Goal: Task Accomplishment & Management: Use online tool/utility

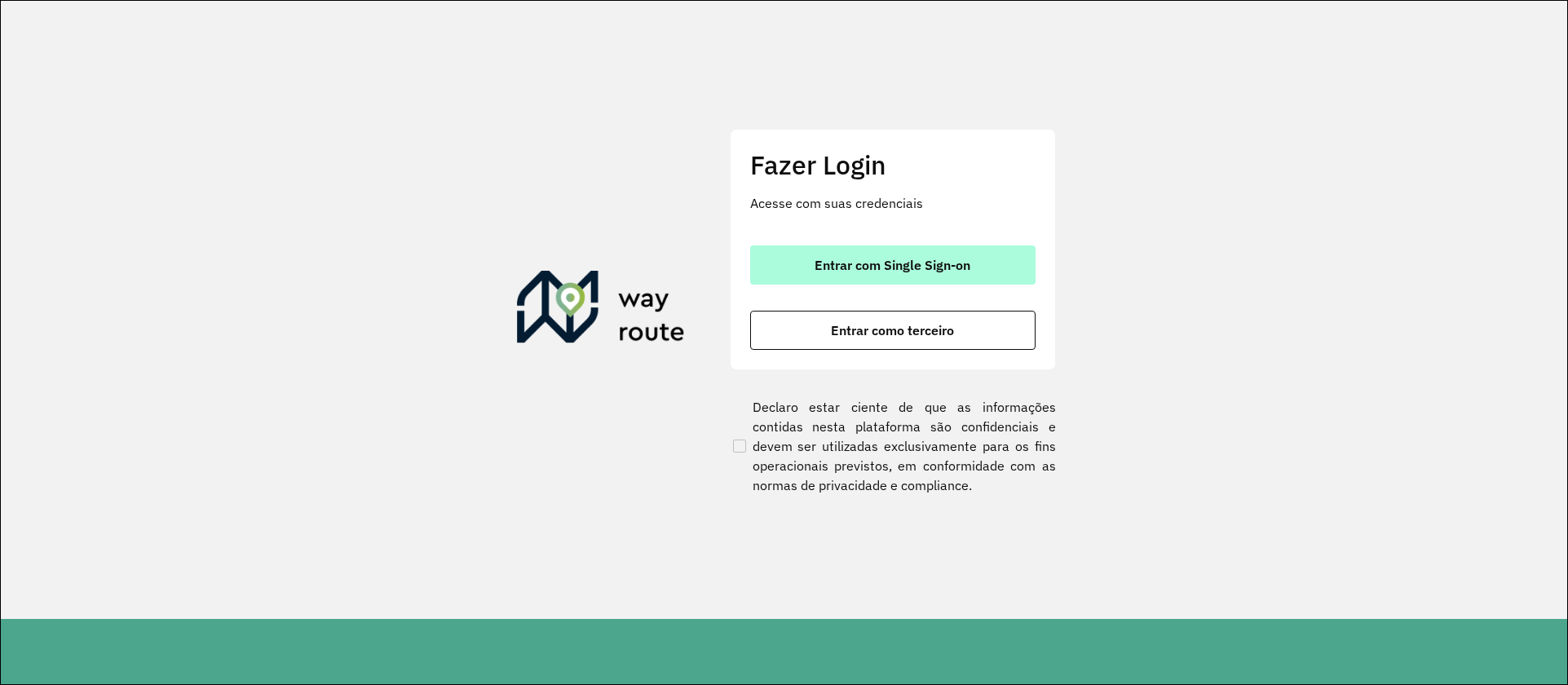
click at [905, 259] on span "Entrar com Single Sign-on" at bounding box center [892, 265] width 156 height 13
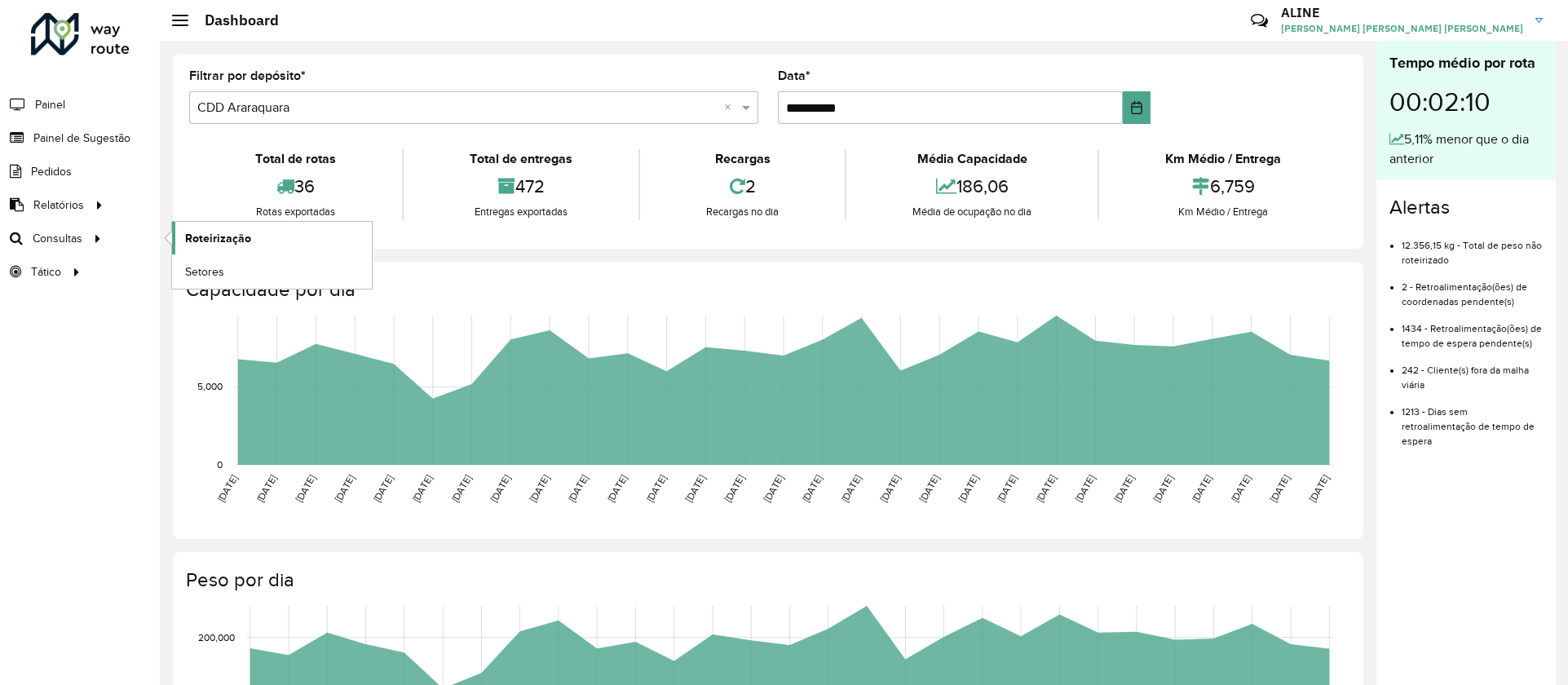
click at [220, 246] on link "Roteirização" at bounding box center [272, 238] width 200 height 33
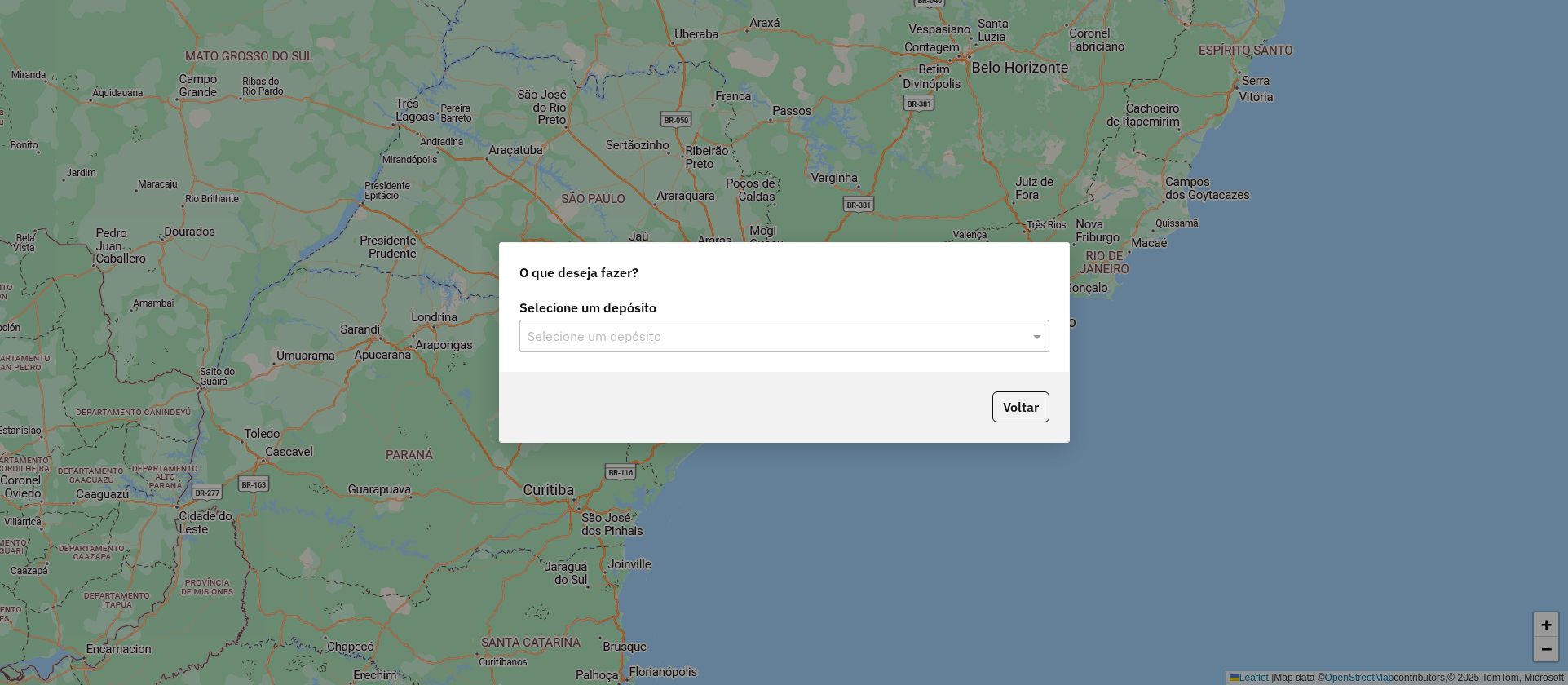
click at [587, 342] on input "text" at bounding box center [768, 336] width 481 height 19
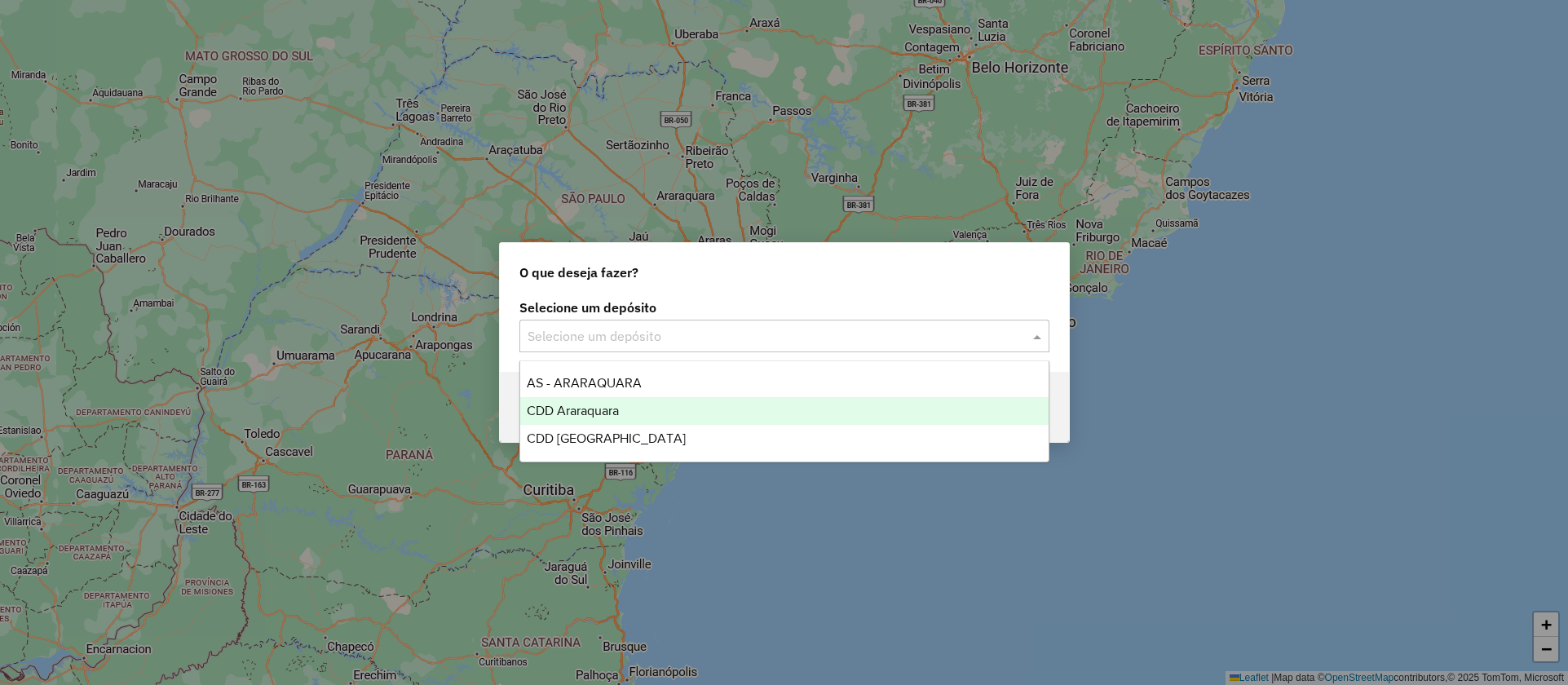
click at [619, 412] on span "CDD Araraquara" at bounding box center [572, 410] width 92 height 14
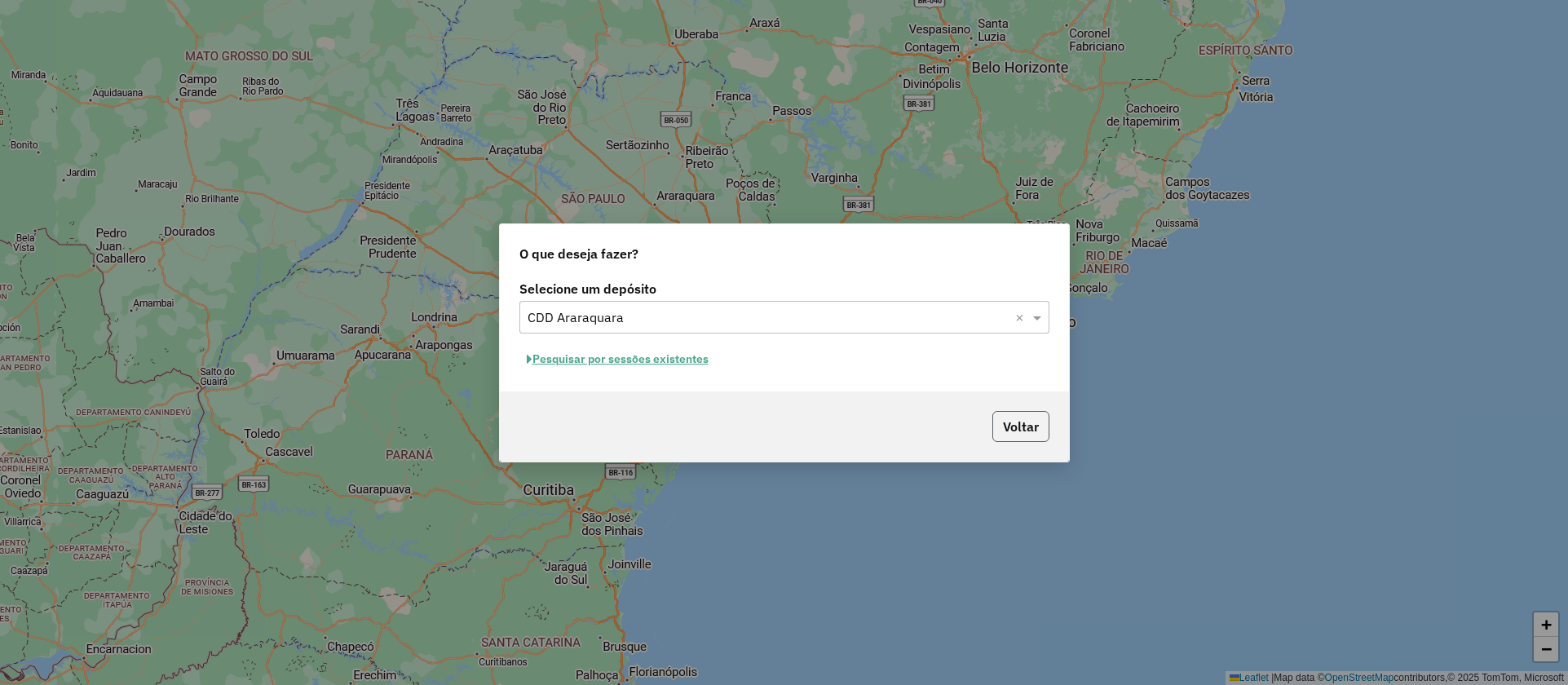
click at [1019, 433] on button "Voltar" at bounding box center [1020, 426] width 57 height 31
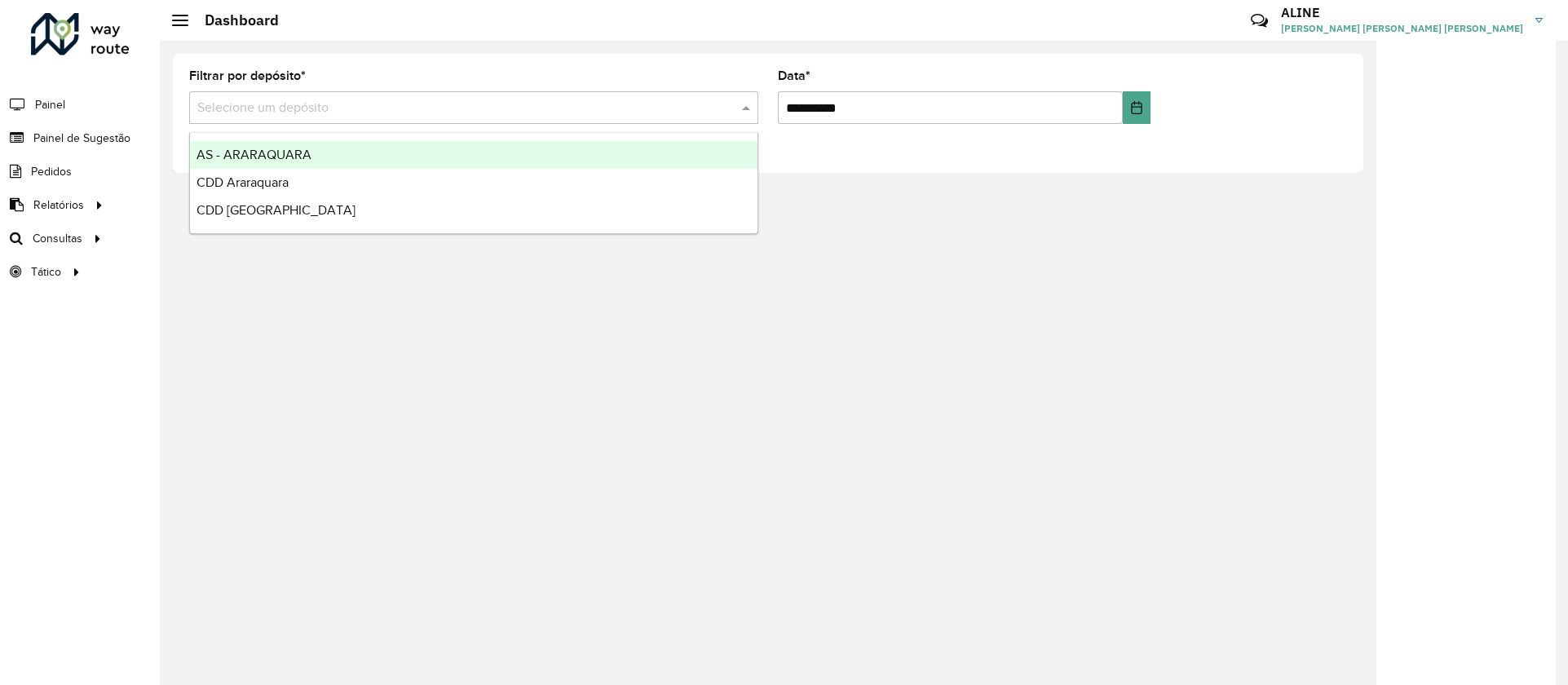
click at [359, 113] on input "text" at bounding box center [457, 107] width 520 height 19
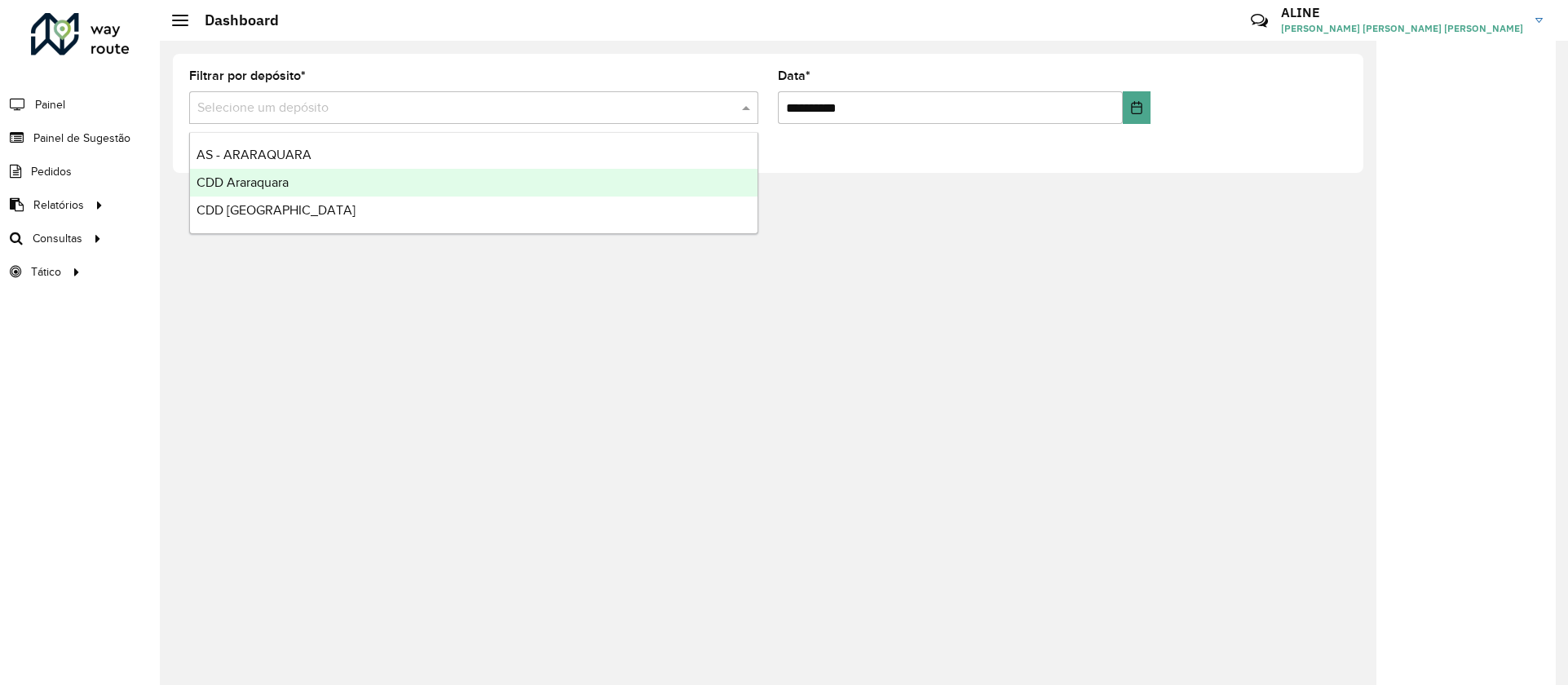
click at [257, 186] on span "CDD Araraquara" at bounding box center [242, 181] width 92 height 14
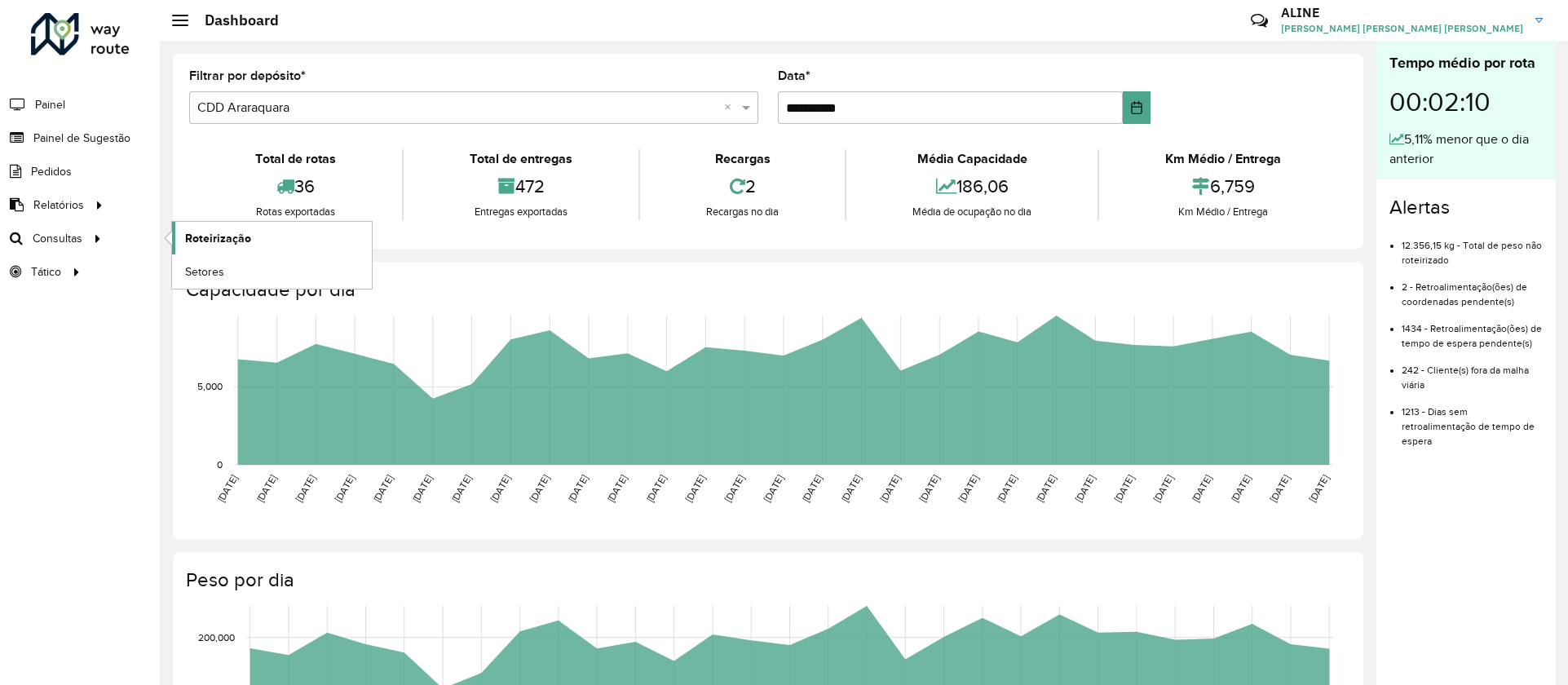
click at [251, 237] on link "Roteirização" at bounding box center [272, 238] width 200 height 33
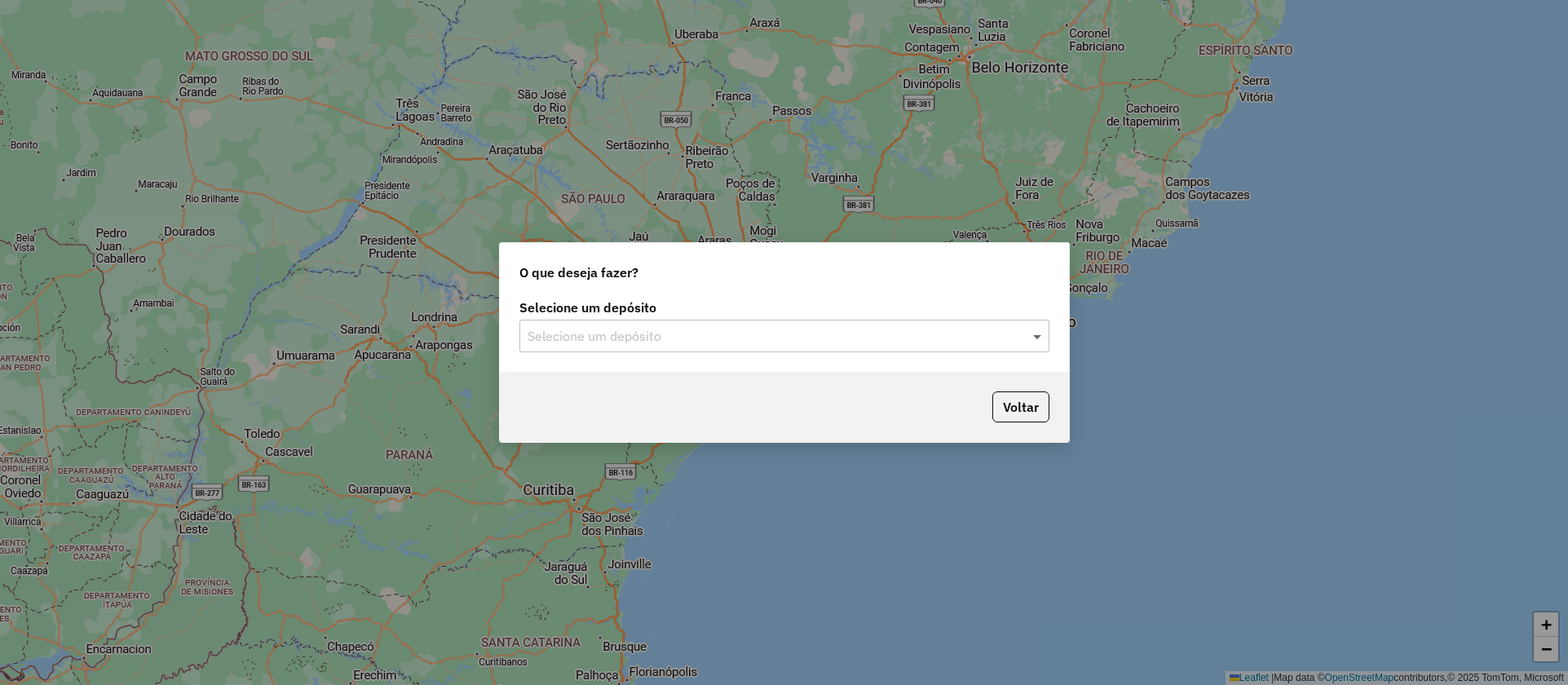
click at [1037, 342] on span at bounding box center [1040, 335] width 20 height 19
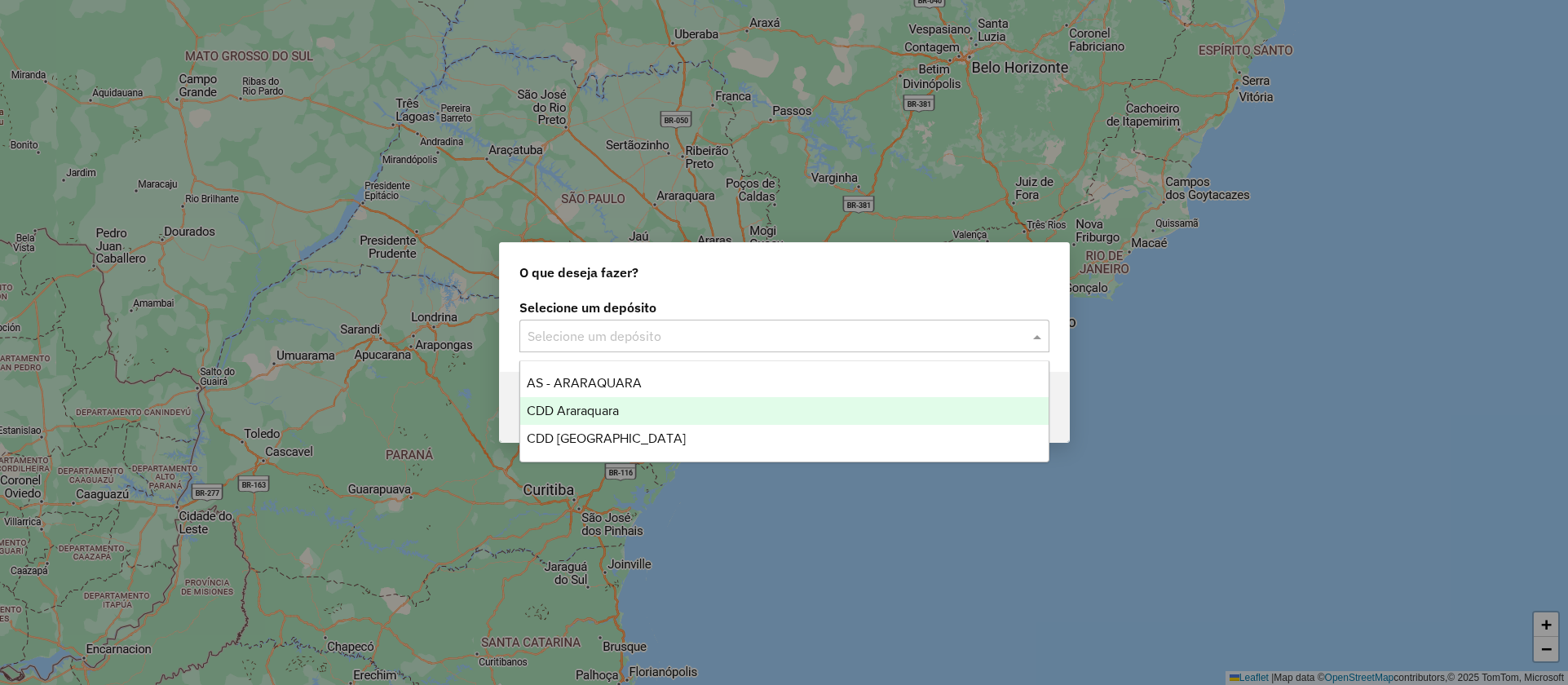
click at [587, 408] on span "CDD Araraquara" at bounding box center [572, 410] width 92 height 14
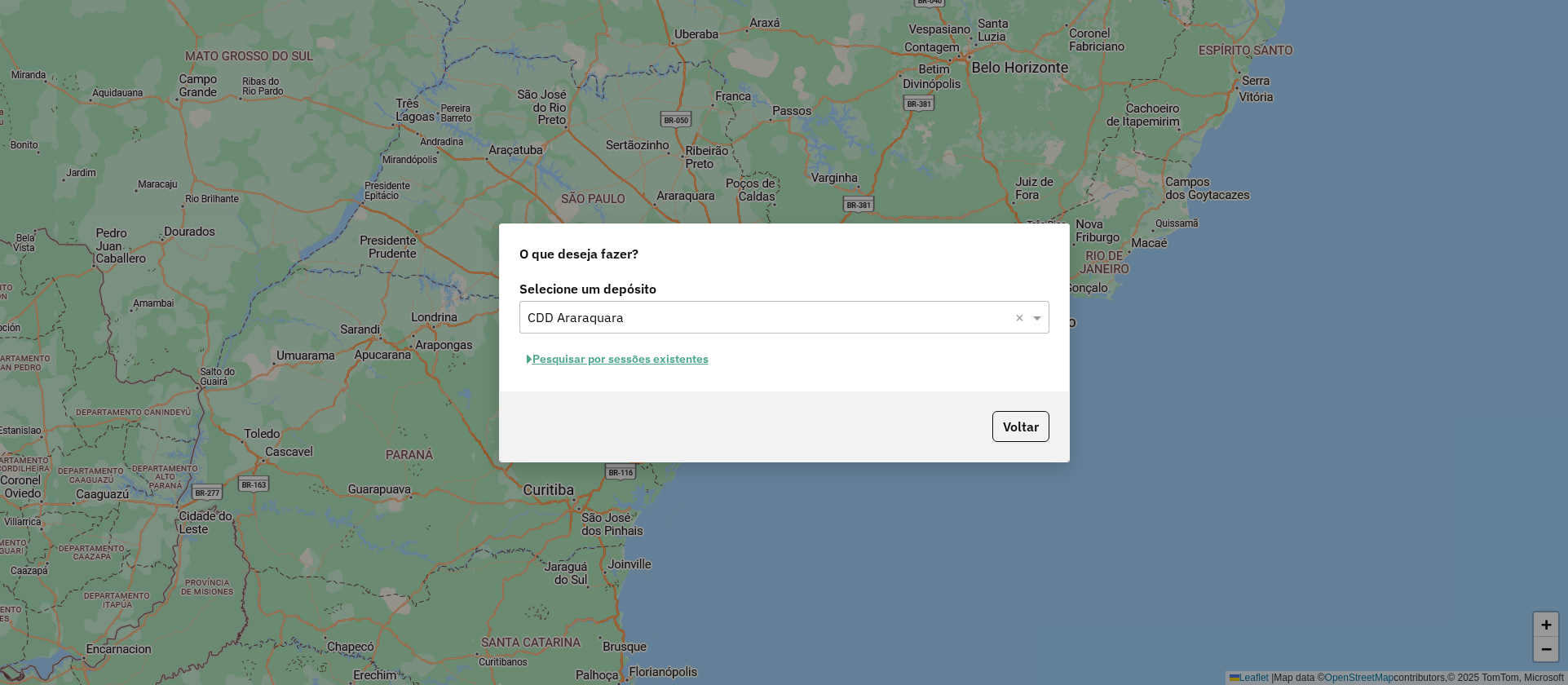
click at [606, 358] on button "Pesquisar por sessões existentes" at bounding box center [618, 359] width 197 height 26
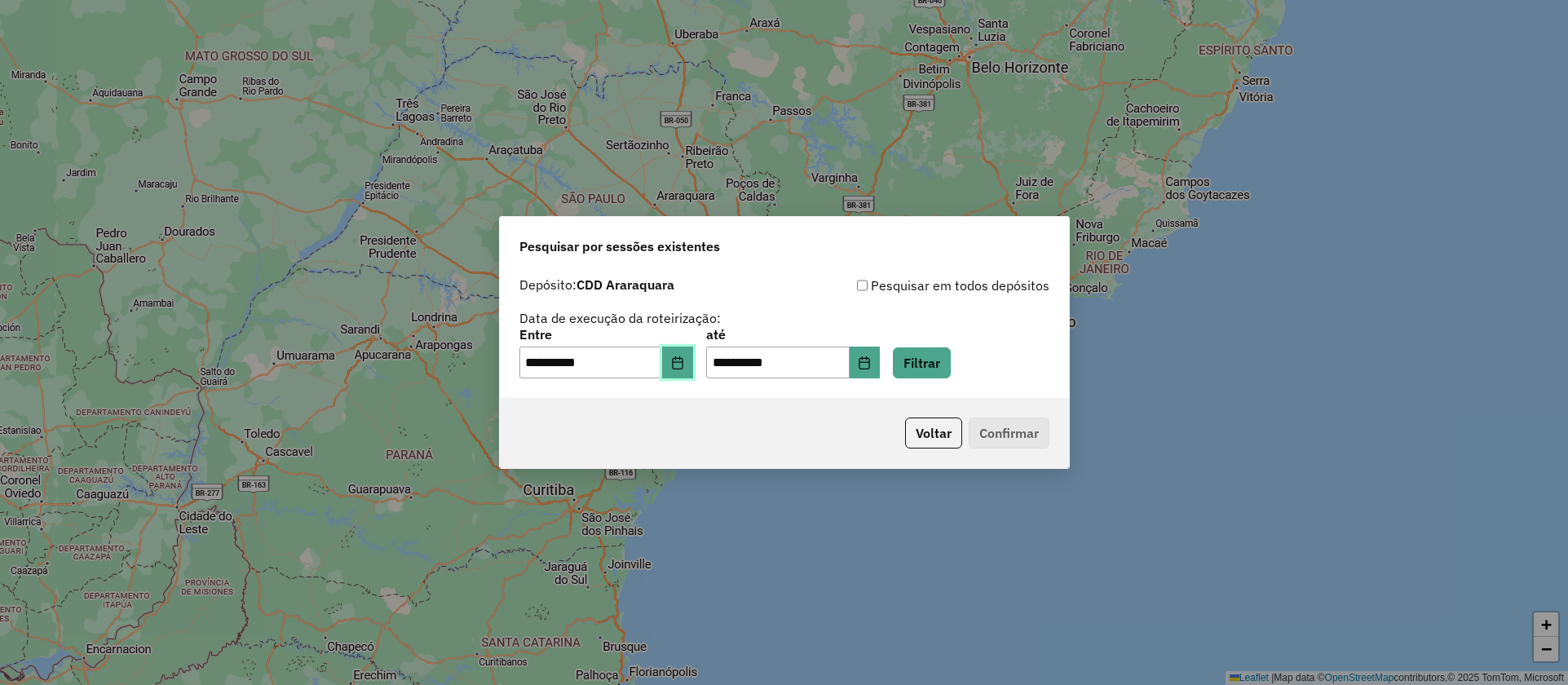
click at [684, 357] on icon "Choose Date" at bounding box center [678, 363] width 13 height 13
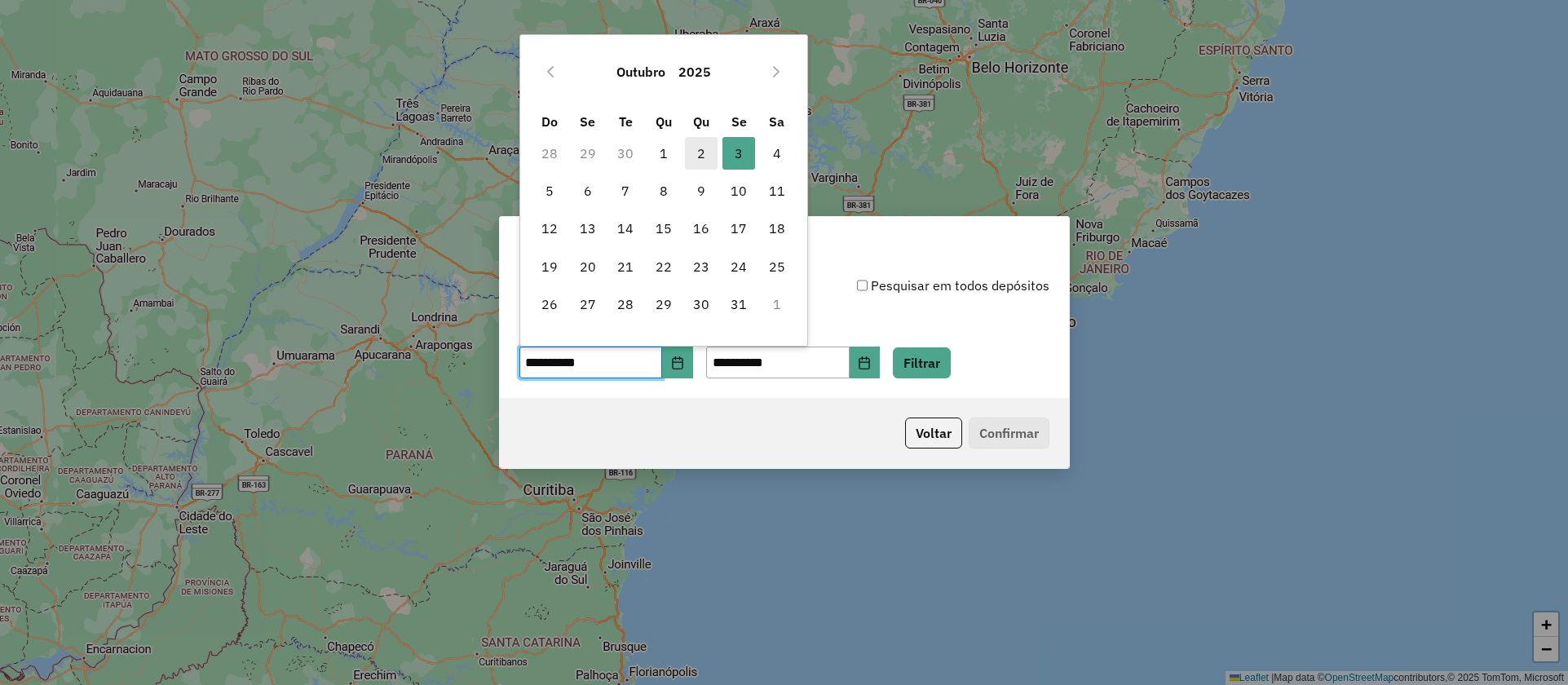
click at [704, 145] on span "2" at bounding box center [702, 153] width 33 height 33
type input "**********"
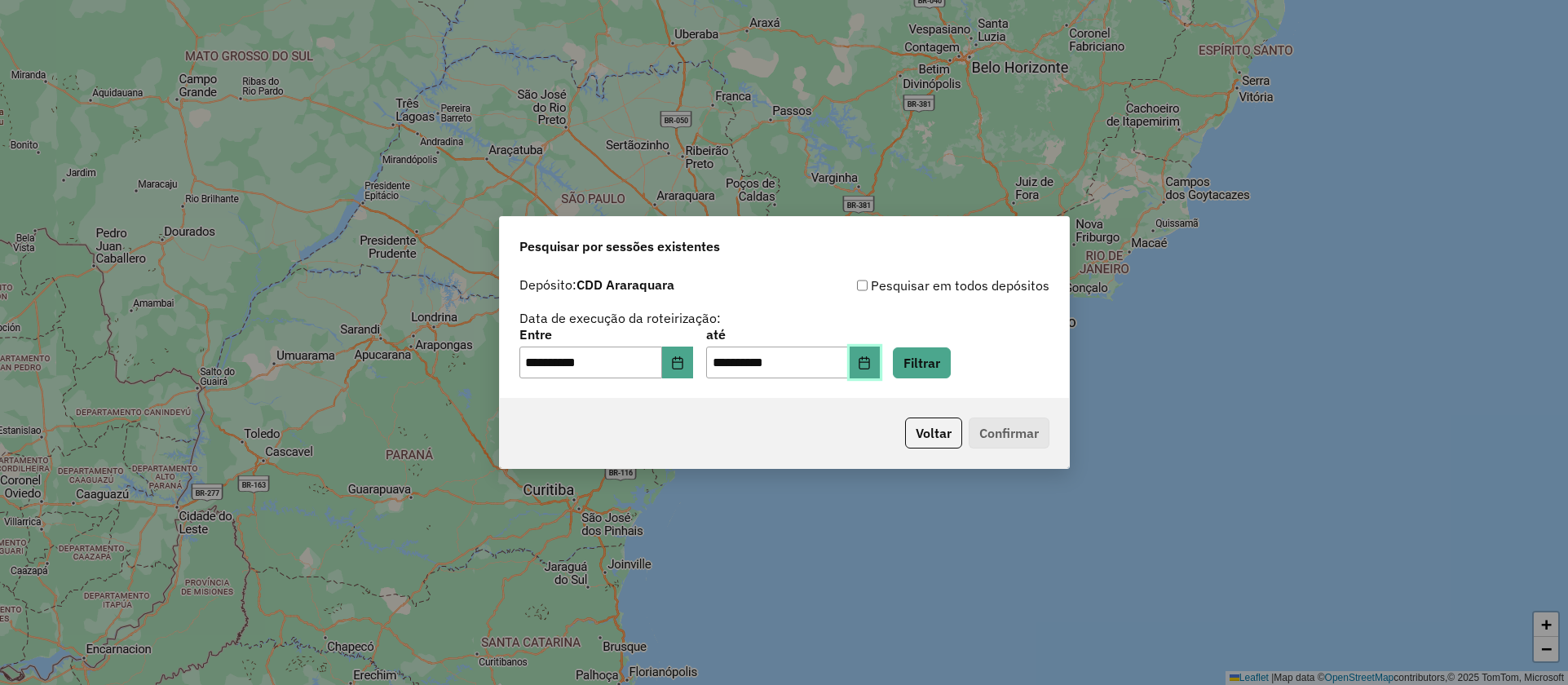
click at [881, 363] on button "Choose Date" at bounding box center [866, 363] width 31 height 33
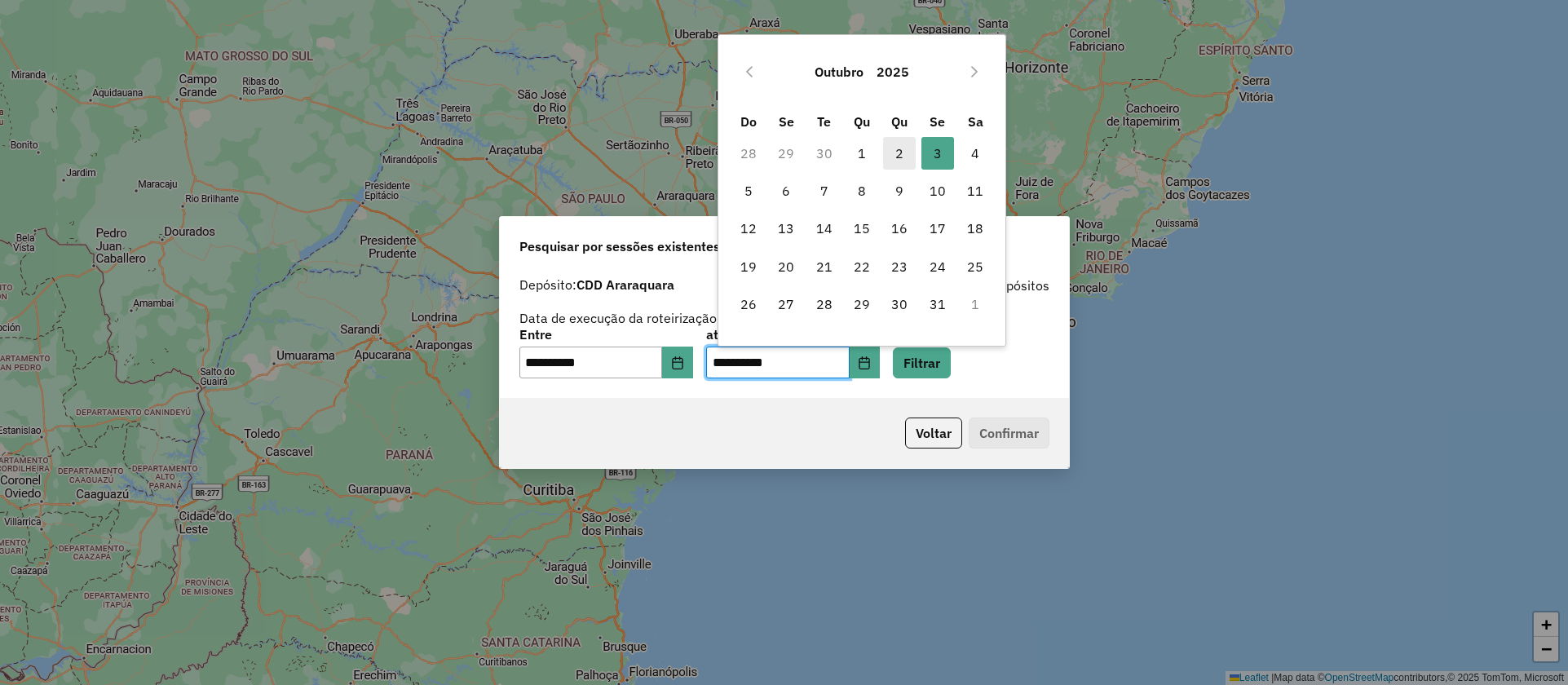
click at [897, 149] on span "2" at bounding box center [899, 153] width 33 height 33
type input "**********"
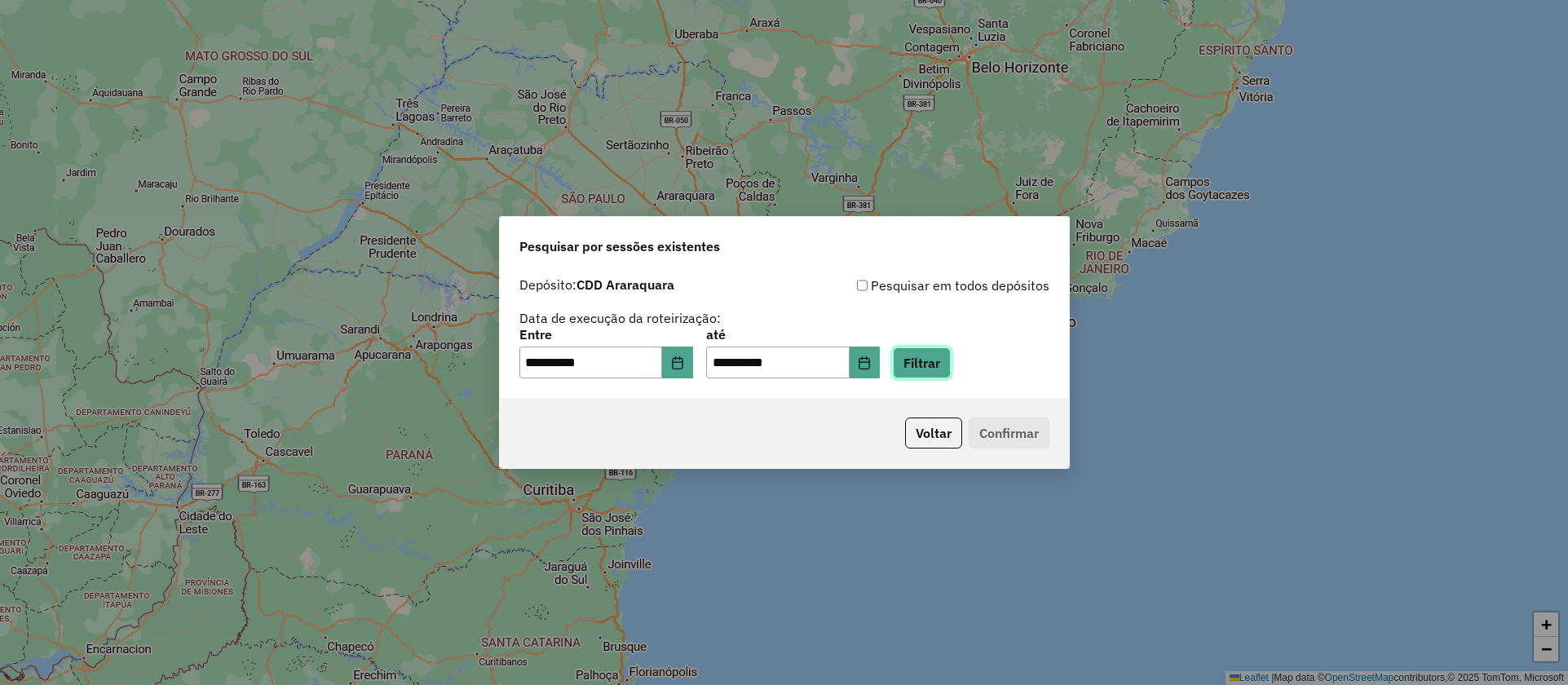
click at [944, 363] on button "Filtrar" at bounding box center [922, 363] width 58 height 31
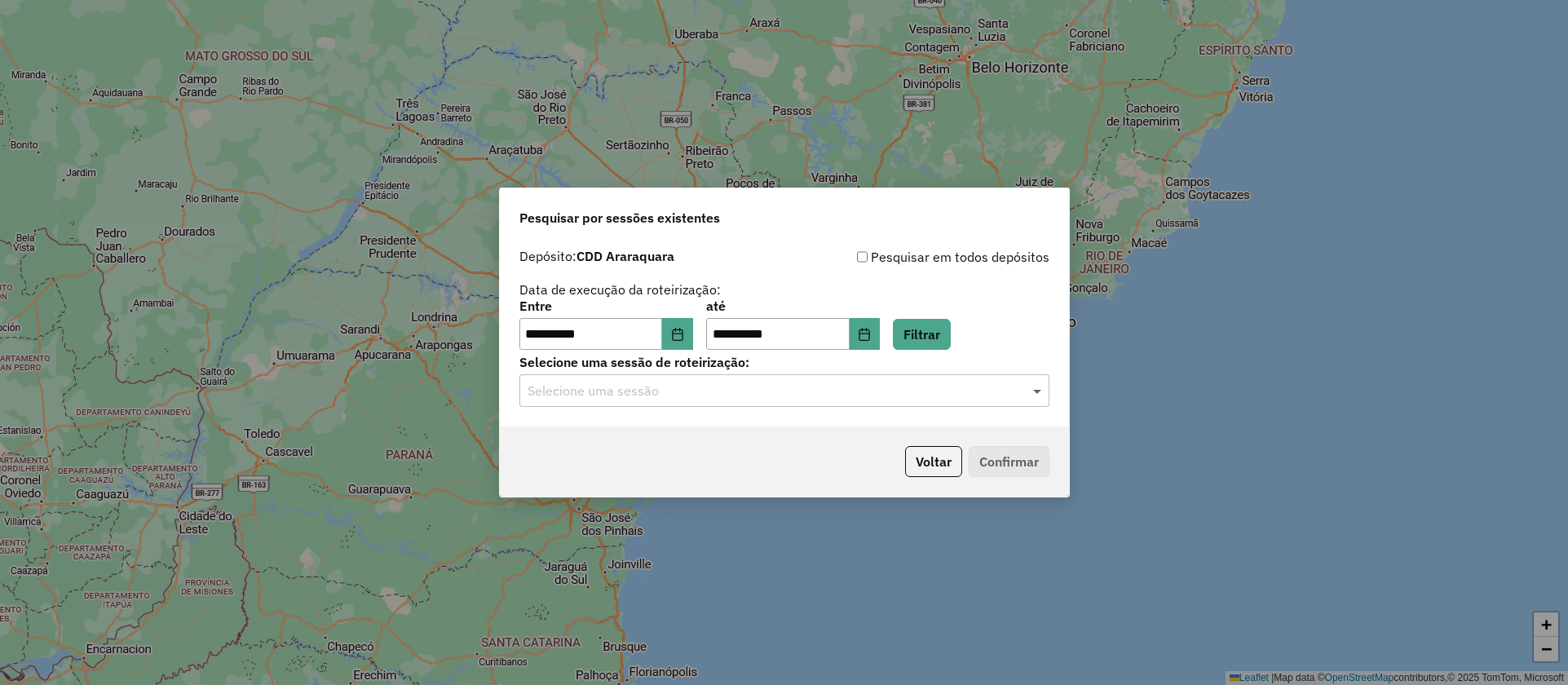
click at [1035, 395] on span at bounding box center [1040, 390] width 20 height 19
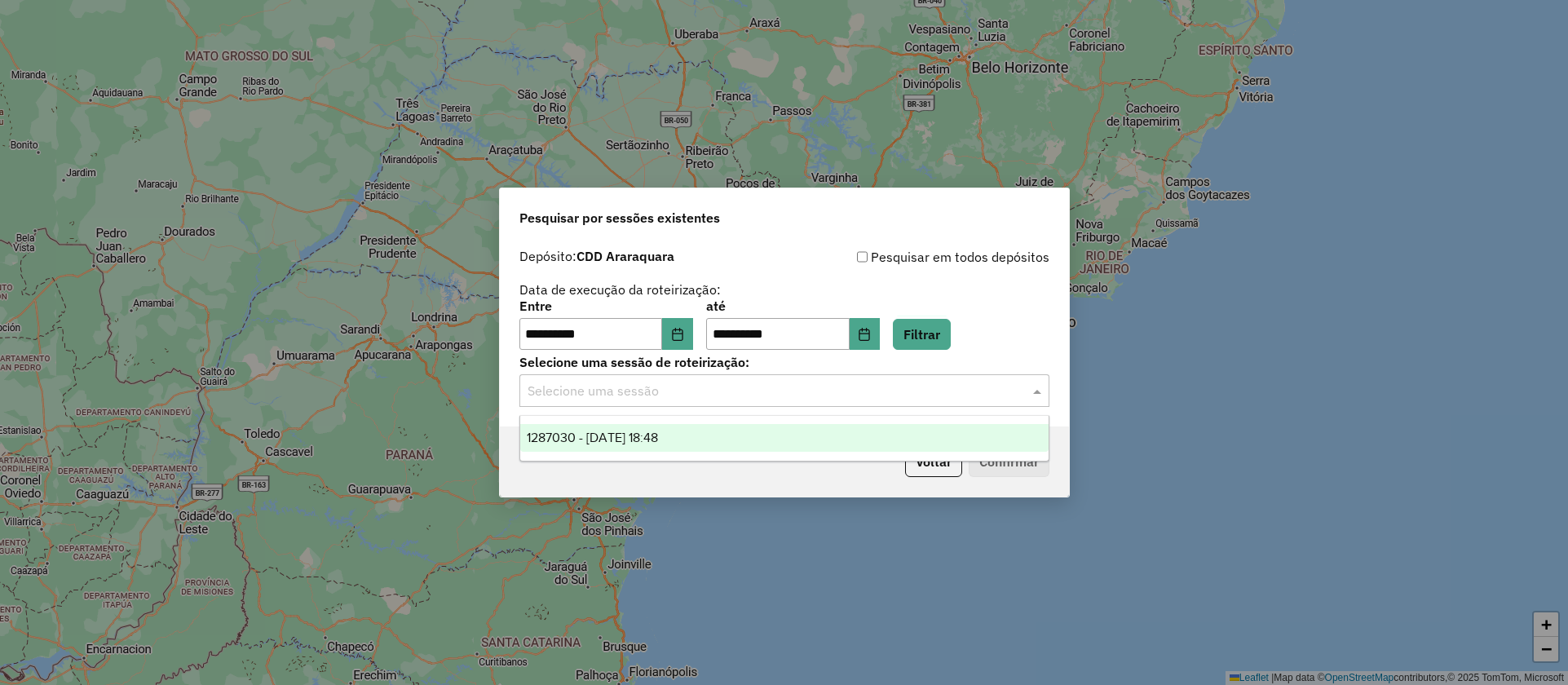
click at [658, 438] on span "1287030 - 02/10/2025 18:48" at bounding box center [592, 437] width 131 height 14
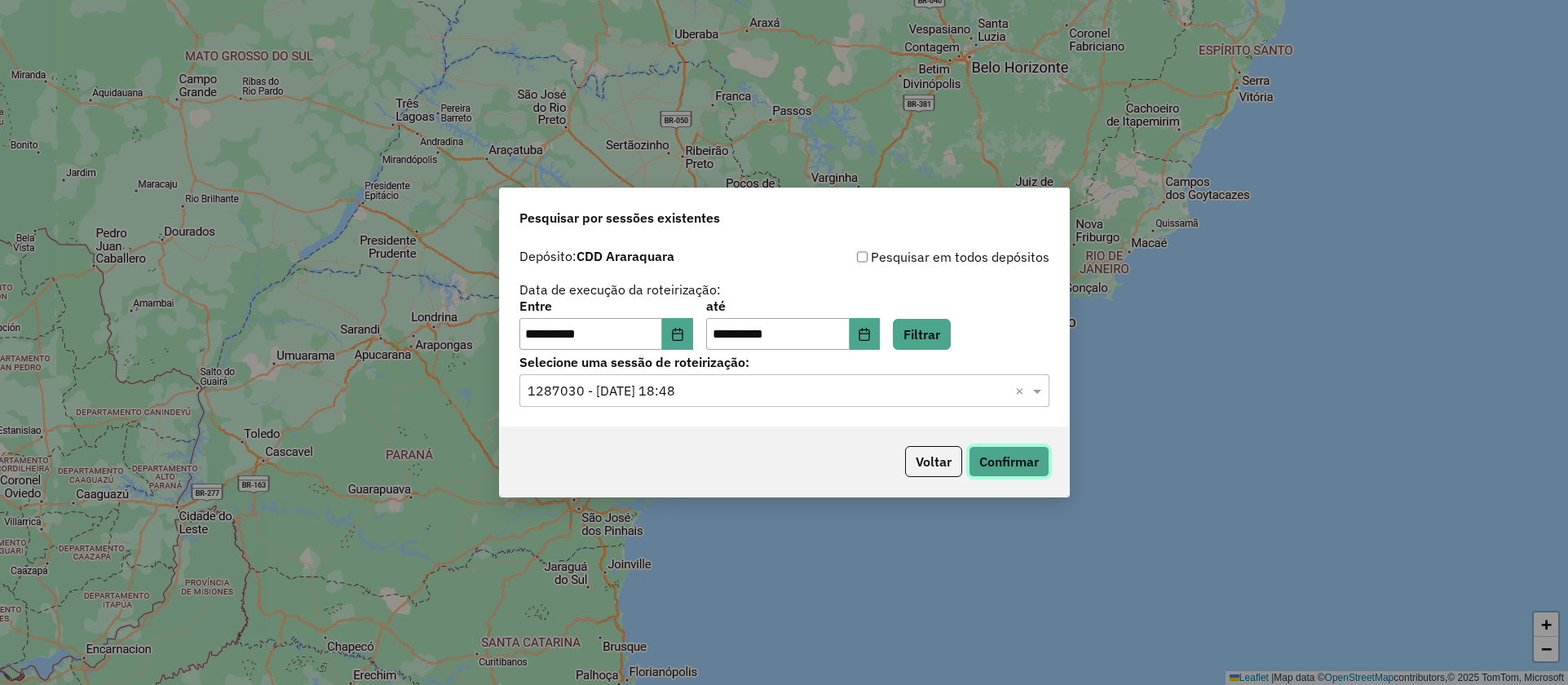
click at [1001, 461] on button "Confirmar" at bounding box center [1009, 462] width 81 height 31
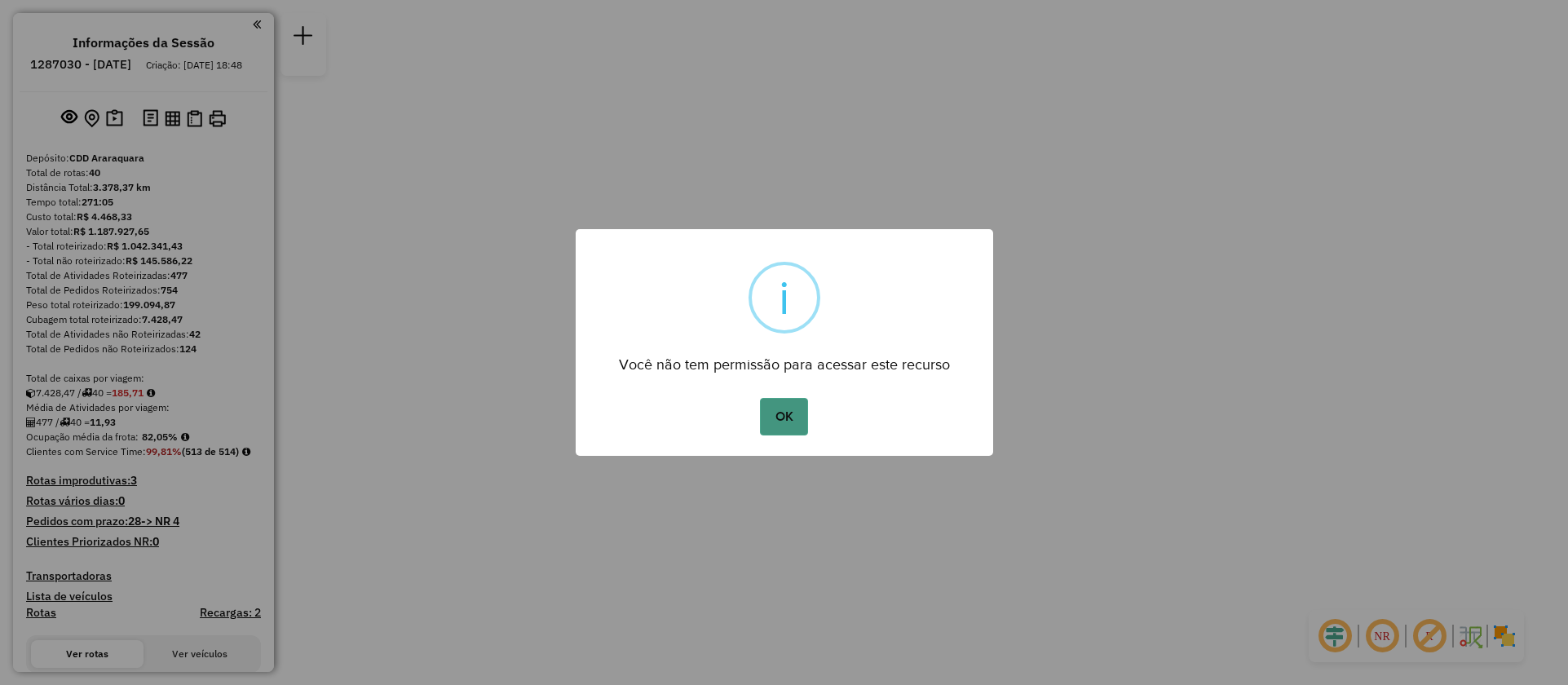
click at [787, 414] on button "OK" at bounding box center [784, 416] width 48 height 37
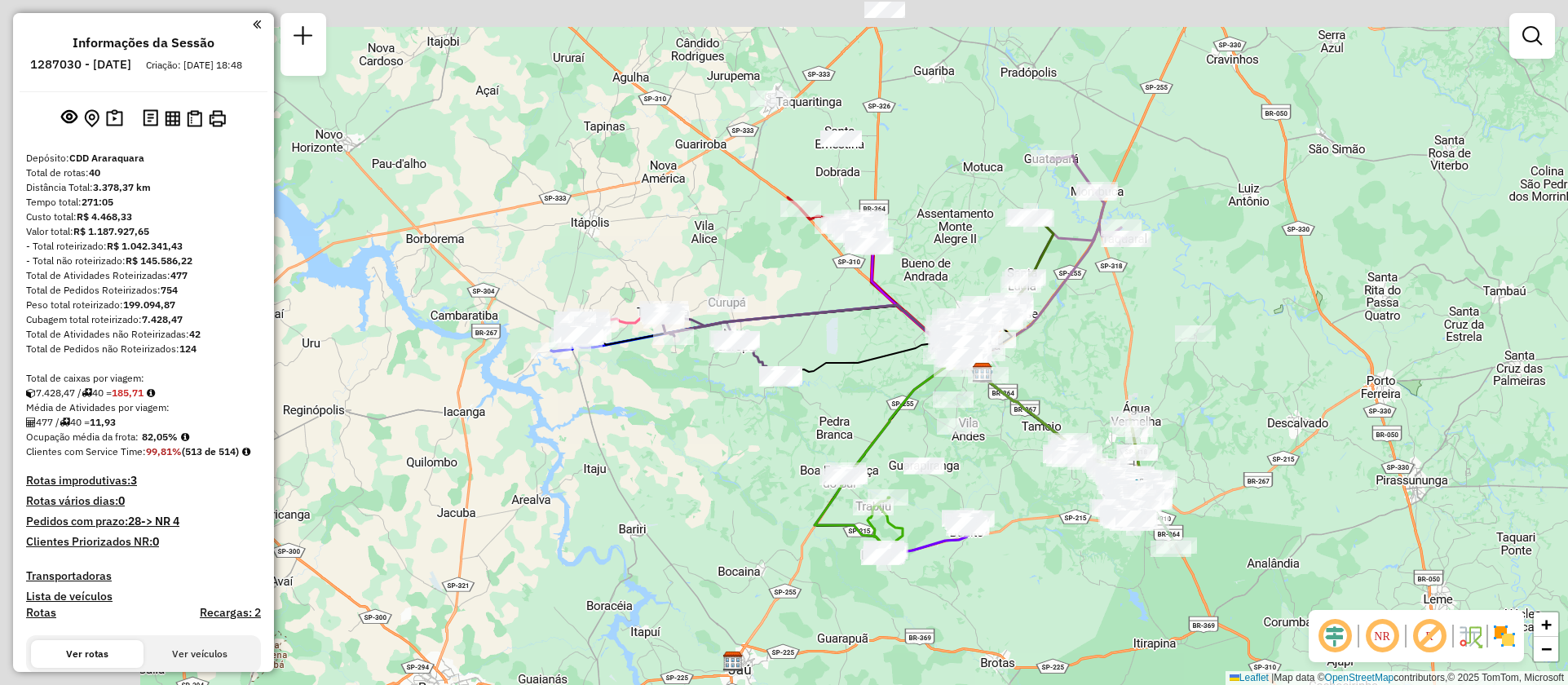
drag, startPoint x: 425, startPoint y: 411, endPoint x: 711, endPoint y: 512, distance: 303.3
click at [713, 505] on div "Janela de atendimento Grade de atendimento Capacidade Transportadoras Veículos …" at bounding box center [784, 342] width 1568 height 685
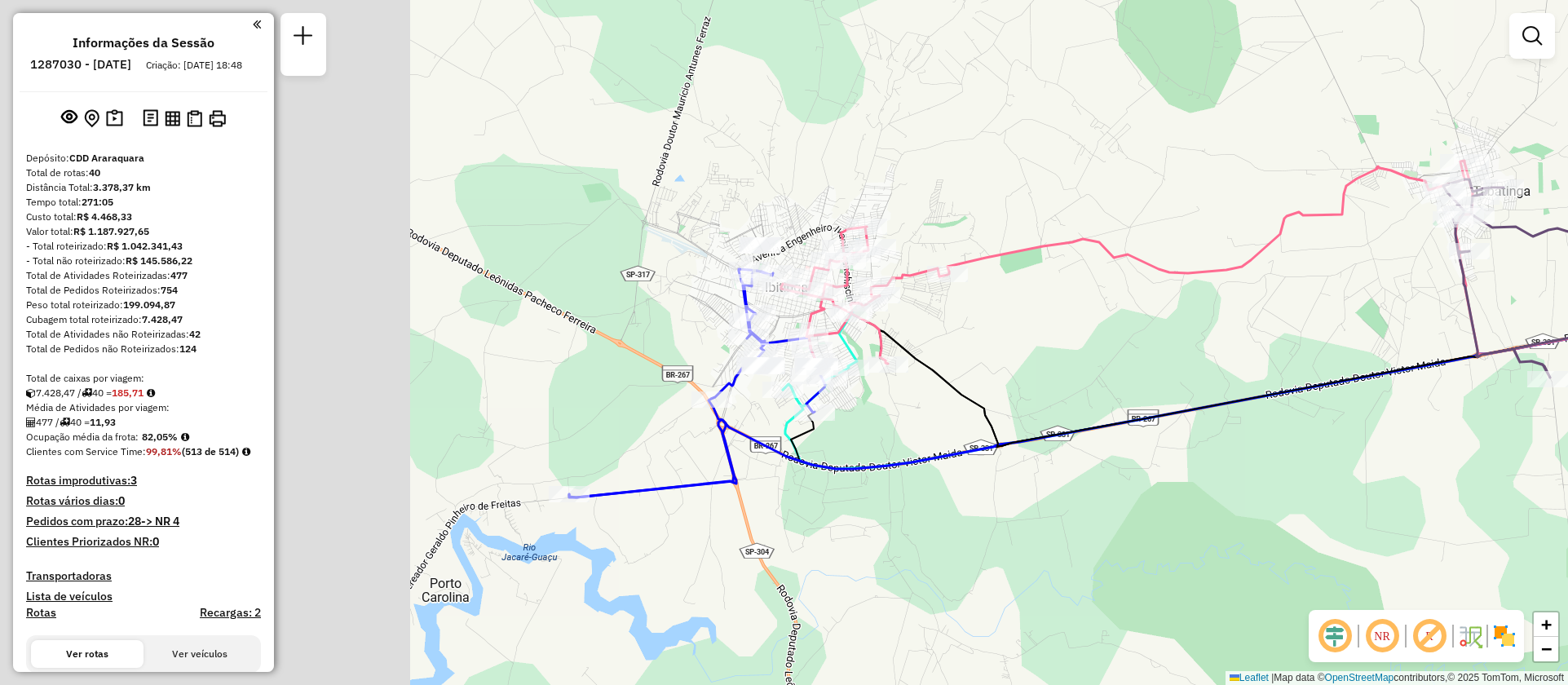
drag, startPoint x: 622, startPoint y: 446, endPoint x: 1021, endPoint y: 547, distance: 411.6
click at [1067, 595] on div "Janela de atendimento Grade de atendimento Capacidade Transportadoras Veículos …" at bounding box center [784, 342] width 1568 height 685
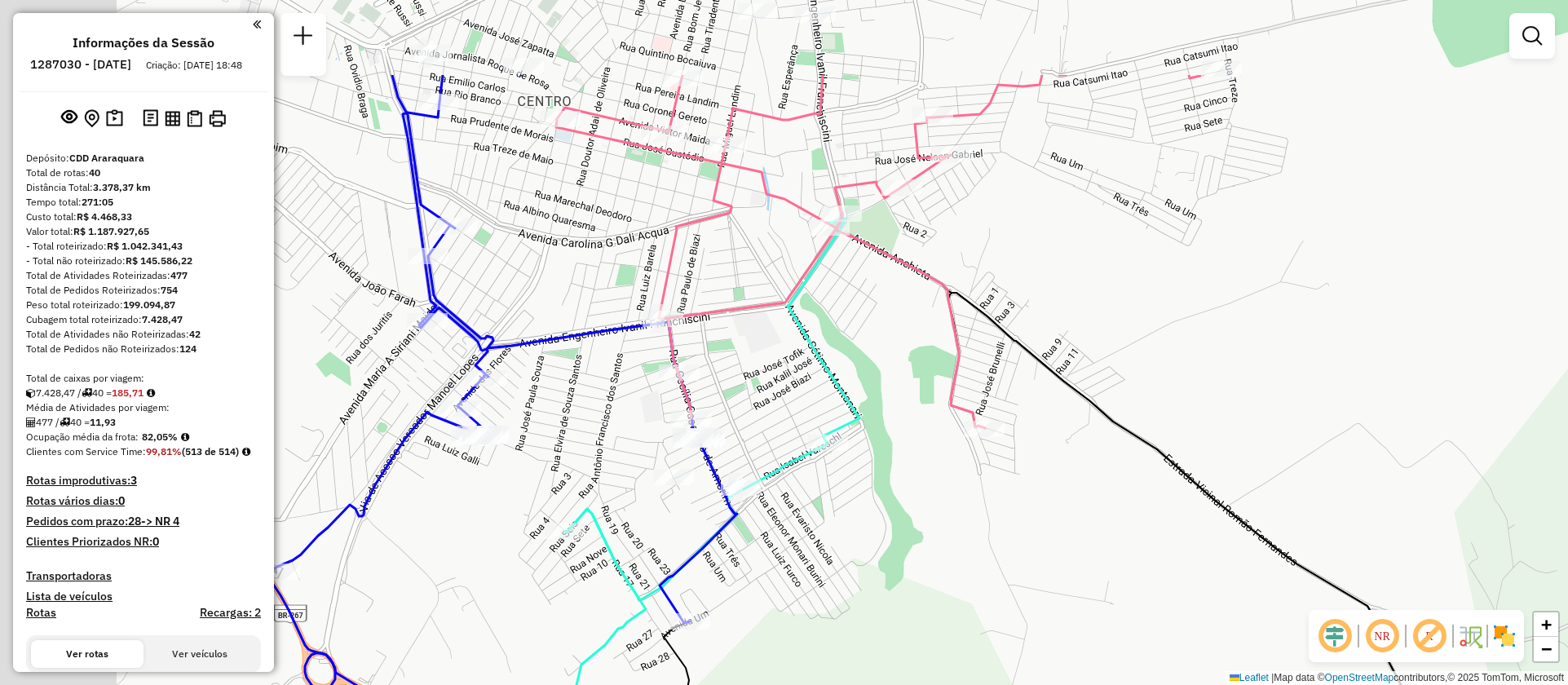
drag, startPoint x: 867, startPoint y: 472, endPoint x: 1053, endPoint y: 672, distance: 273.1
click at [1052, 672] on div "Janela de atendimento Grade de atendimento Capacidade Transportadoras Veículos …" at bounding box center [784, 342] width 1568 height 685
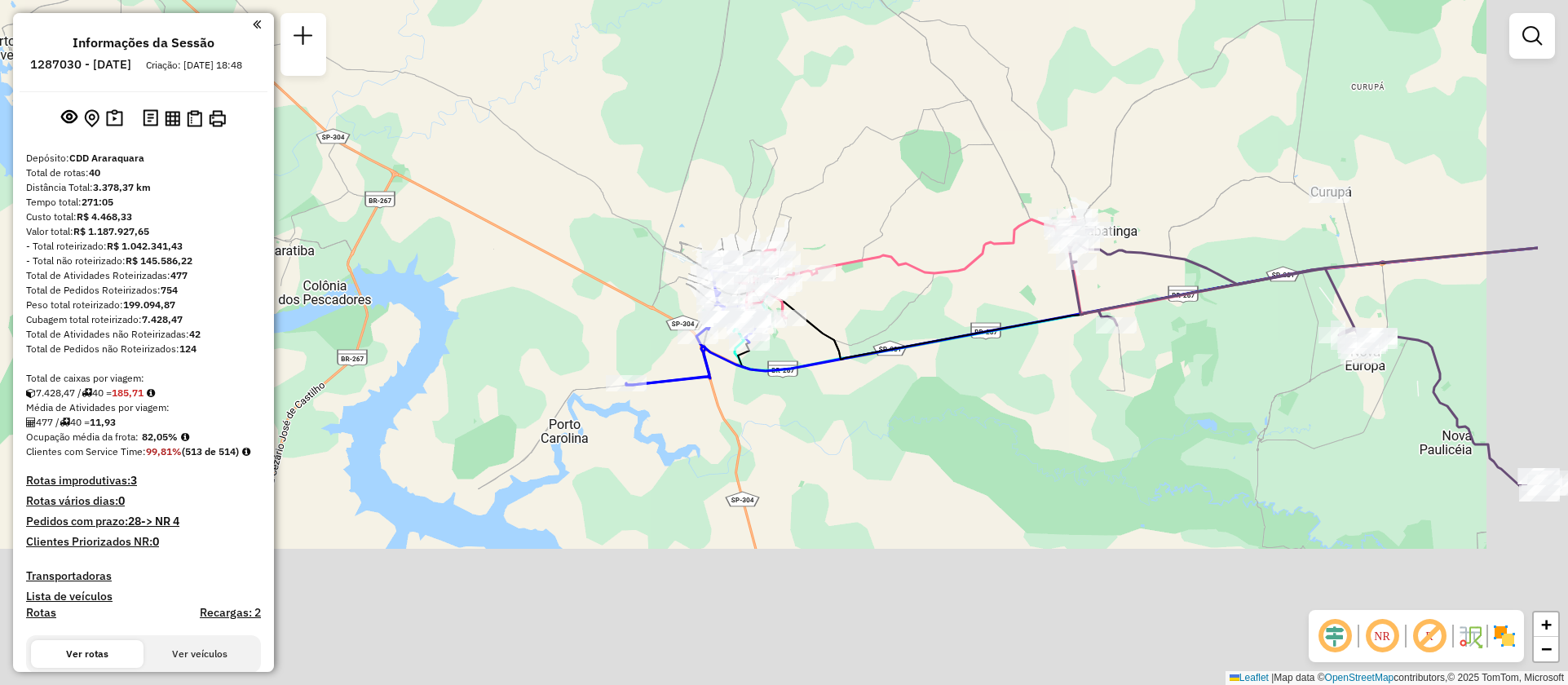
drag, startPoint x: 994, startPoint y: 267, endPoint x: 858, endPoint y: 168, distance: 168.2
click at [858, 168] on div "Janela de atendimento Grade de atendimento Capacidade Transportadoras Veículos …" at bounding box center [784, 342] width 1568 height 685
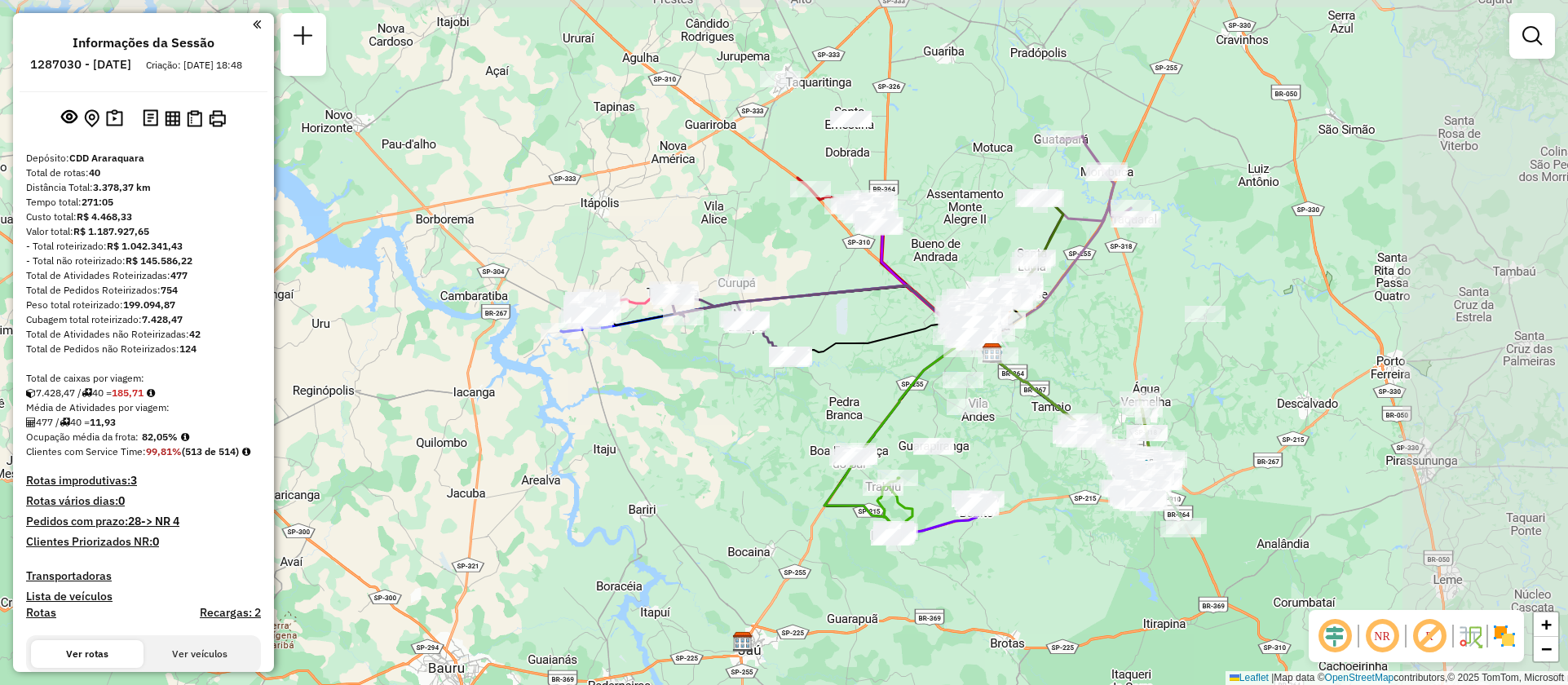
drag, startPoint x: 1045, startPoint y: 388, endPoint x: 858, endPoint y: 400, distance: 187.4
click at [858, 400] on div "Janela de atendimento Grade de atendimento Capacidade Transportadoras Veículos …" at bounding box center [784, 342] width 1568 height 685
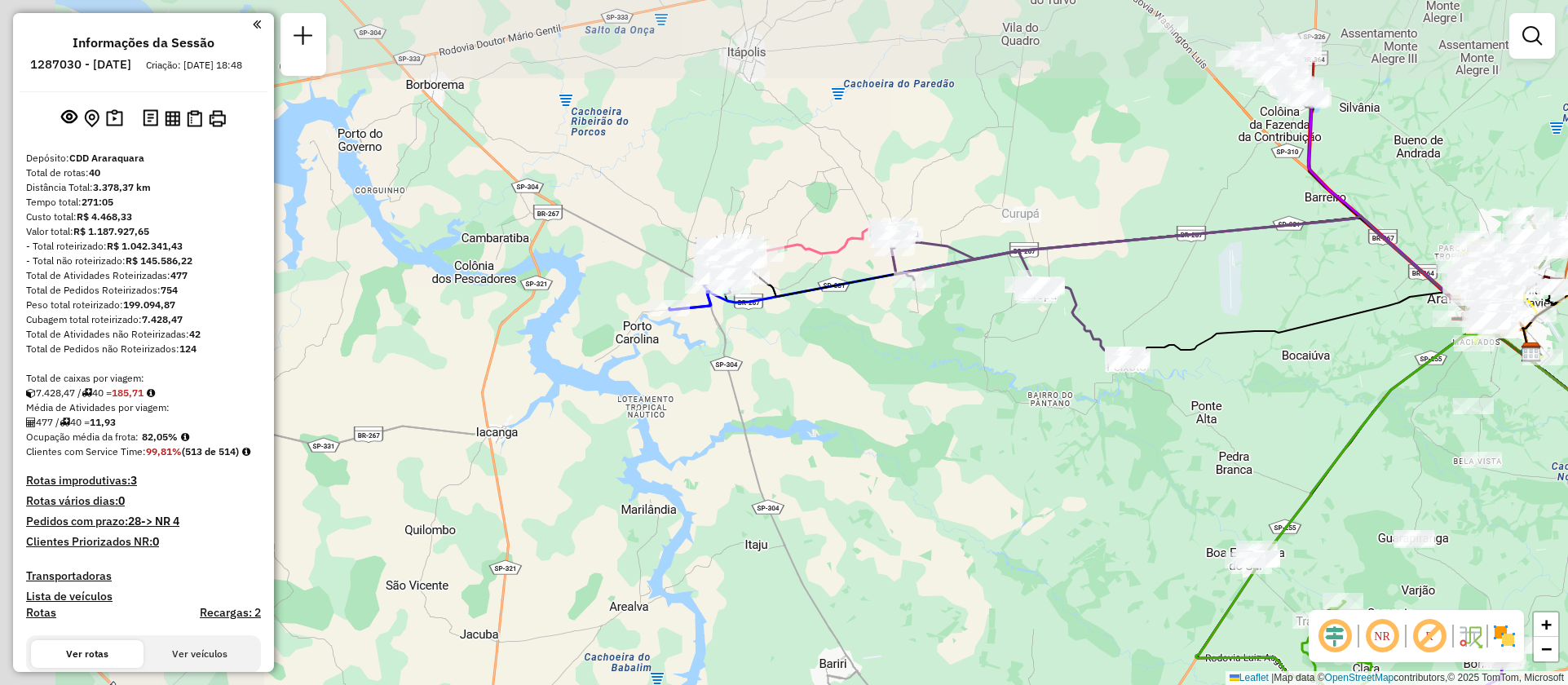
drag, startPoint x: 724, startPoint y: 394, endPoint x: 1153, endPoint y: 546, distance: 455.1
click at [1153, 546] on div "Janela de atendimento Grade de atendimento Capacidade Transportadoras Veículos …" at bounding box center [784, 342] width 1568 height 685
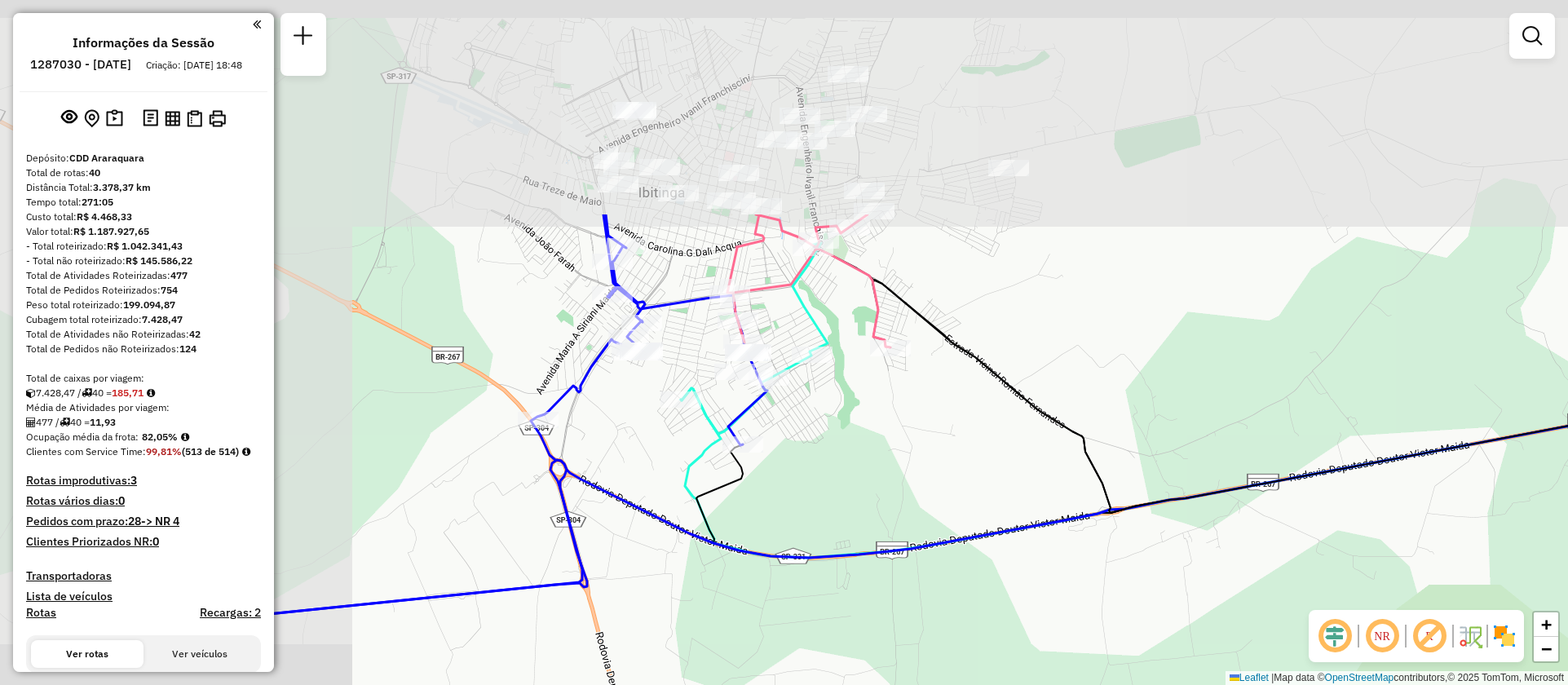
drag, startPoint x: 666, startPoint y: 384, endPoint x: 1039, endPoint y: 631, distance: 447.4
click at [1039, 631] on div "Janela de atendimento Grade de atendimento Capacidade Transportadoras Veículos …" at bounding box center [784, 342] width 1568 height 685
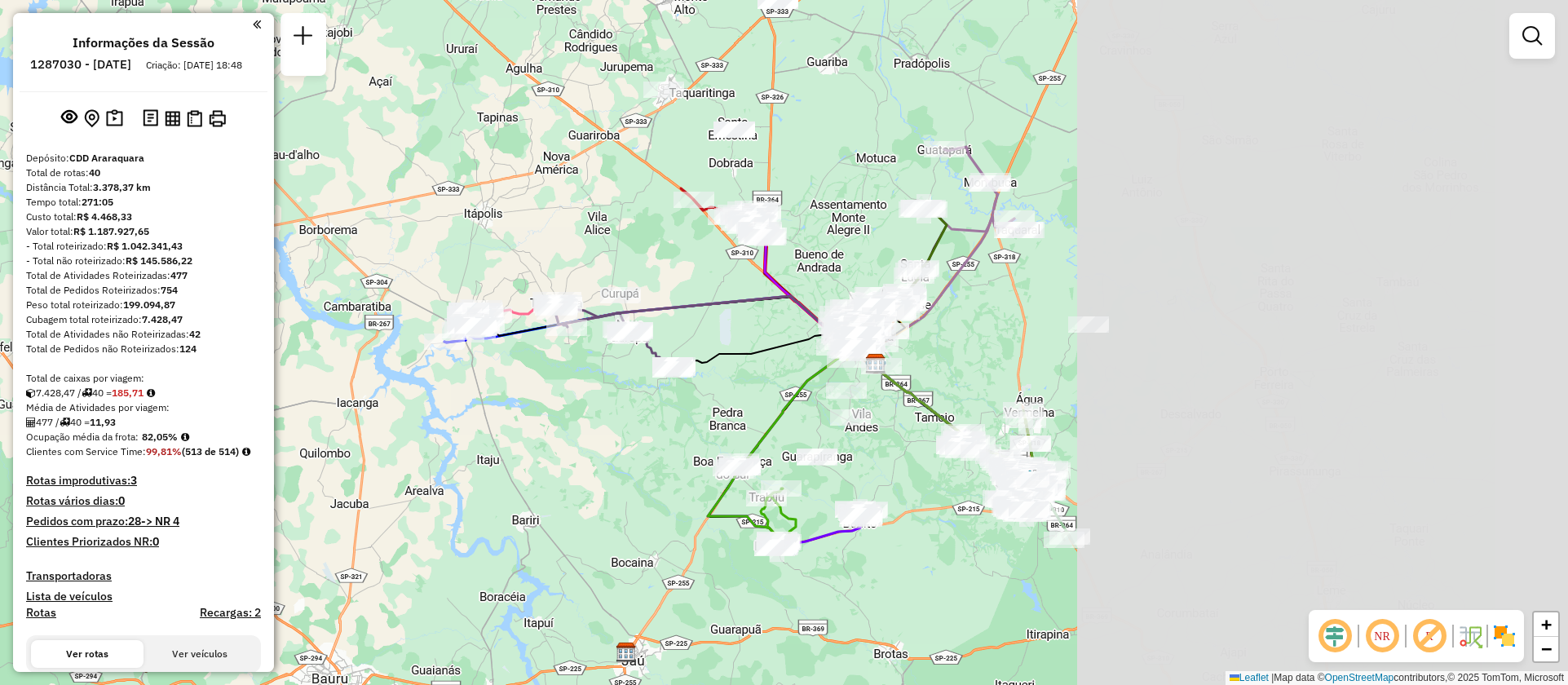
drag, startPoint x: 1378, startPoint y: 451, endPoint x: 820, endPoint y: 416, distance: 559.1
click at [820, 416] on div "Janela de atendimento Grade de atendimento Capacidade Transportadoras Veículos …" at bounding box center [784, 342] width 1568 height 685
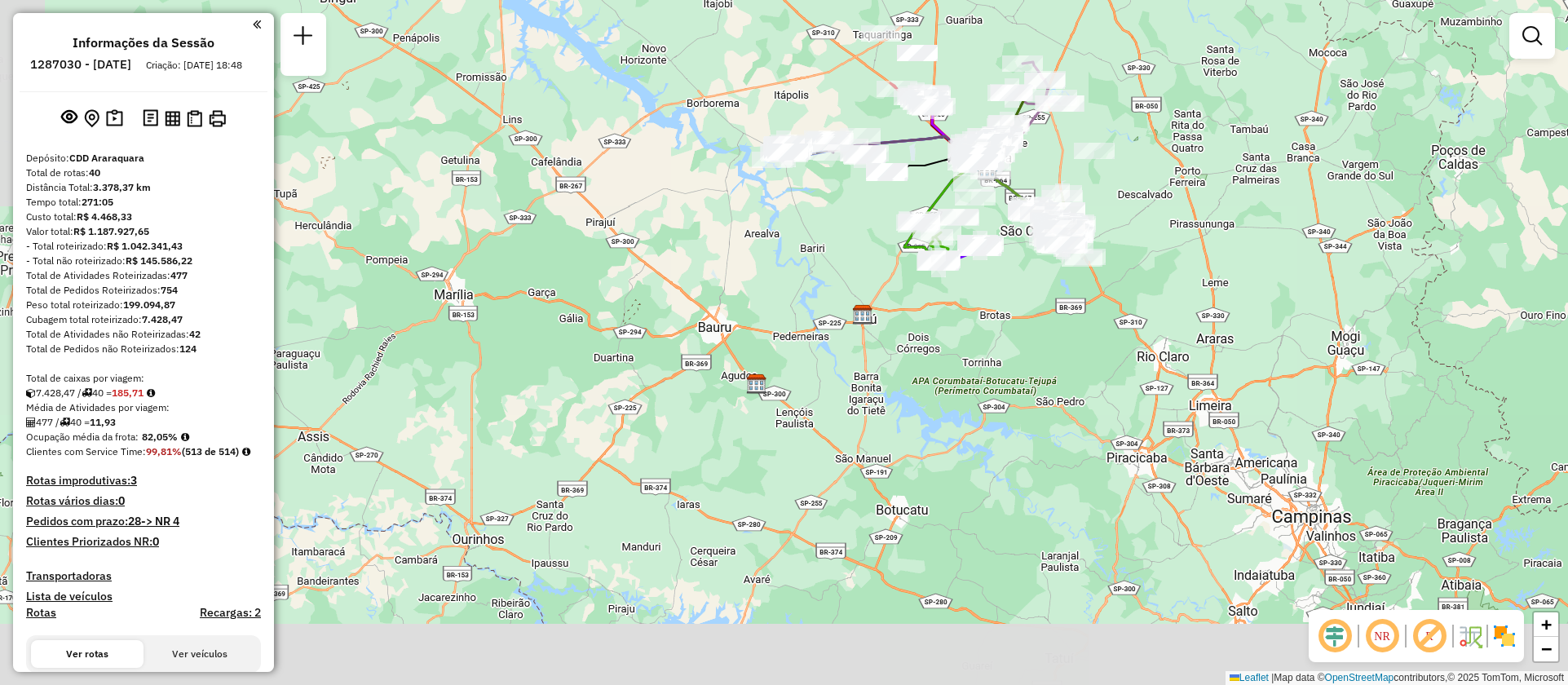
drag, startPoint x: 983, startPoint y: 527, endPoint x: 1042, endPoint y: 322, distance: 213.3
click at [1042, 322] on div "Janela de atendimento Grade de atendimento Capacidade Transportadoras Veículos …" at bounding box center [784, 342] width 1568 height 685
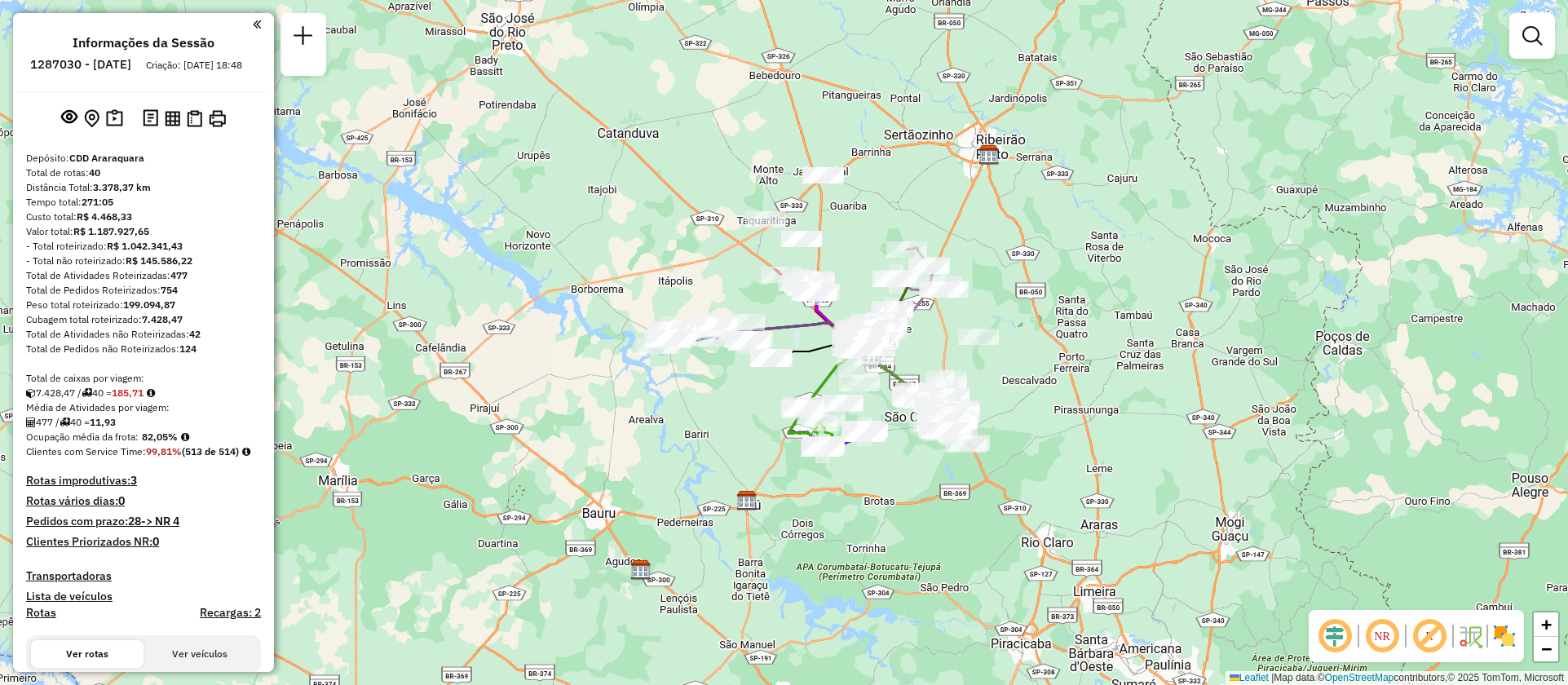
drag, startPoint x: 996, startPoint y: 304, endPoint x: 774, endPoint y: 578, distance: 352.6
click at [774, 578] on div "Janela de atendimento Grade de atendimento Capacidade Transportadoras Veículos …" at bounding box center [784, 342] width 1568 height 685
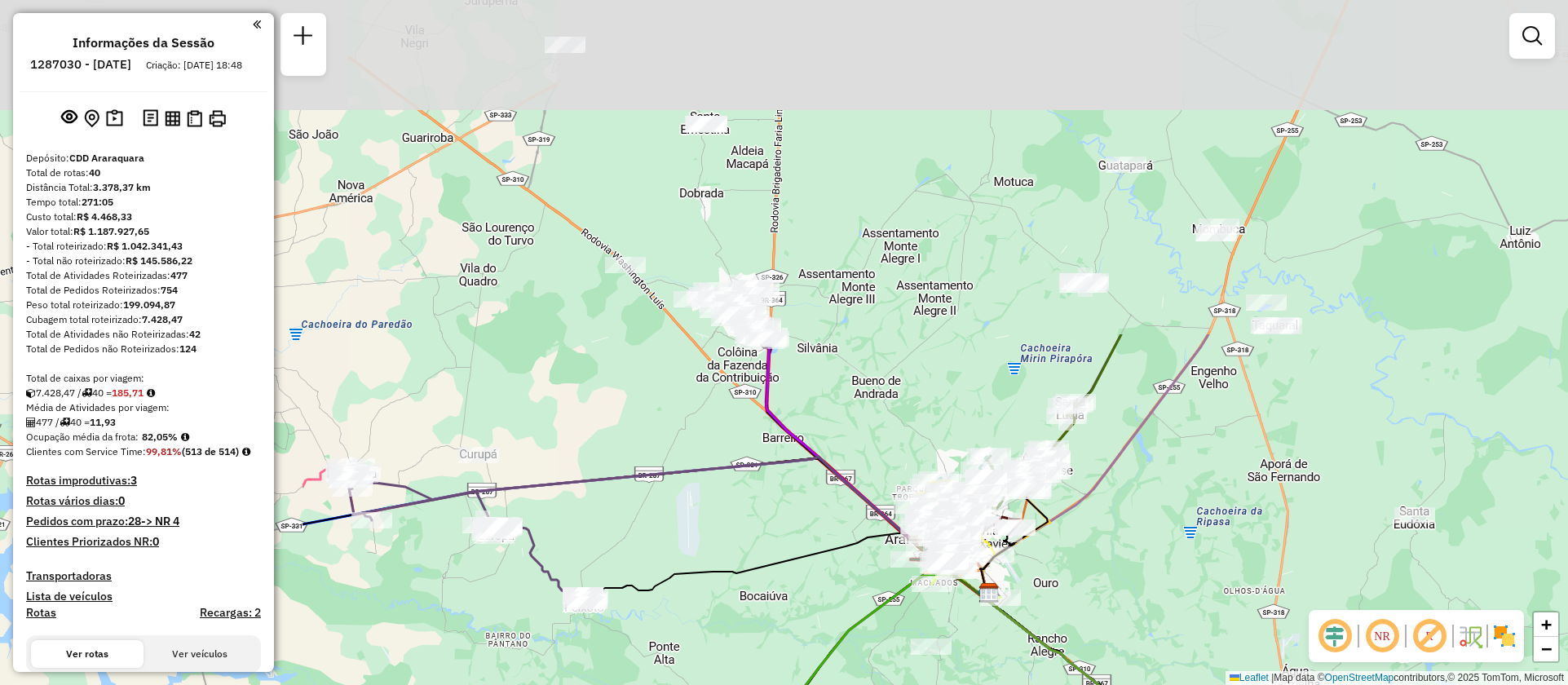
drag, startPoint x: 569, startPoint y: 329, endPoint x: 1021, endPoint y: 731, distance: 604.9
click at [1021, 684] on html "Aguarde... Pop-up bloqueado! Seu navegador bloqueou automáticamente a abertura …" at bounding box center [784, 342] width 1568 height 685
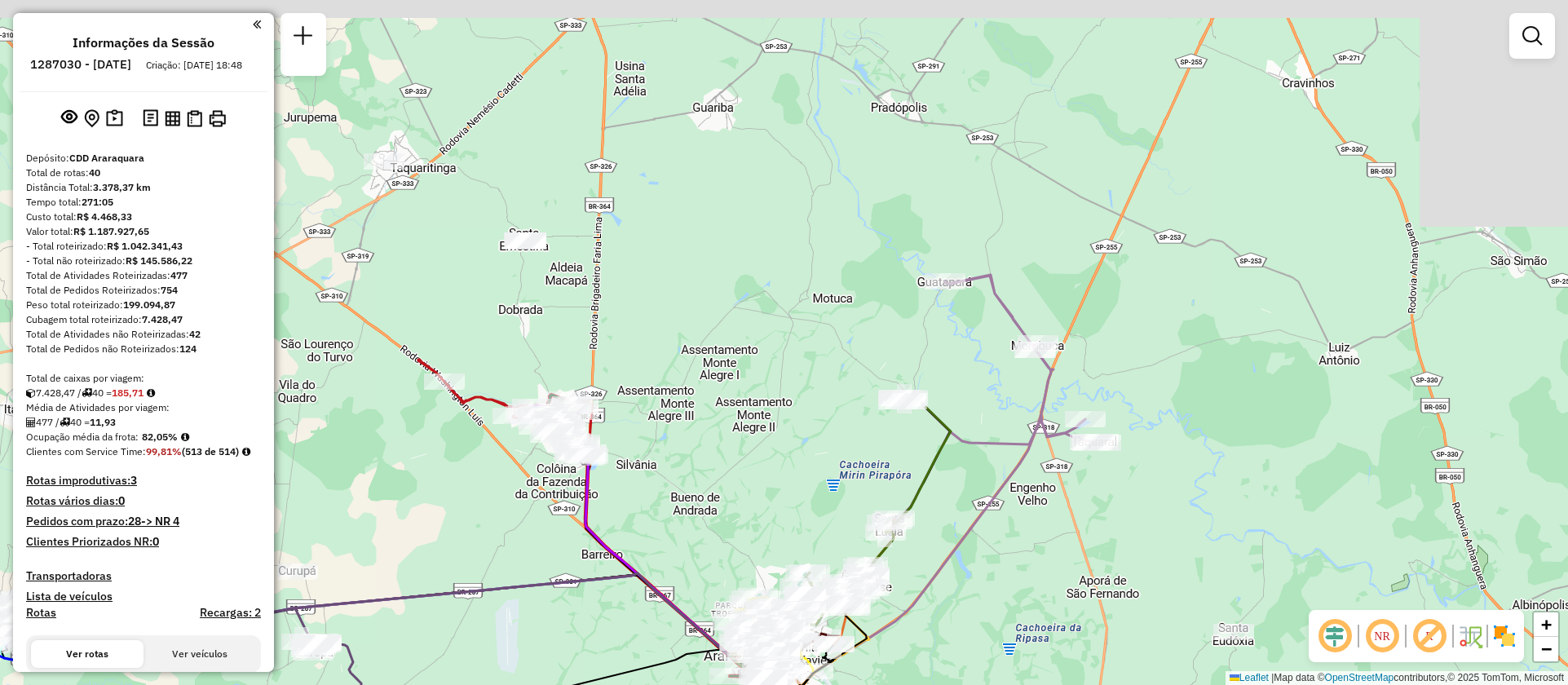
drag, startPoint x: 1247, startPoint y: 445, endPoint x: 1006, endPoint y: 521, distance: 252.7
click at [1032, 560] on div "Janela de atendimento Grade de atendimento Capacidade Transportadoras Veículos …" at bounding box center [784, 342] width 1568 height 685
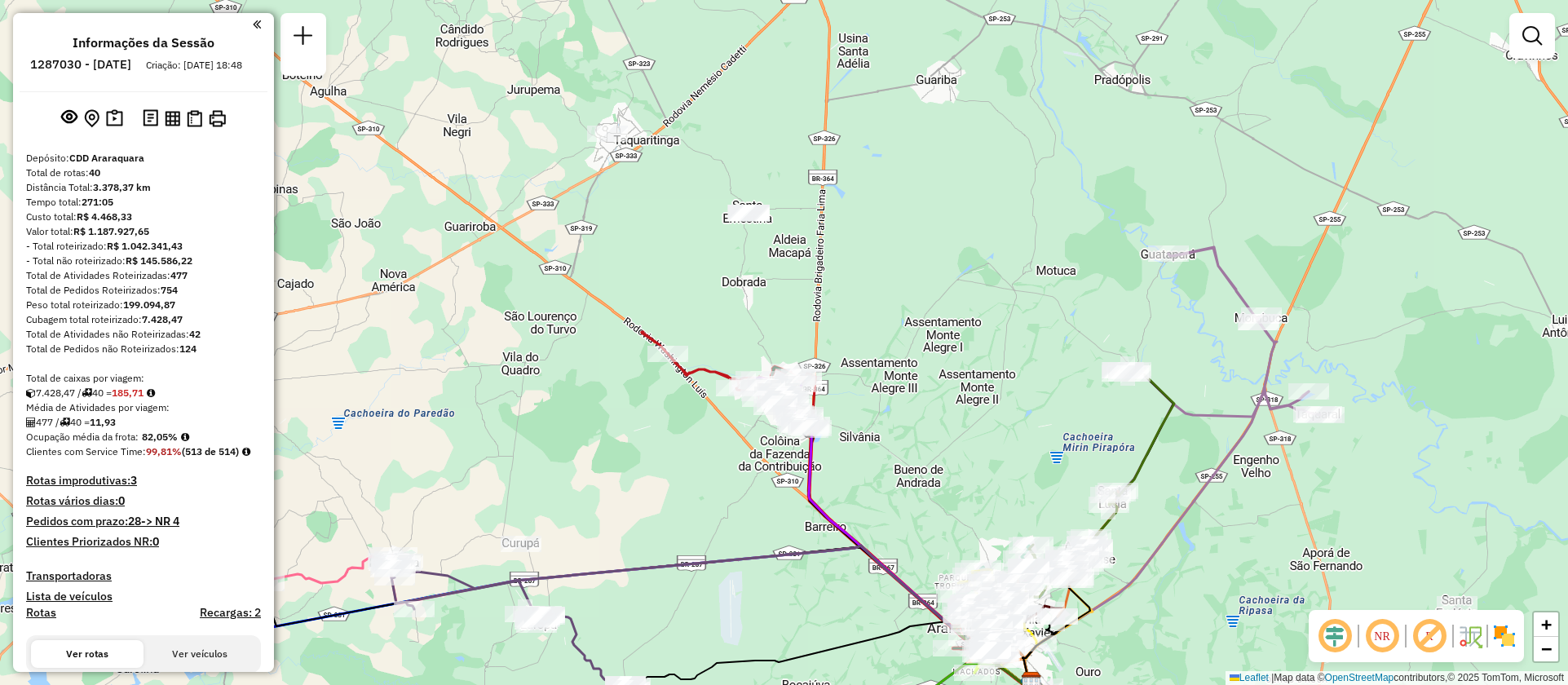
click at [237, 224] on div "Custo total: R$ 4.468,33" at bounding box center [144, 217] width 235 height 15
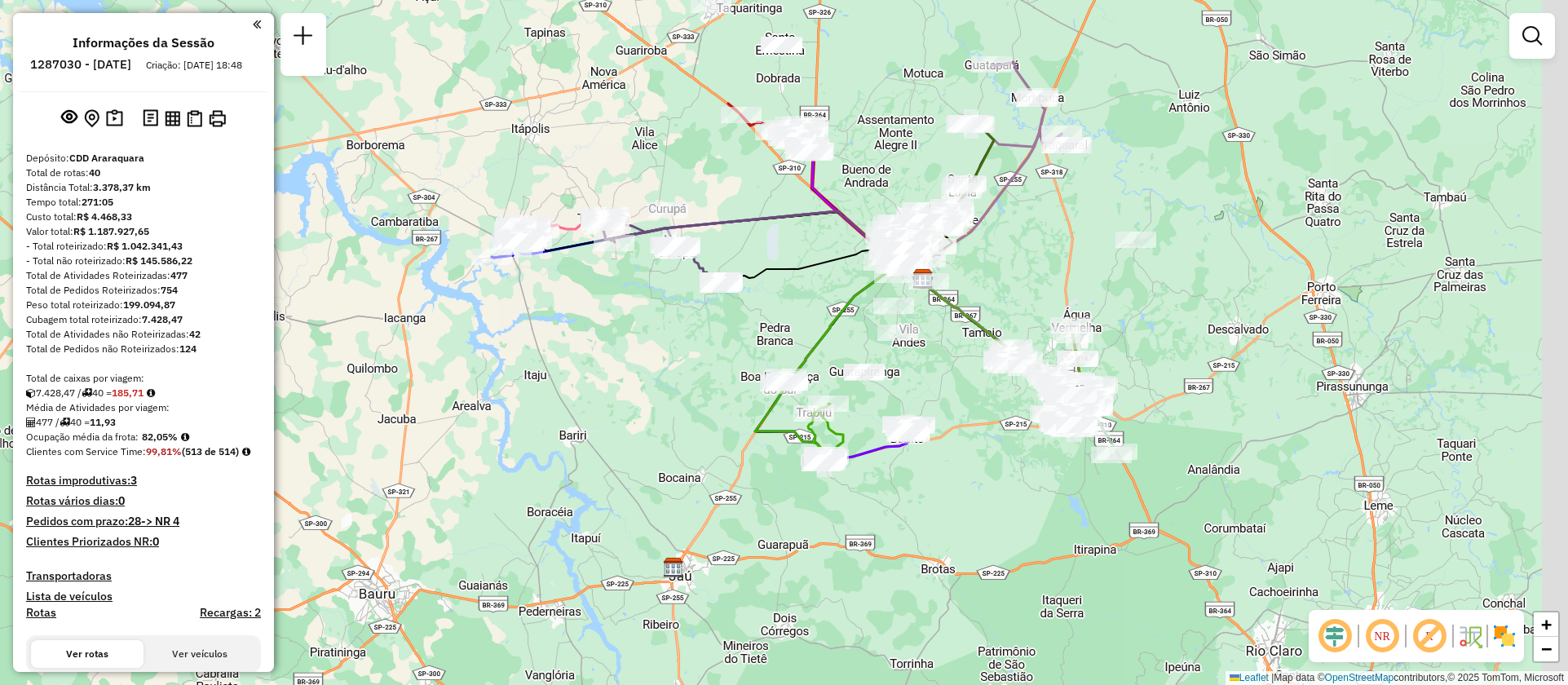
drag, startPoint x: 1169, startPoint y: 527, endPoint x: 1075, endPoint y: 253, distance: 289.7
click at [1075, 253] on div "Janela de atendimento Grade de atendimento Capacidade Transportadoras Veículos …" at bounding box center [784, 342] width 1568 height 685
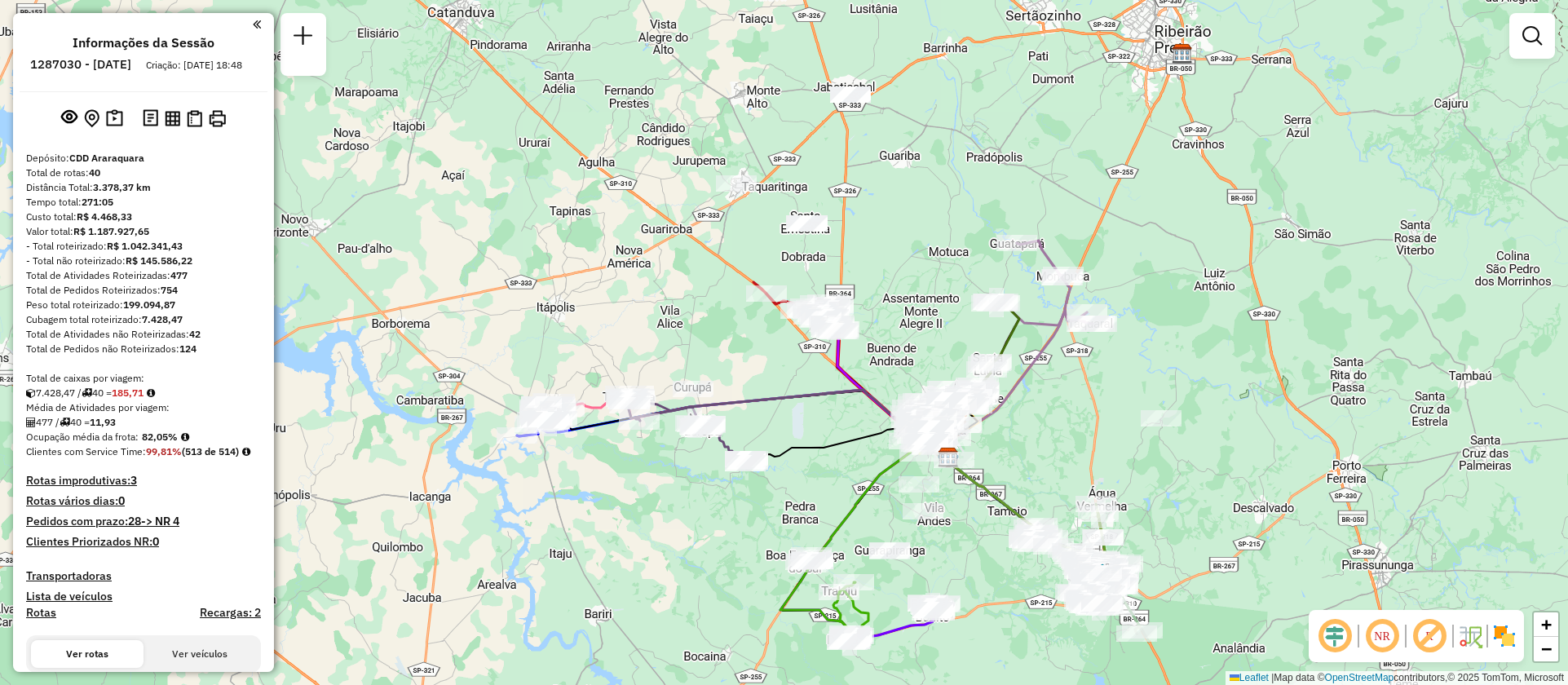
drag, startPoint x: 726, startPoint y: 346, endPoint x: 768, endPoint y: 518, distance: 177.1
click at [768, 518] on div "Janela de atendimento Grade de atendimento Capacidade Transportadoras Veículos …" at bounding box center [784, 342] width 1568 height 685
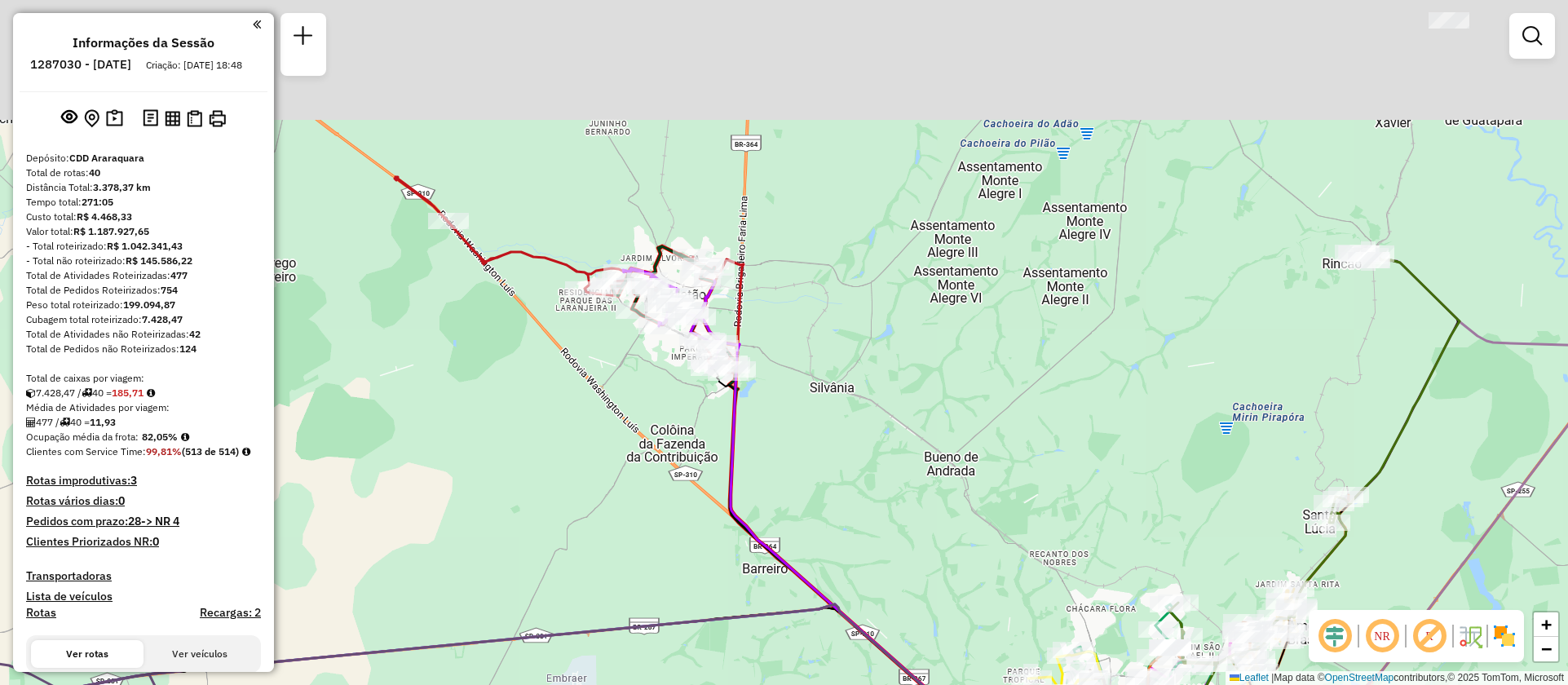
drag, startPoint x: 574, startPoint y: 213, endPoint x: 677, endPoint y: 428, distance: 238.4
click at [677, 428] on div "Janela de atendimento Grade de atendimento Capacidade Transportadoras Veículos …" at bounding box center [784, 342] width 1568 height 685
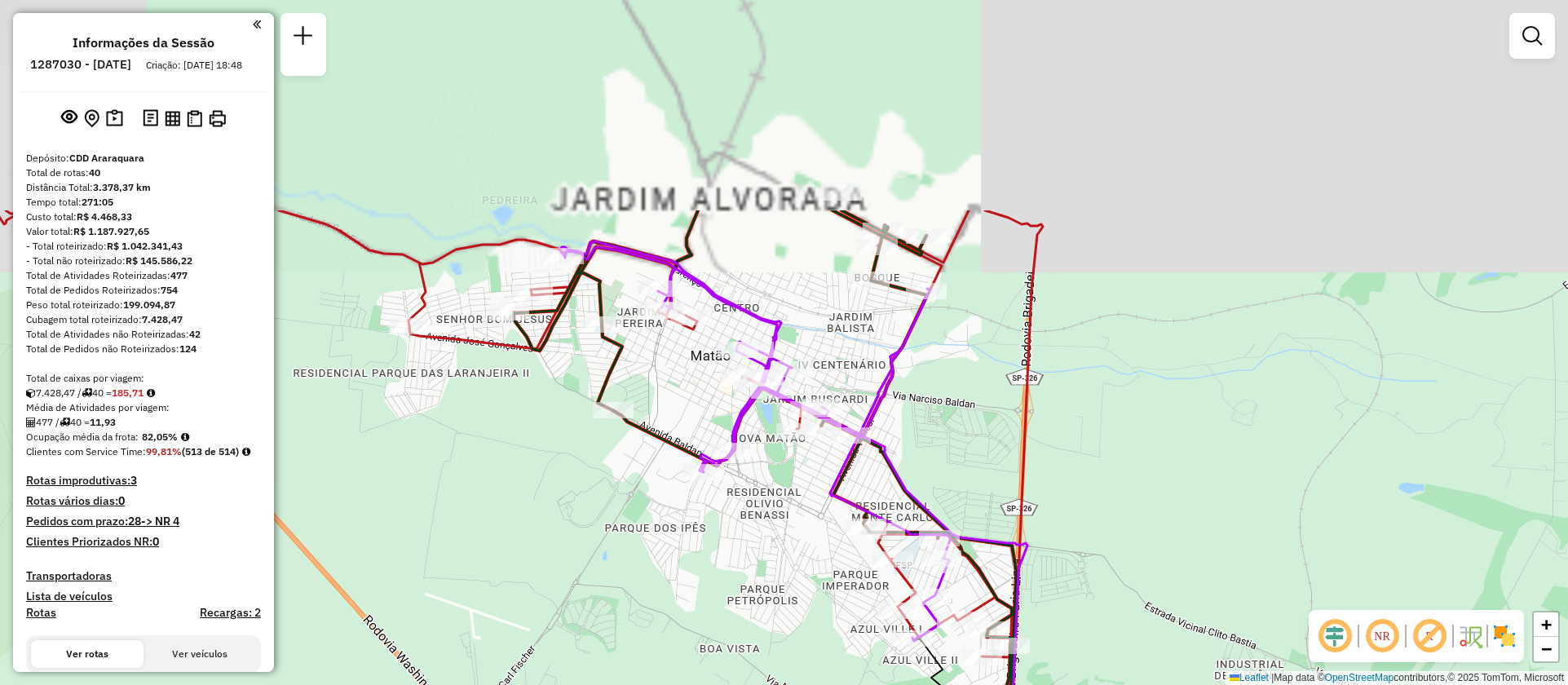
drag, startPoint x: 742, startPoint y: 502, endPoint x: 789, endPoint y: 594, distance: 103.3
click at [789, 594] on div "Janela de atendimento Grade de atendimento Capacidade Transportadoras Veículos …" at bounding box center [784, 342] width 1568 height 685
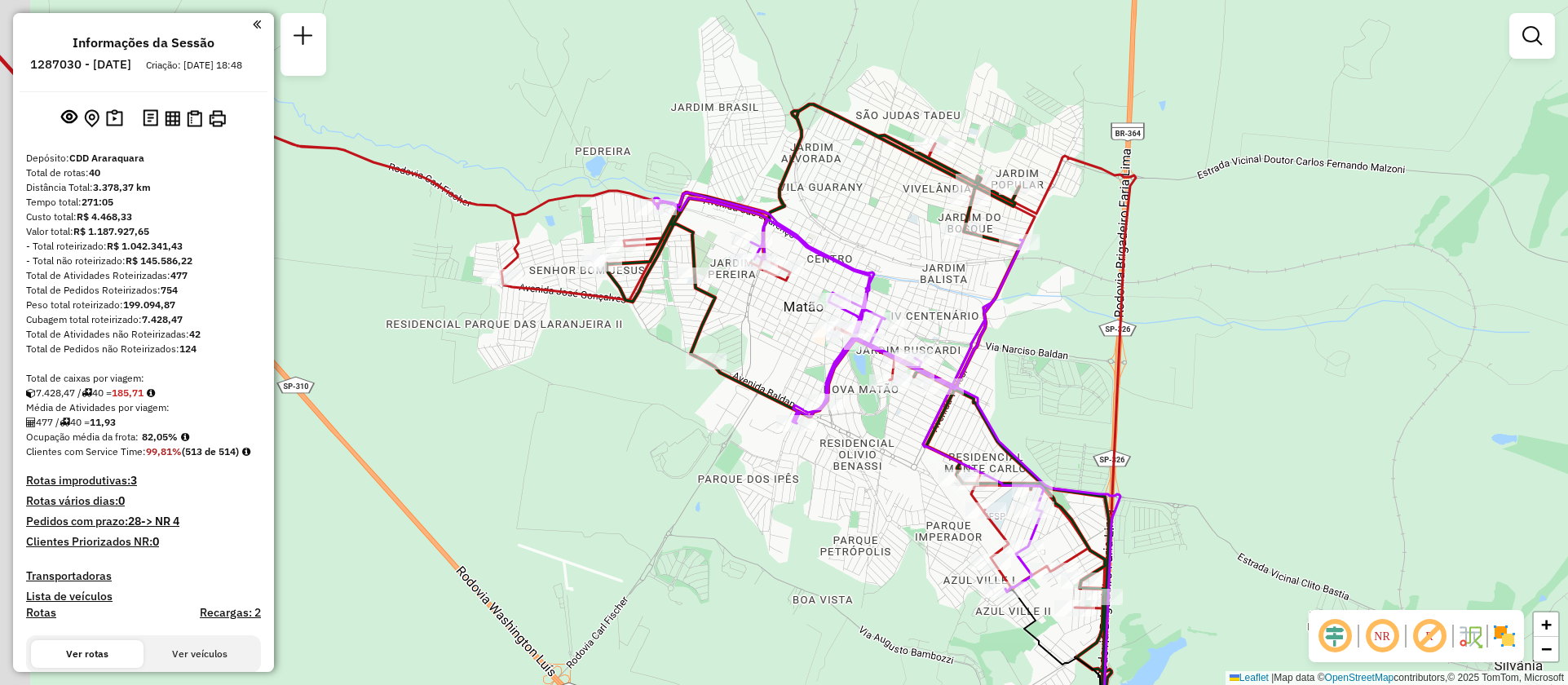
drag, startPoint x: 863, startPoint y: 307, endPoint x: 937, endPoint y: 264, distance: 85.6
click at [937, 264] on div "Janela de atendimento Grade de atendimento Capacidade Transportadoras Veículos …" at bounding box center [784, 342] width 1568 height 685
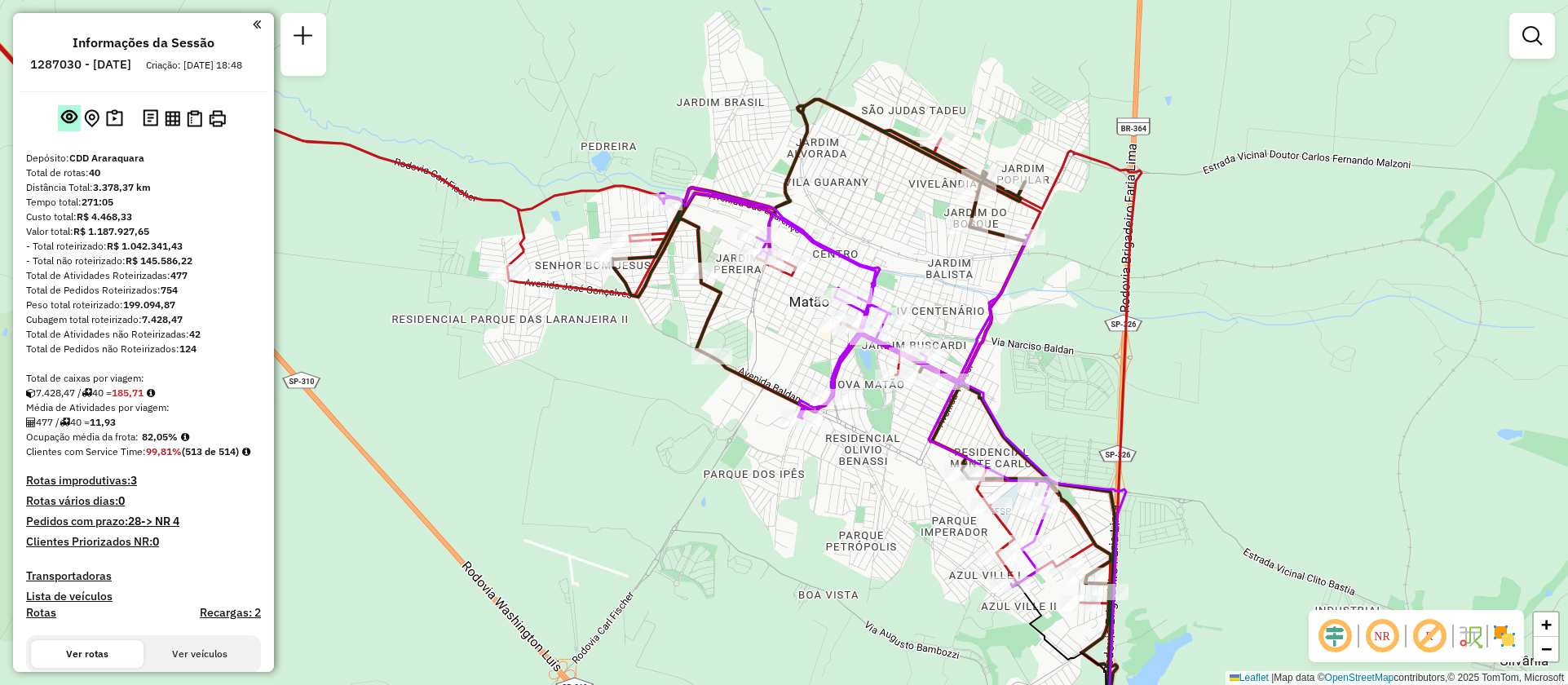
click at [62, 125] on em at bounding box center [69, 117] width 16 height 16
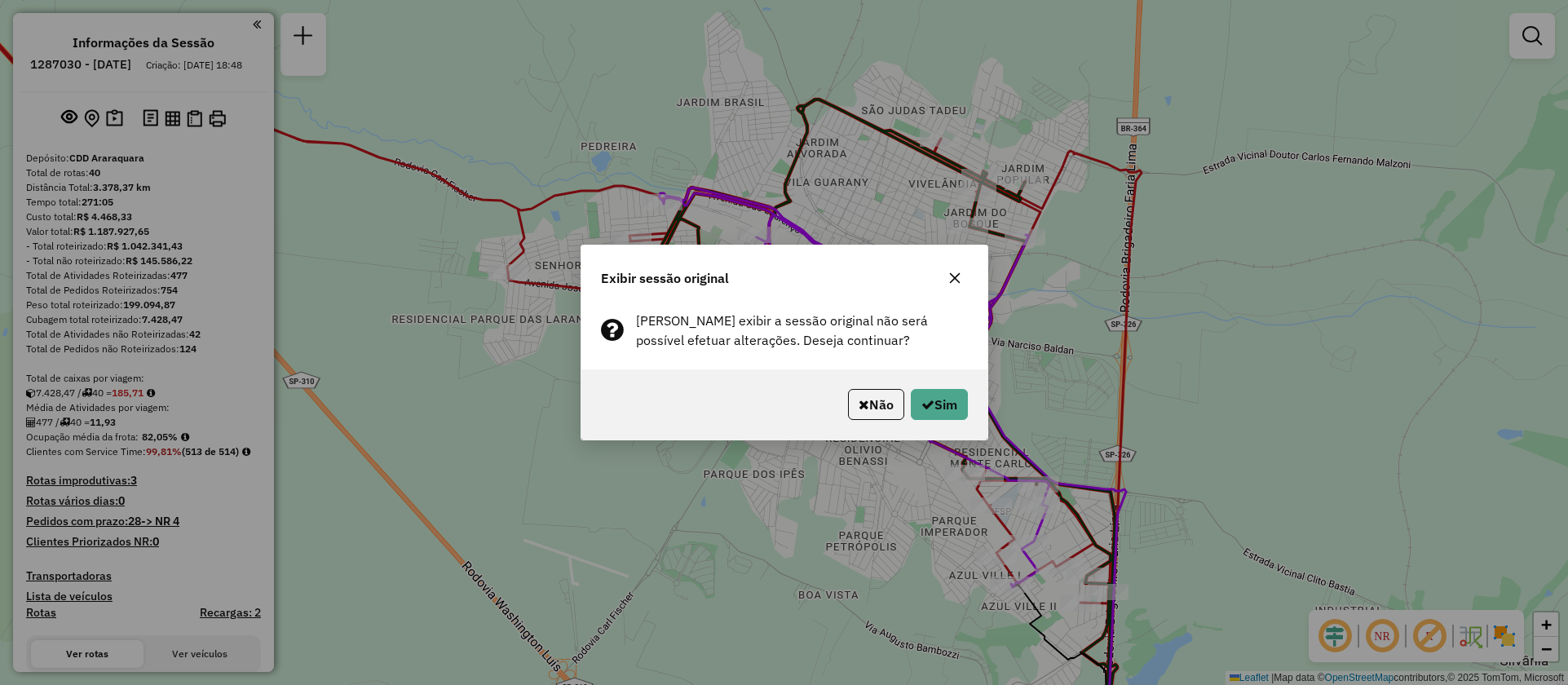
click at [955, 269] on button "button" at bounding box center [955, 278] width 26 height 26
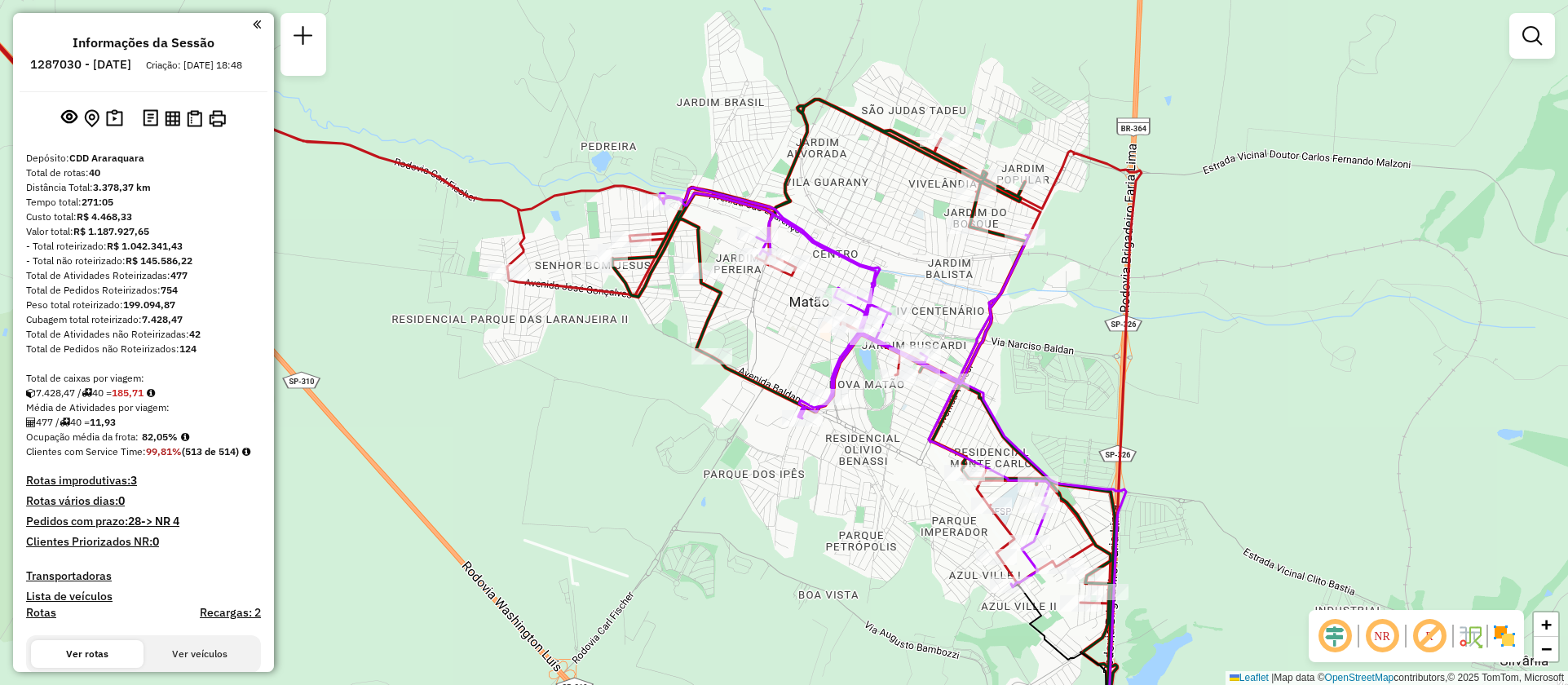
click at [829, 248] on icon at bounding box center [854, 387] width 391 height 400
select select "**********"
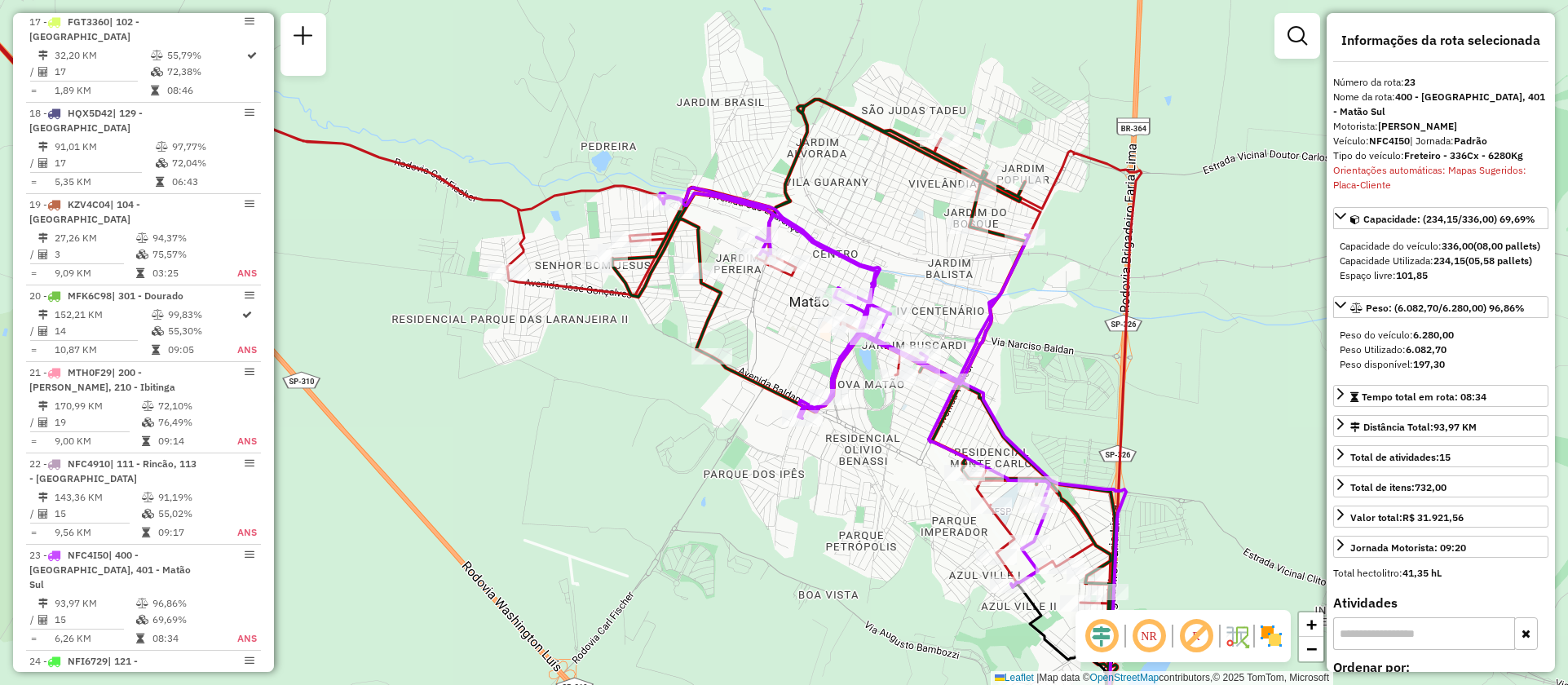
scroll to position [2566, 0]
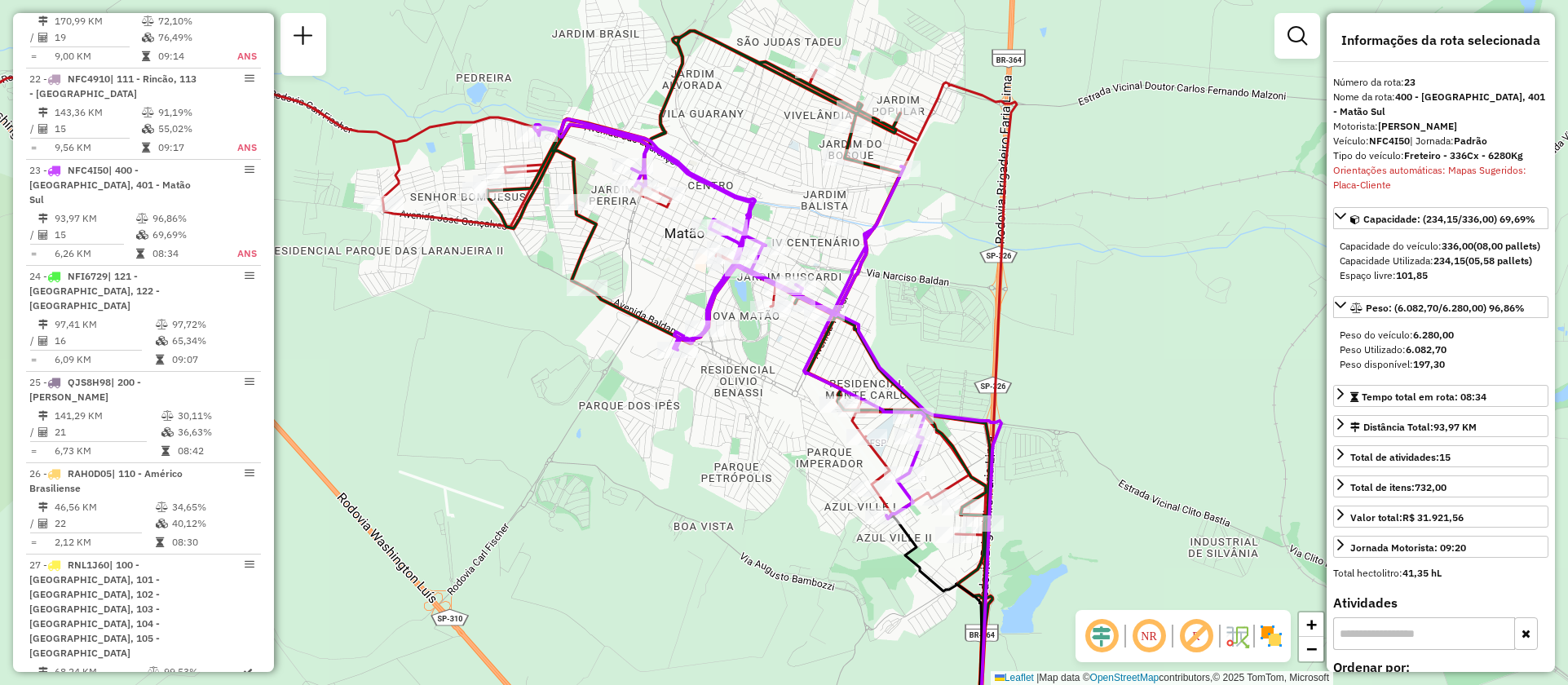
drag, startPoint x: 1087, startPoint y: 411, endPoint x: 961, endPoint y: 342, distance: 143.7
click at [961, 342] on div "Janela de atendimento Grade de atendimento Capacidade Transportadoras Veículos …" at bounding box center [784, 342] width 1568 height 685
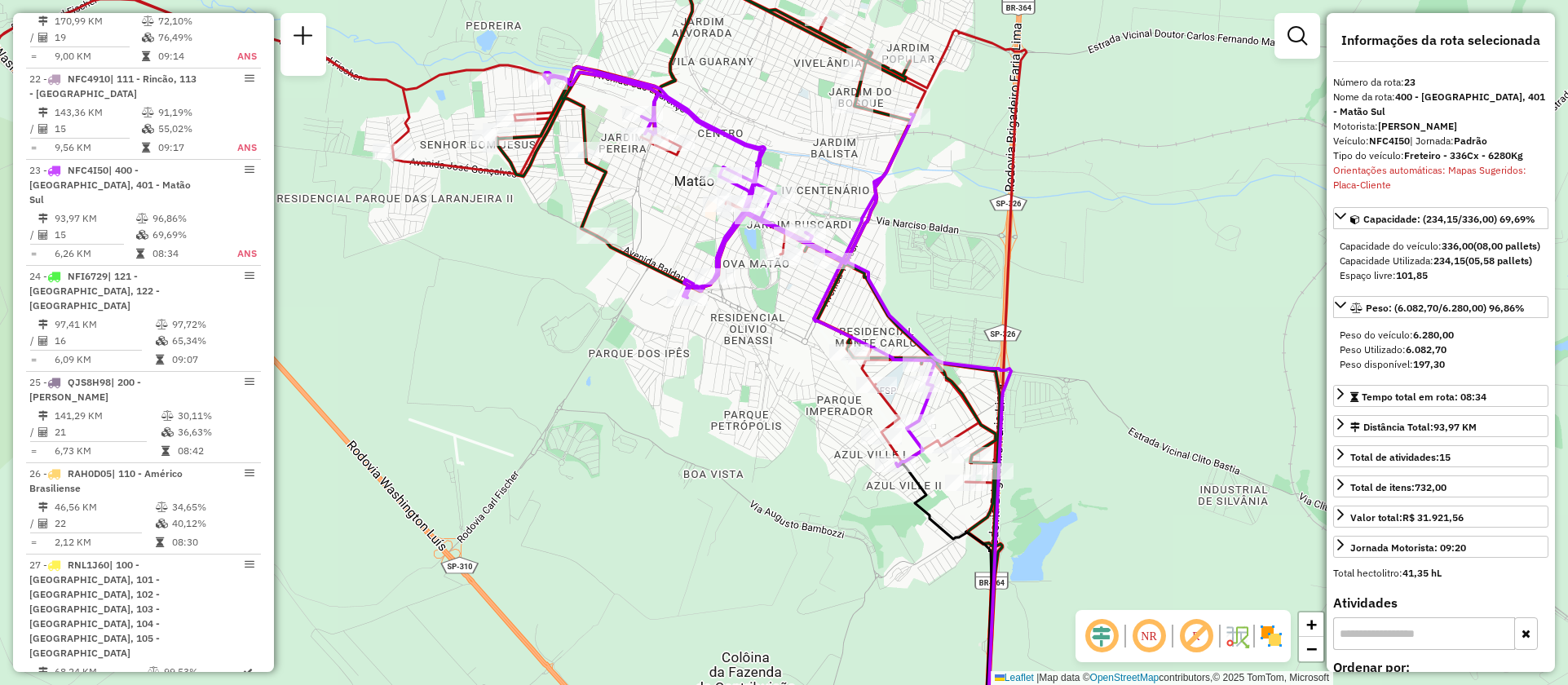
drag, startPoint x: 942, startPoint y: 294, endPoint x: 952, endPoint y: 243, distance: 52.0
click at [952, 243] on div "Janela de atendimento Grade de atendimento Capacidade Transportadoras Veículos …" at bounding box center [784, 342] width 1568 height 685
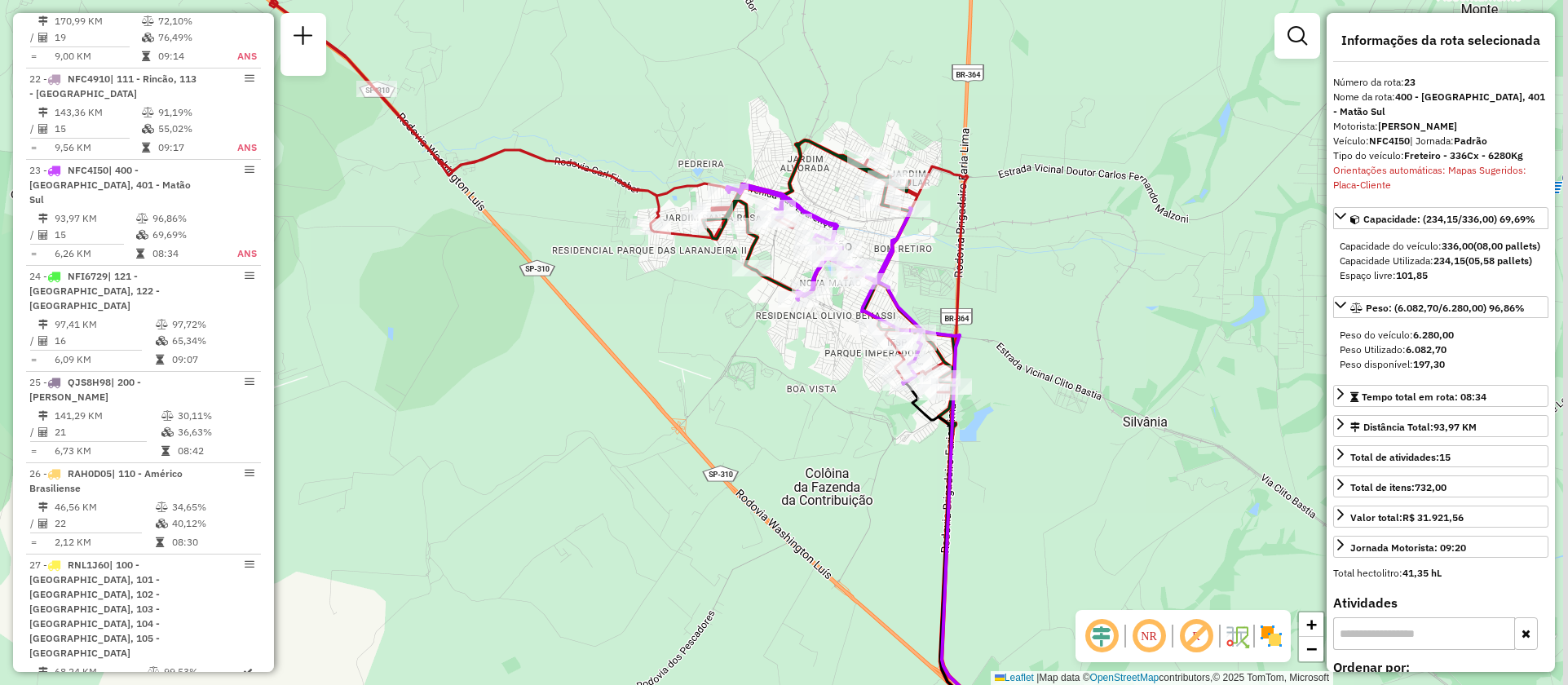
drag, startPoint x: 1039, startPoint y: 462, endPoint x: 955, endPoint y: 359, distance: 132.9
click at [955, 359] on div "Janela de atendimento Grade de atendimento Capacidade Transportadoras Veículos …" at bounding box center [784, 342] width 1568 height 685
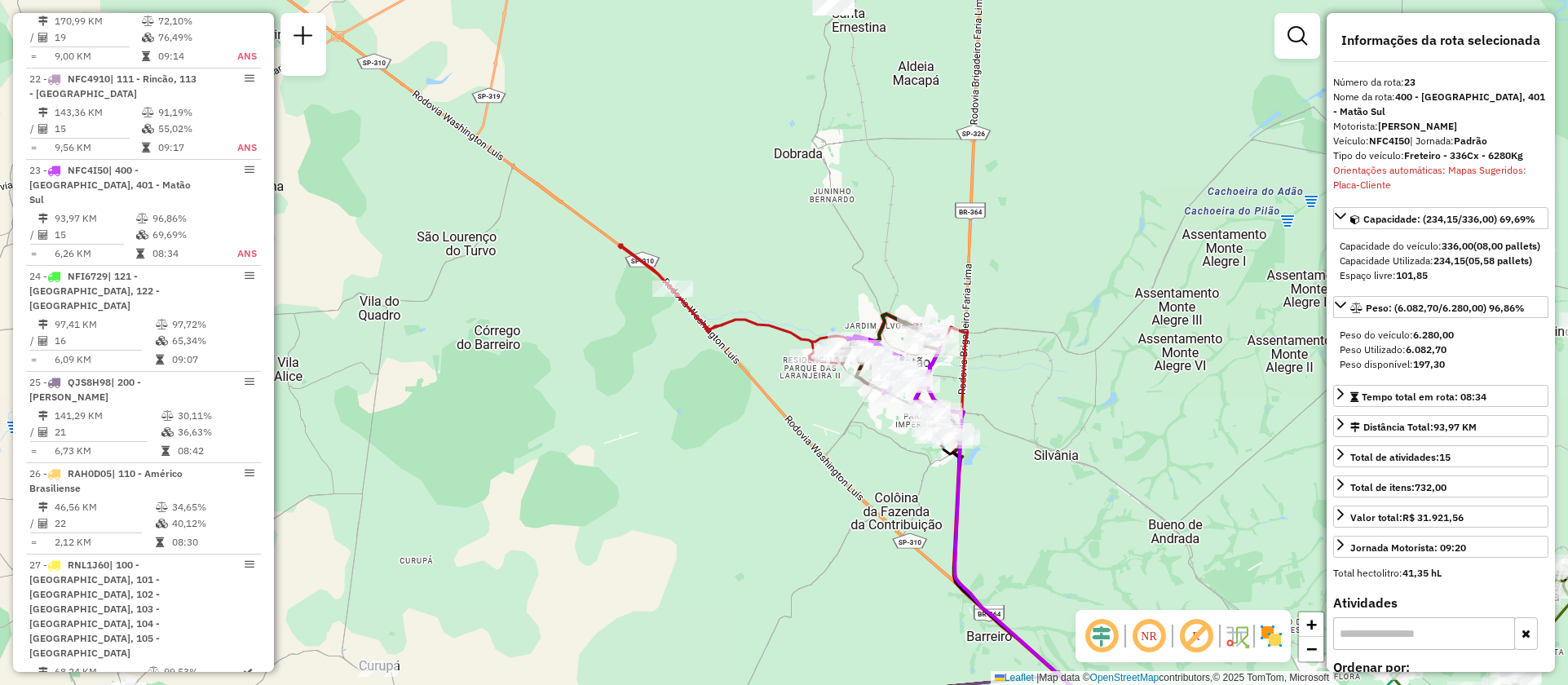
drag, startPoint x: 610, startPoint y: 386, endPoint x: 650, endPoint y: 543, distance: 162.0
click at [664, 556] on div "Janela de atendimento Grade de atendimento Capacidade Transportadoras Veículos …" at bounding box center [784, 342] width 1568 height 685
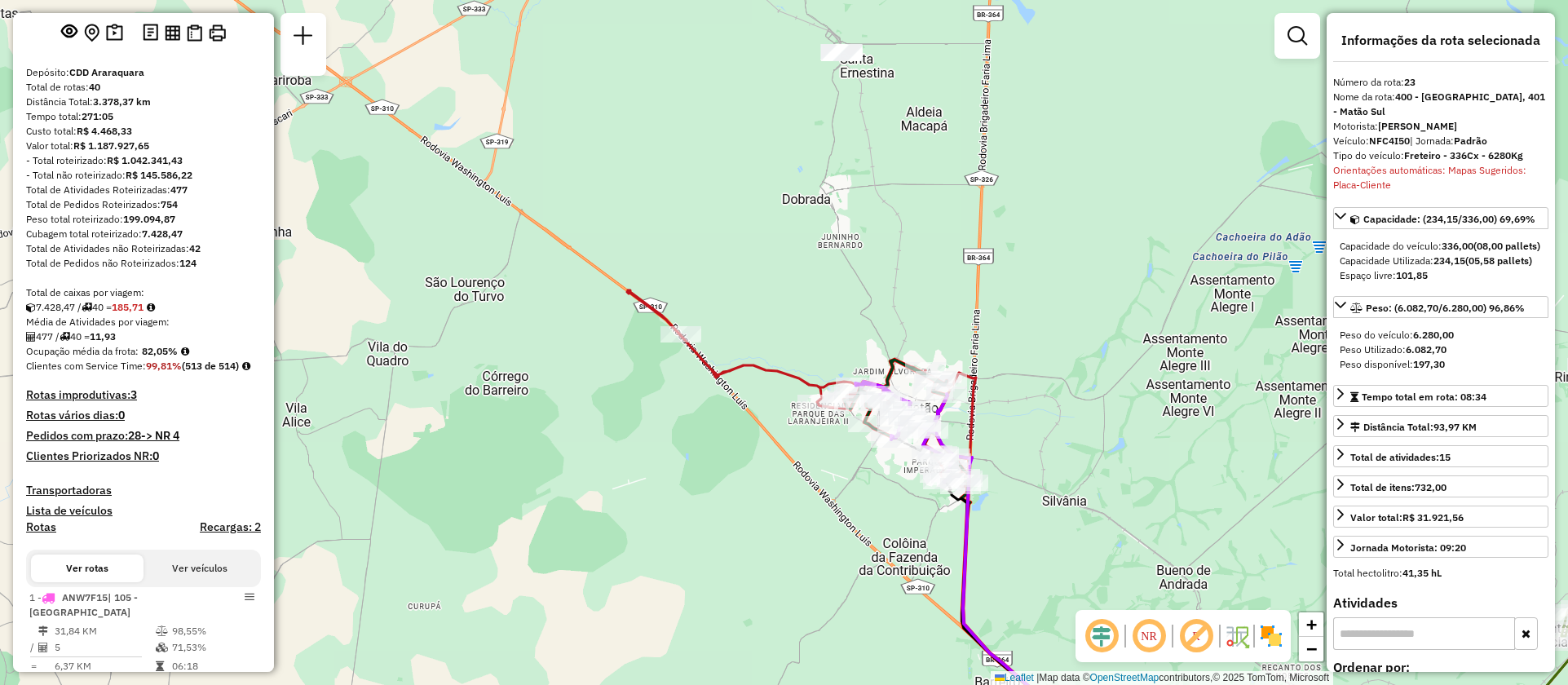
scroll to position [122, 0]
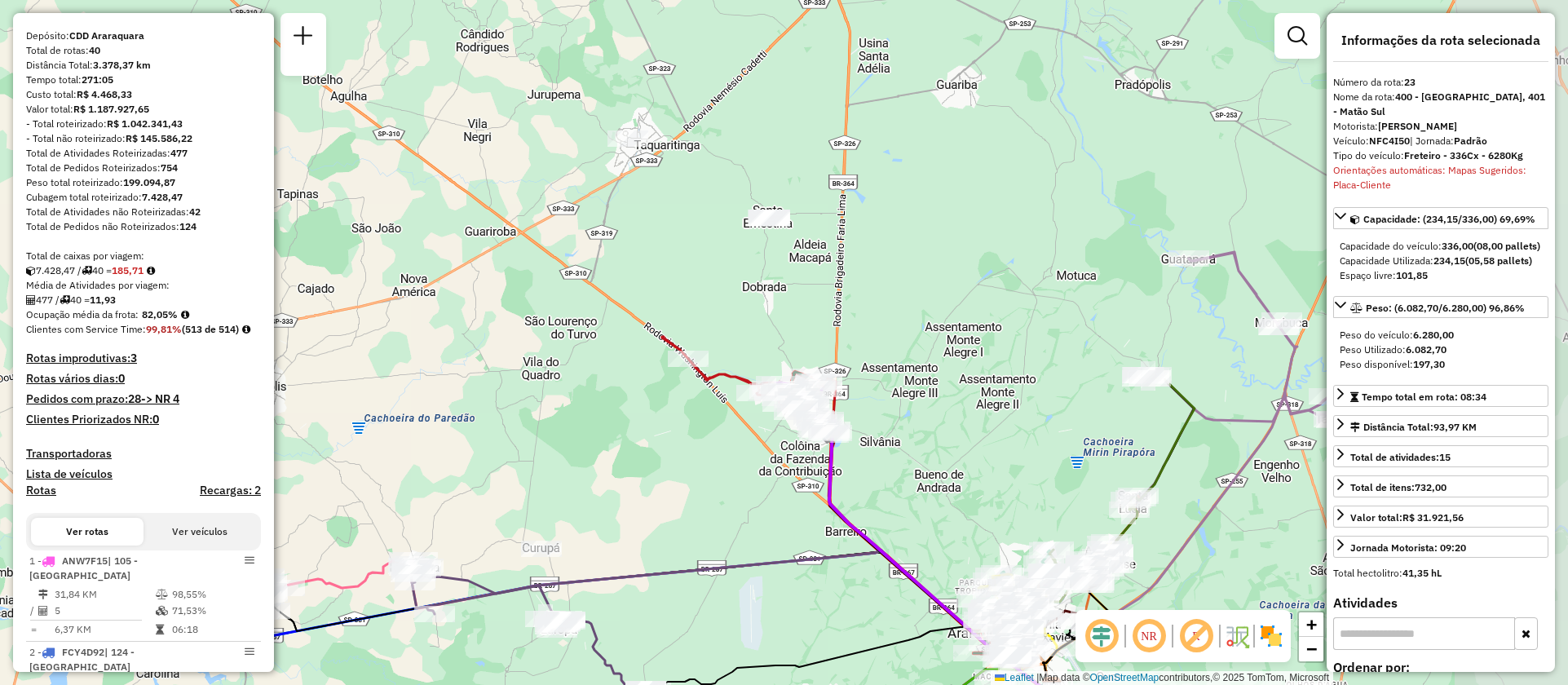
drag, startPoint x: 1028, startPoint y: 468, endPoint x: 738, endPoint y: 453, distance: 290.4
click at [742, 455] on div "Janela de atendimento Grade de atendimento Capacidade Transportadoras Veículos …" at bounding box center [784, 342] width 1568 height 685
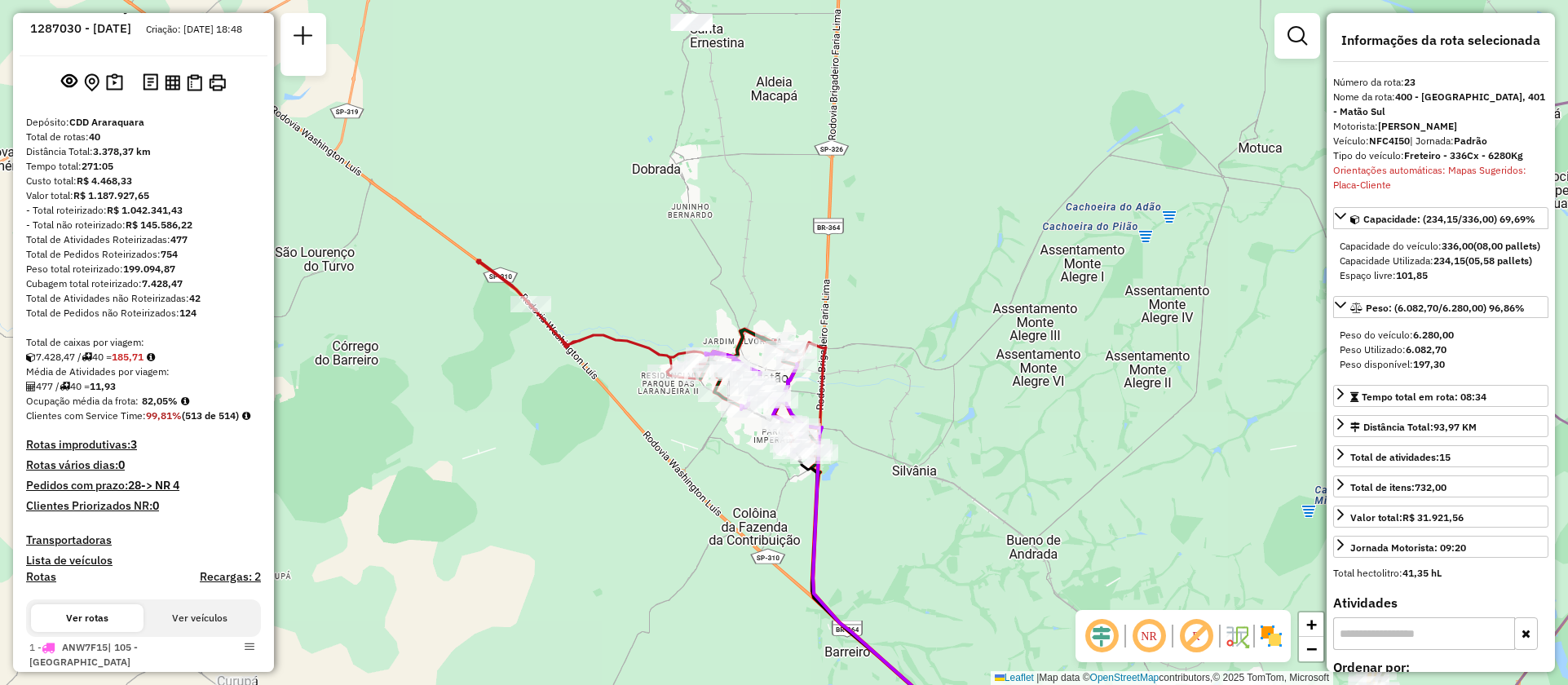
scroll to position [0, 0]
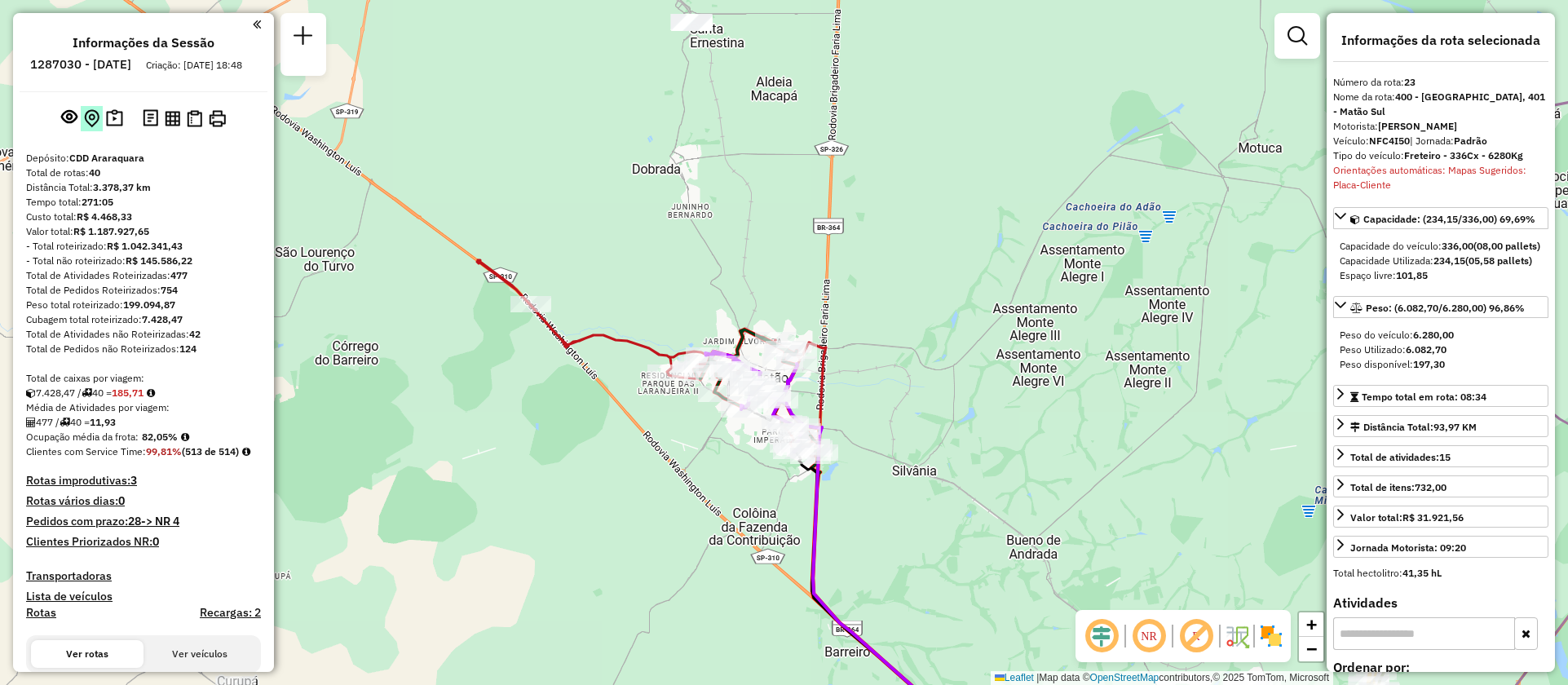
click at [89, 128] on img at bounding box center [91, 118] width 15 height 19
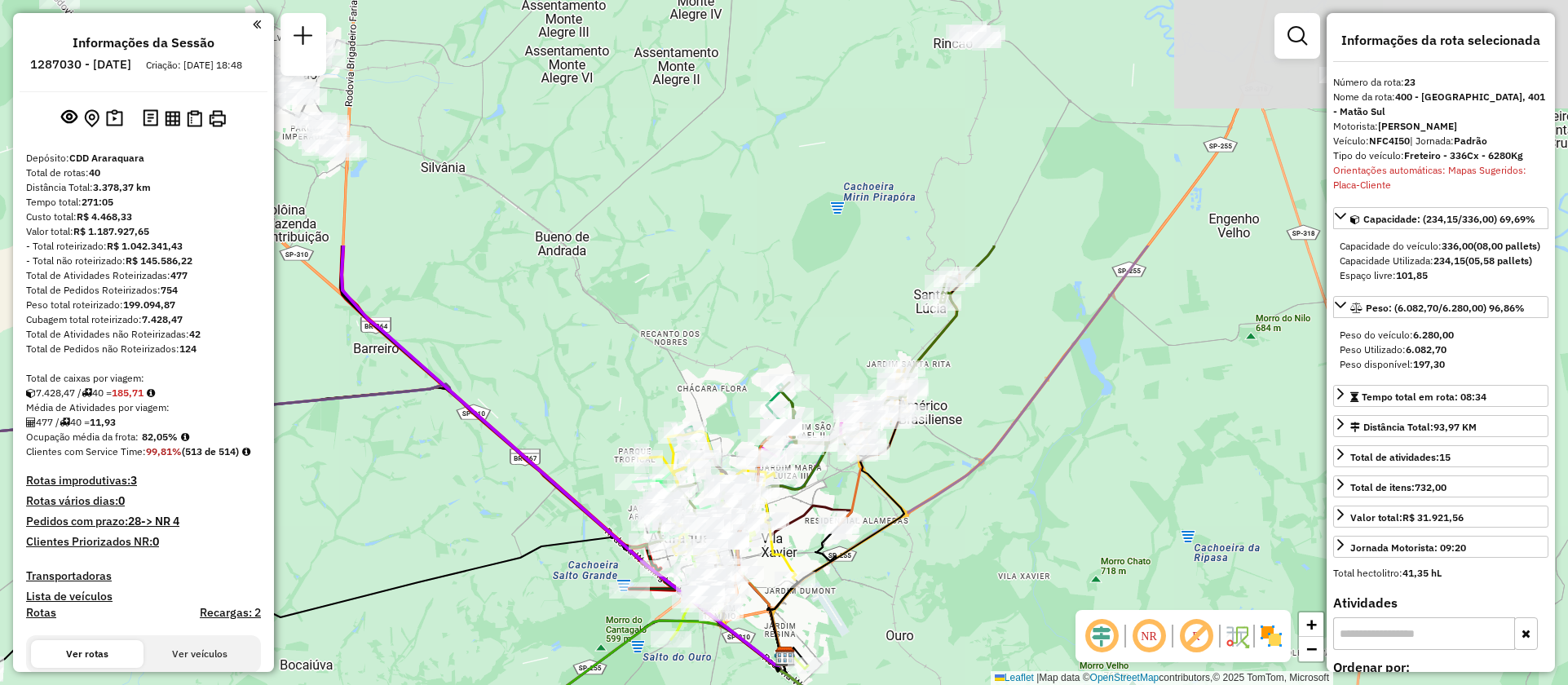
drag, startPoint x: 929, startPoint y: 281, endPoint x: 919, endPoint y: 639, distance: 358.1
click at [919, 639] on div "Janela de atendimento Grade de atendimento Capacidade Transportadoras Veículos …" at bounding box center [784, 342] width 1568 height 685
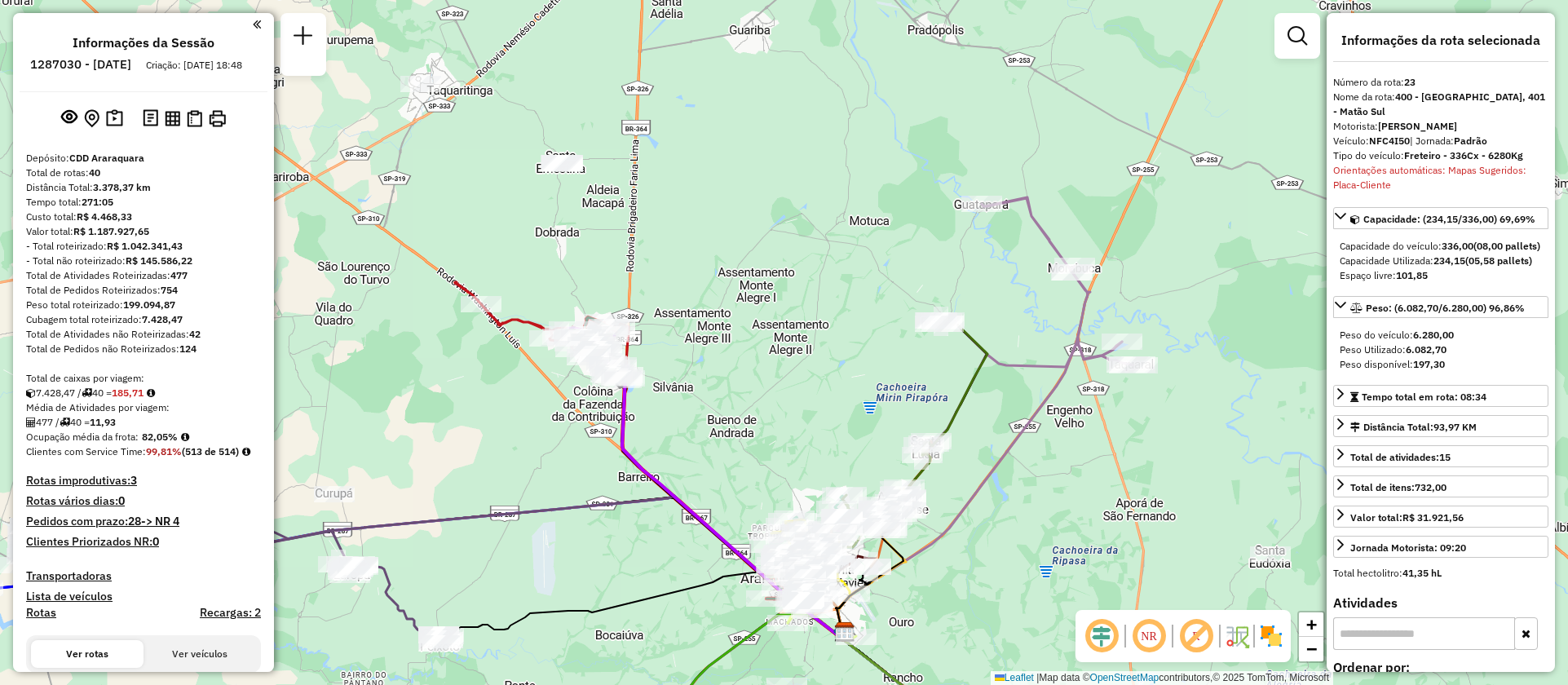
drag, startPoint x: 564, startPoint y: 293, endPoint x: 848, endPoint y: 460, distance: 329.5
click at [859, 467] on div "Janela de atendimento Grade de atendimento Capacidade Transportadoras Veículos …" at bounding box center [784, 342] width 1568 height 685
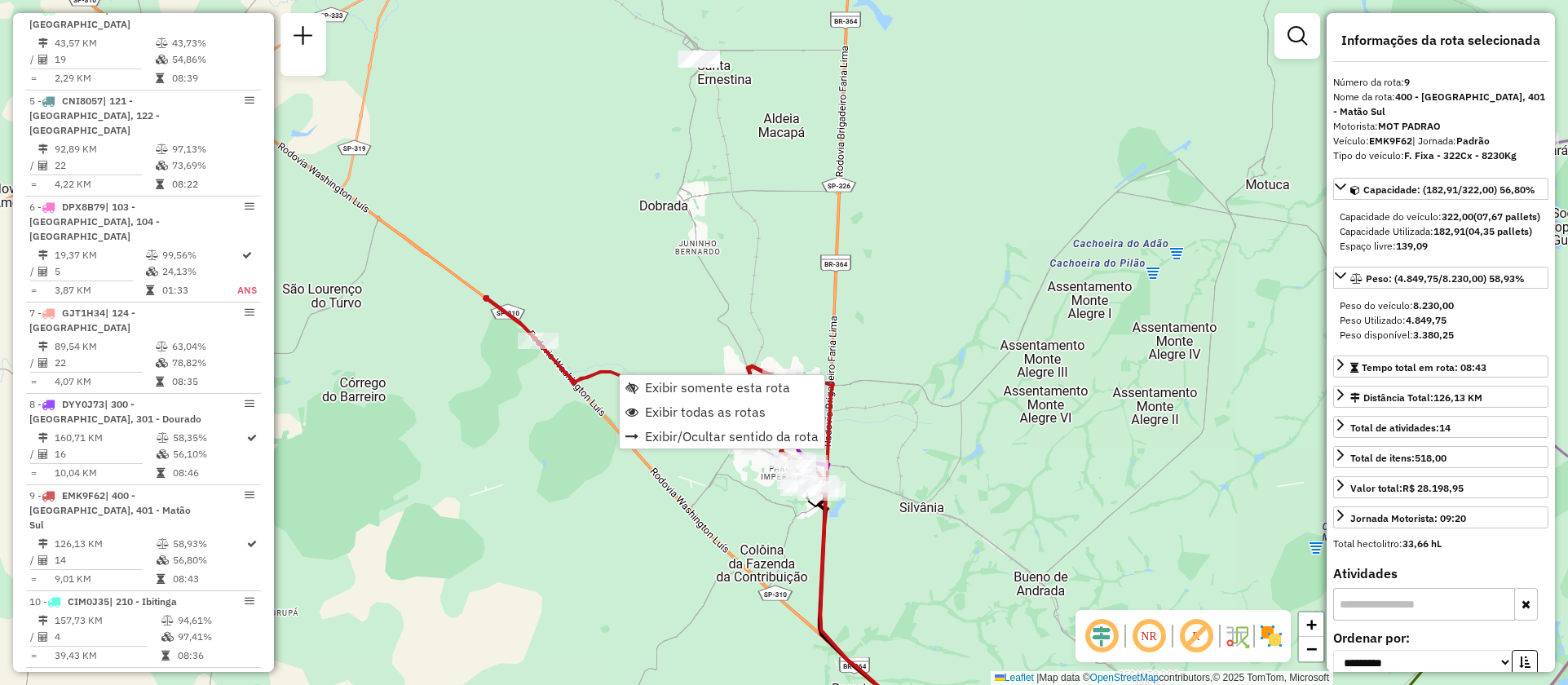
scroll to position [1375, 0]
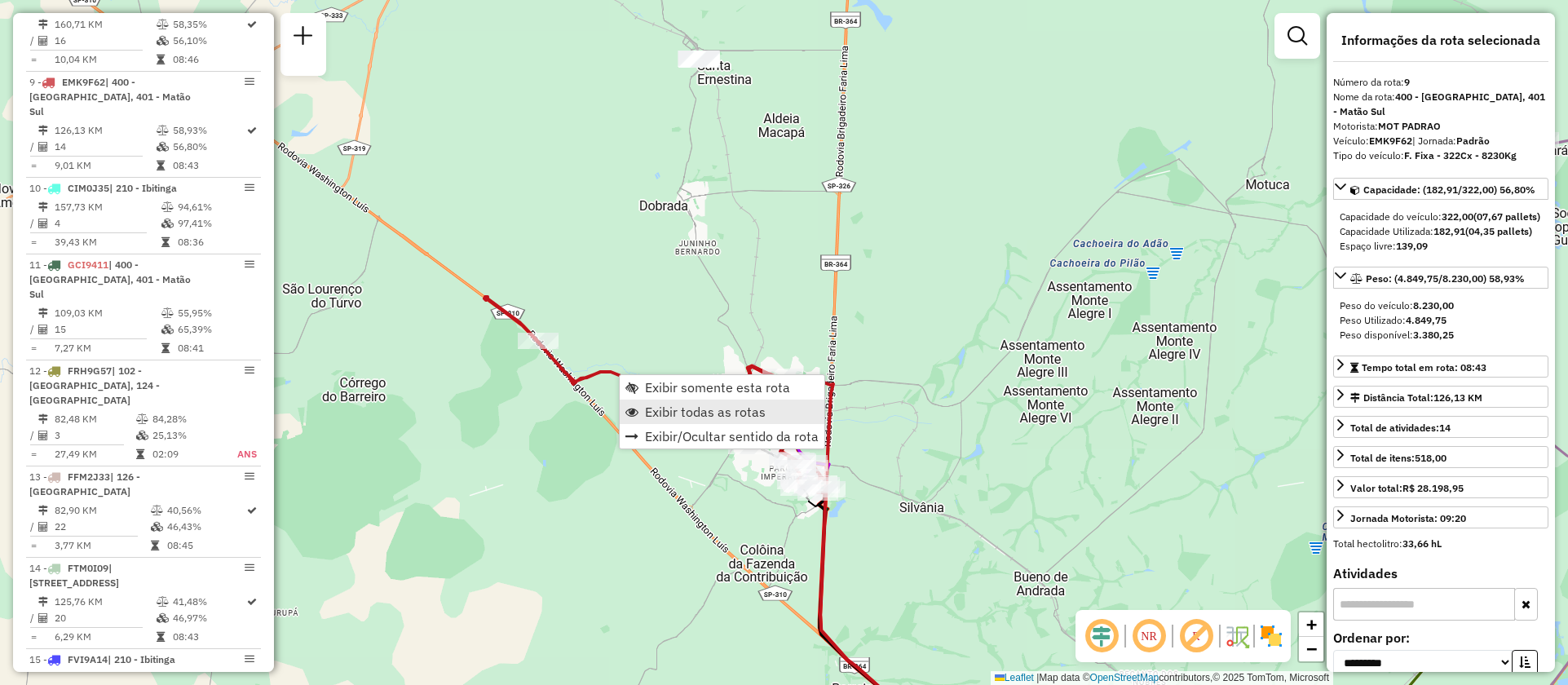
click at [674, 410] on span "Exibir todas as rotas" at bounding box center [705, 412] width 120 height 13
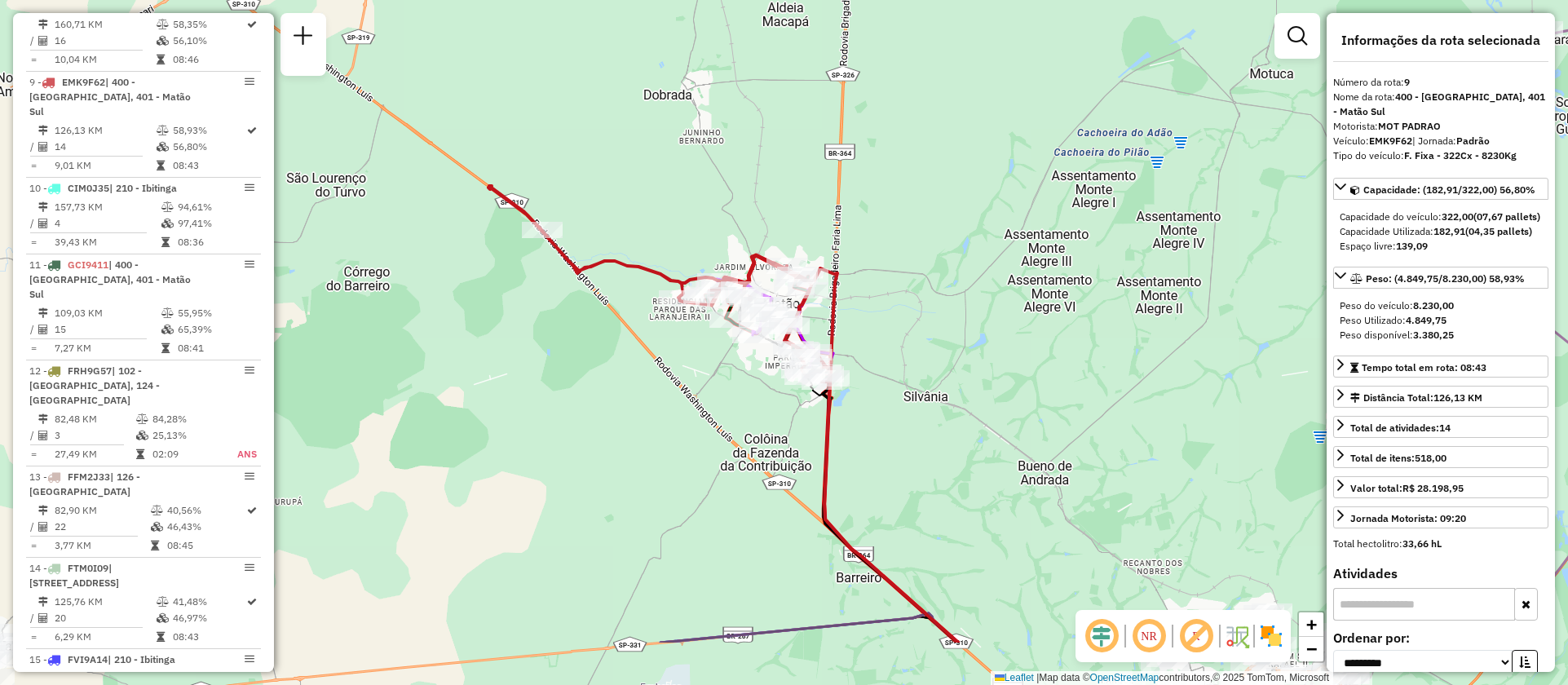
drag, startPoint x: 909, startPoint y: 544, endPoint x: 913, endPoint y: 433, distance: 111.1
click at [913, 433] on div "Janela de atendimento Grade de atendimento Capacidade Transportadoras Veículos …" at bounding box center [784, 342] width 1568 height 685
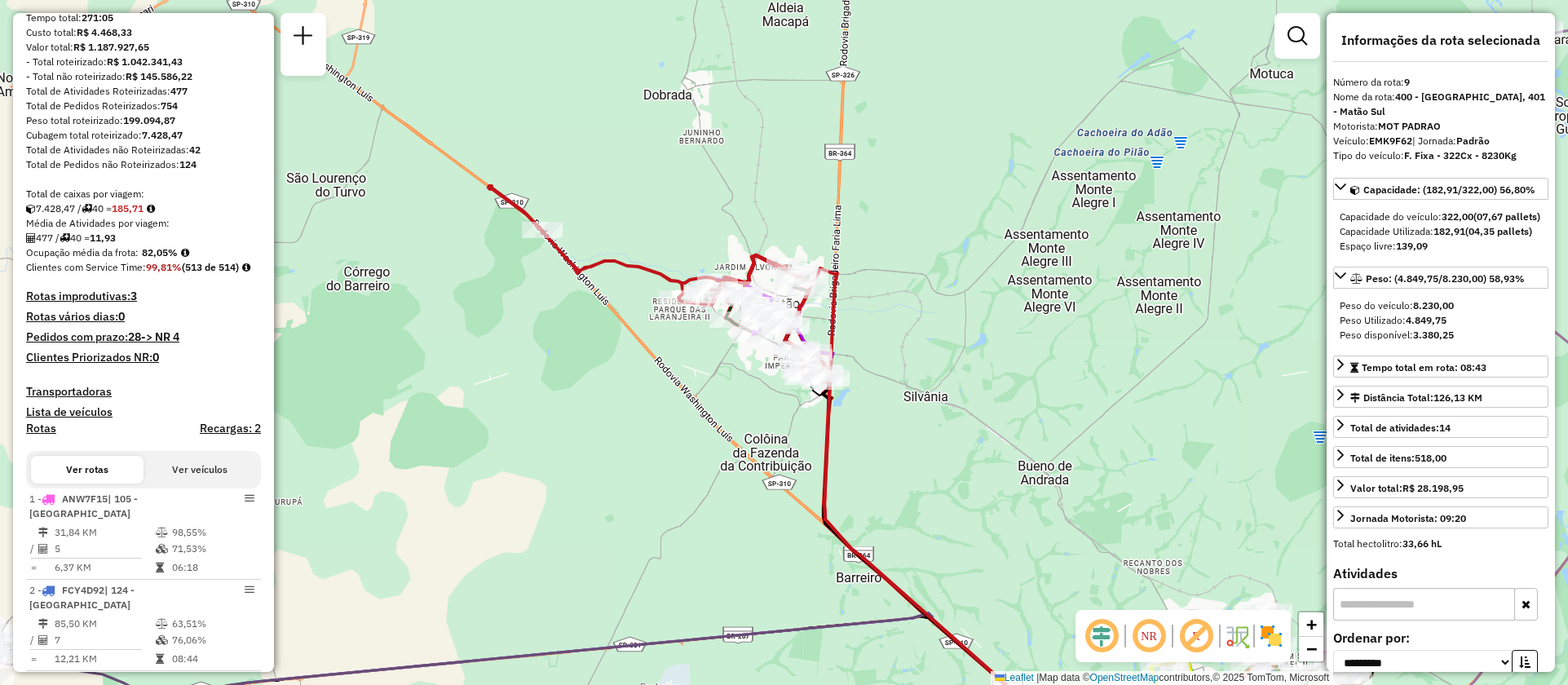
scroll to position [245, 0]
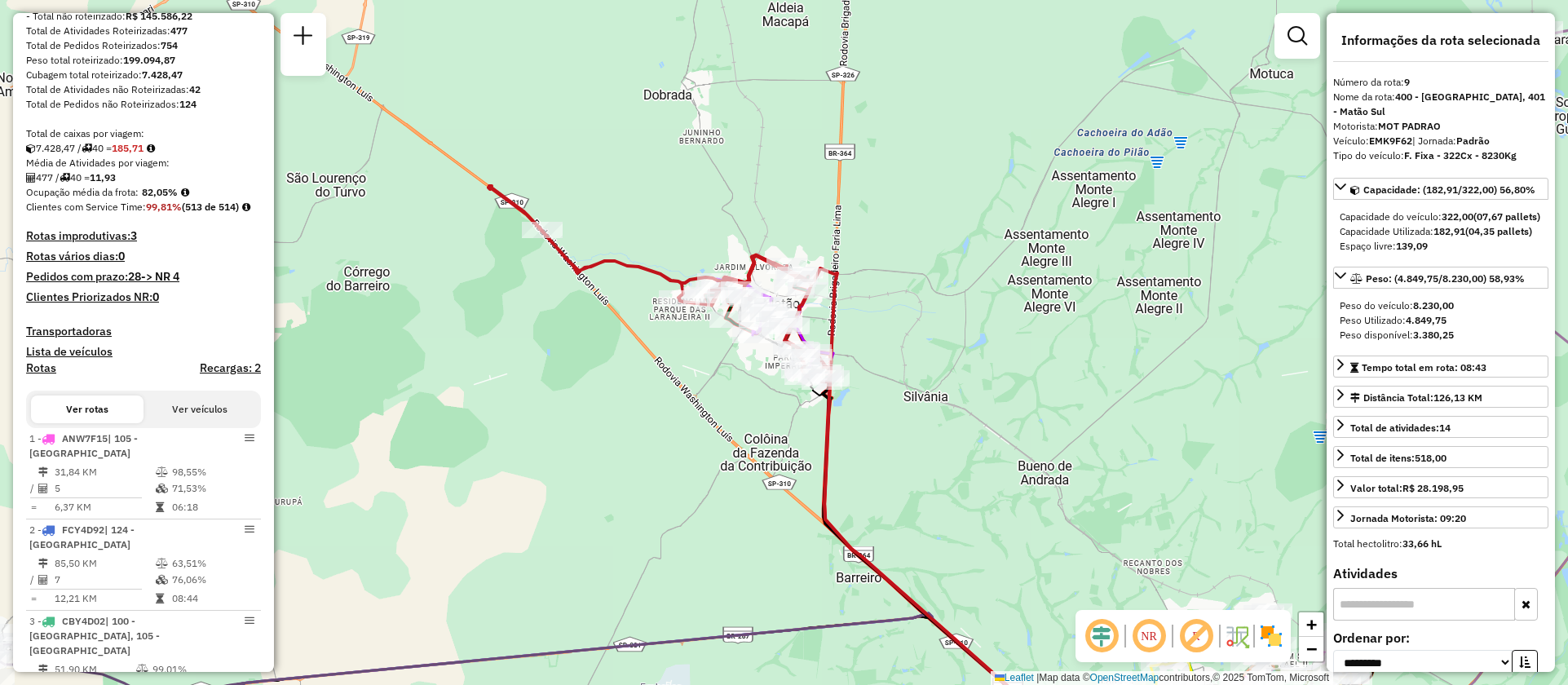
click at [204, 424] on button "Ver veículos" at bounding box center [200, 409] width 113 height 27
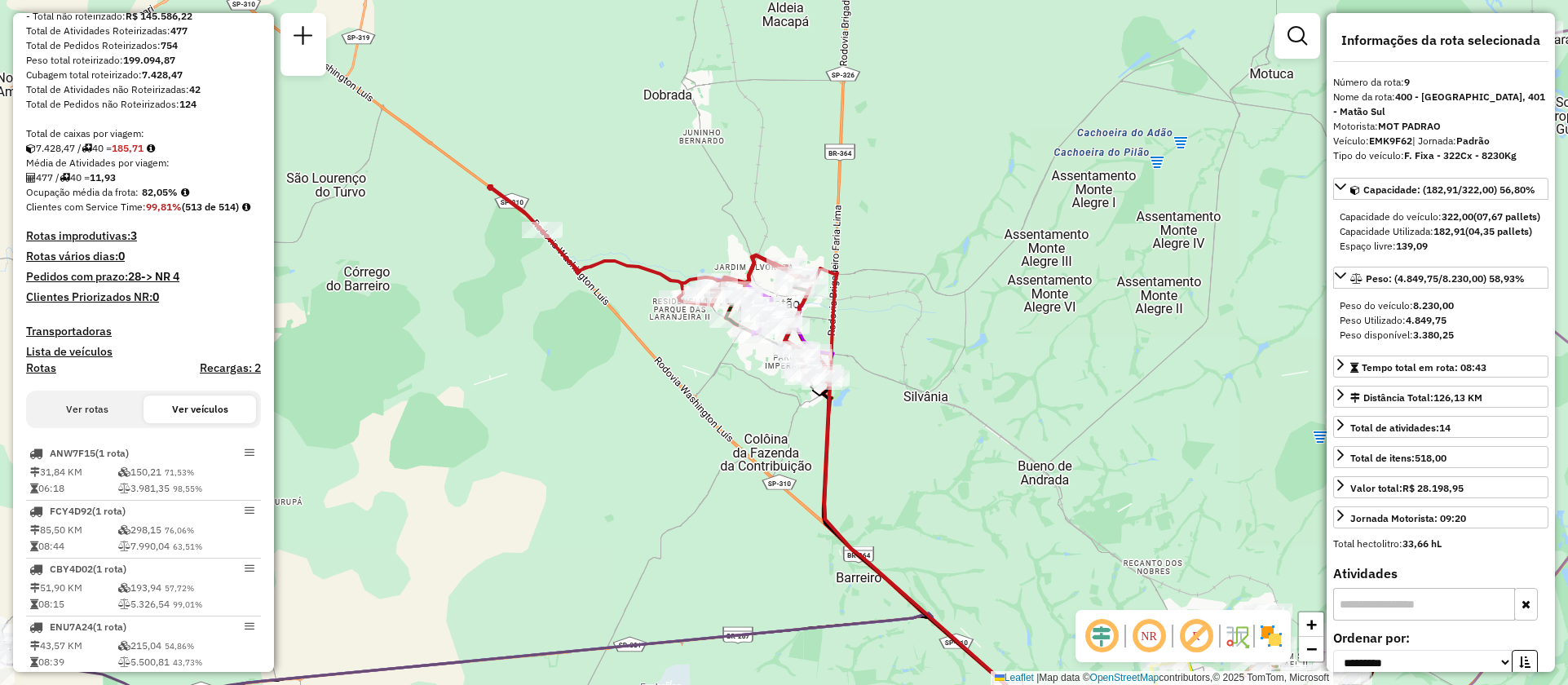
click at [83, 424] on button "Ver rotas" at bounding box center [87, 409] width 113 height 27
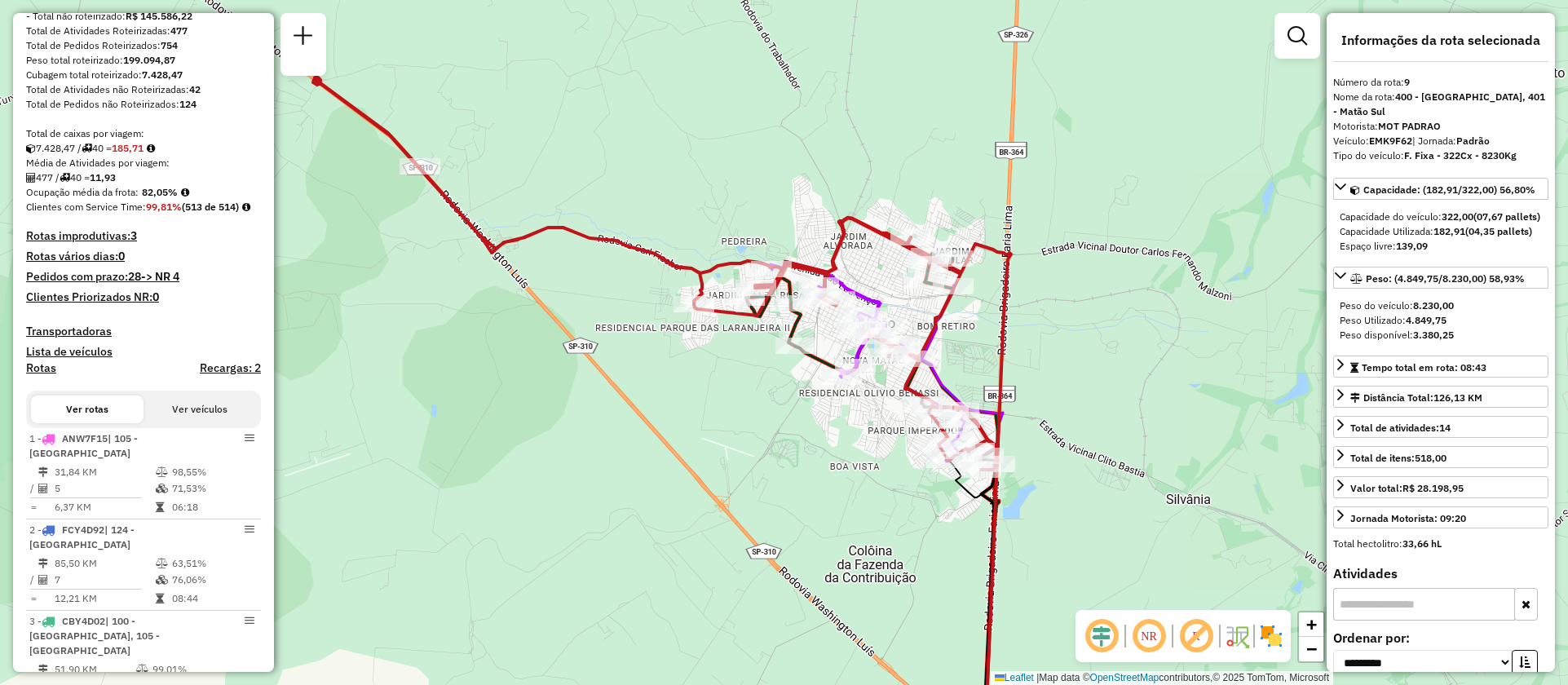
drag, startPoint x: 695, startPoint y: 460, endPoint x: 785, endPoint y: 477, distance: 91.6
click at [785, 477] on div "Janela de atendimento Grade de atendimento Capacidade Transportadoras Veículos …" at bounding box center [784, 342] width 1568 height 685
click at [1001, 336] on icon at bounding box center [959, 495] width 104 height 516
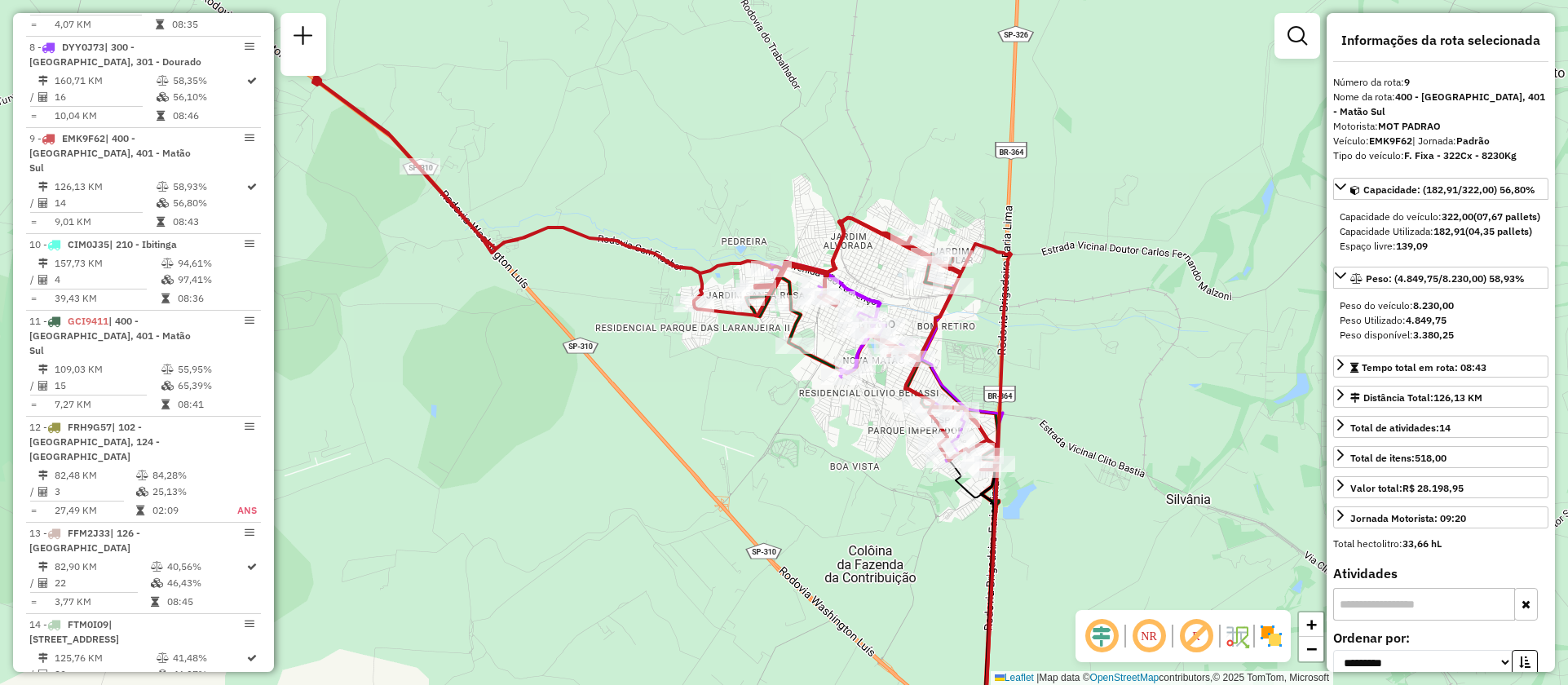
scroll to position [1375, 0]
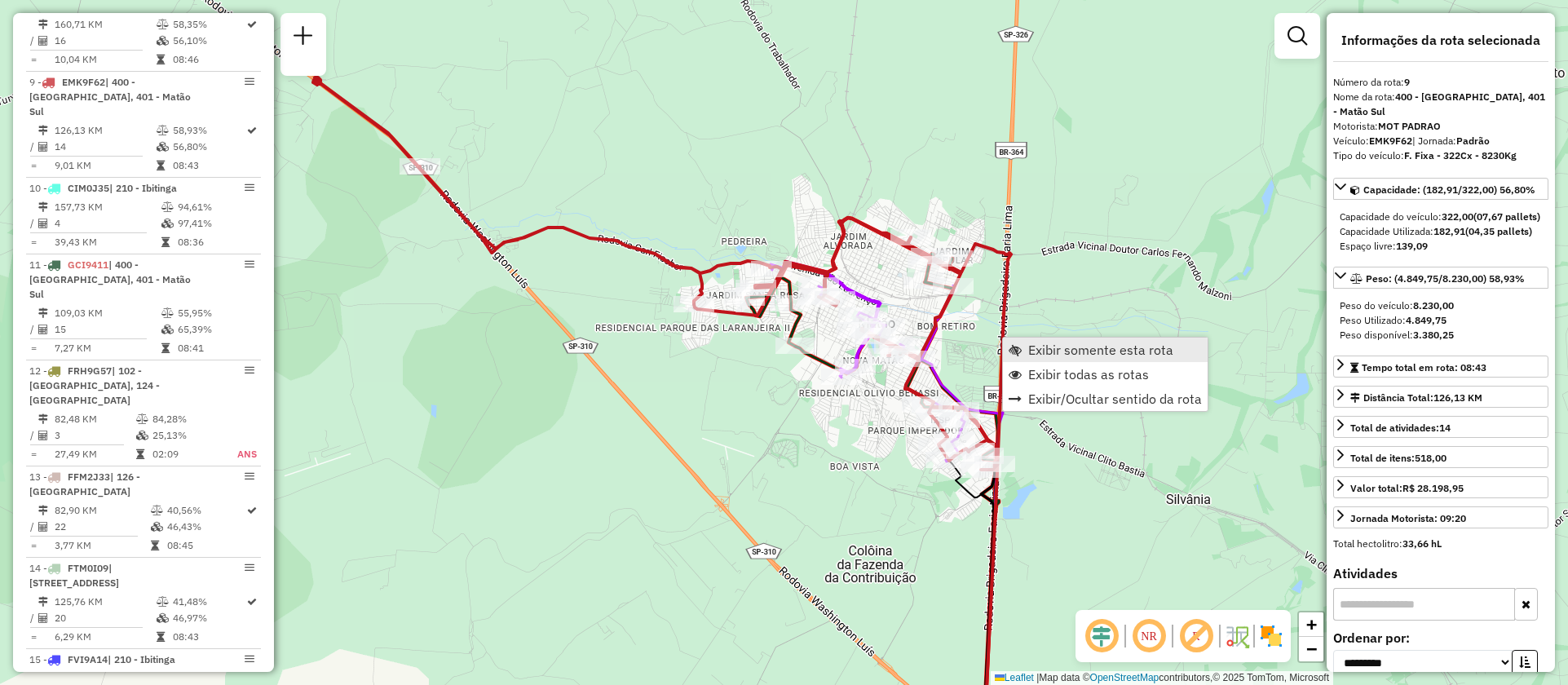
click at [1056, 353] on span "Exibir somente esta rota" at bounding box center [1101, 350] width 145 height 13
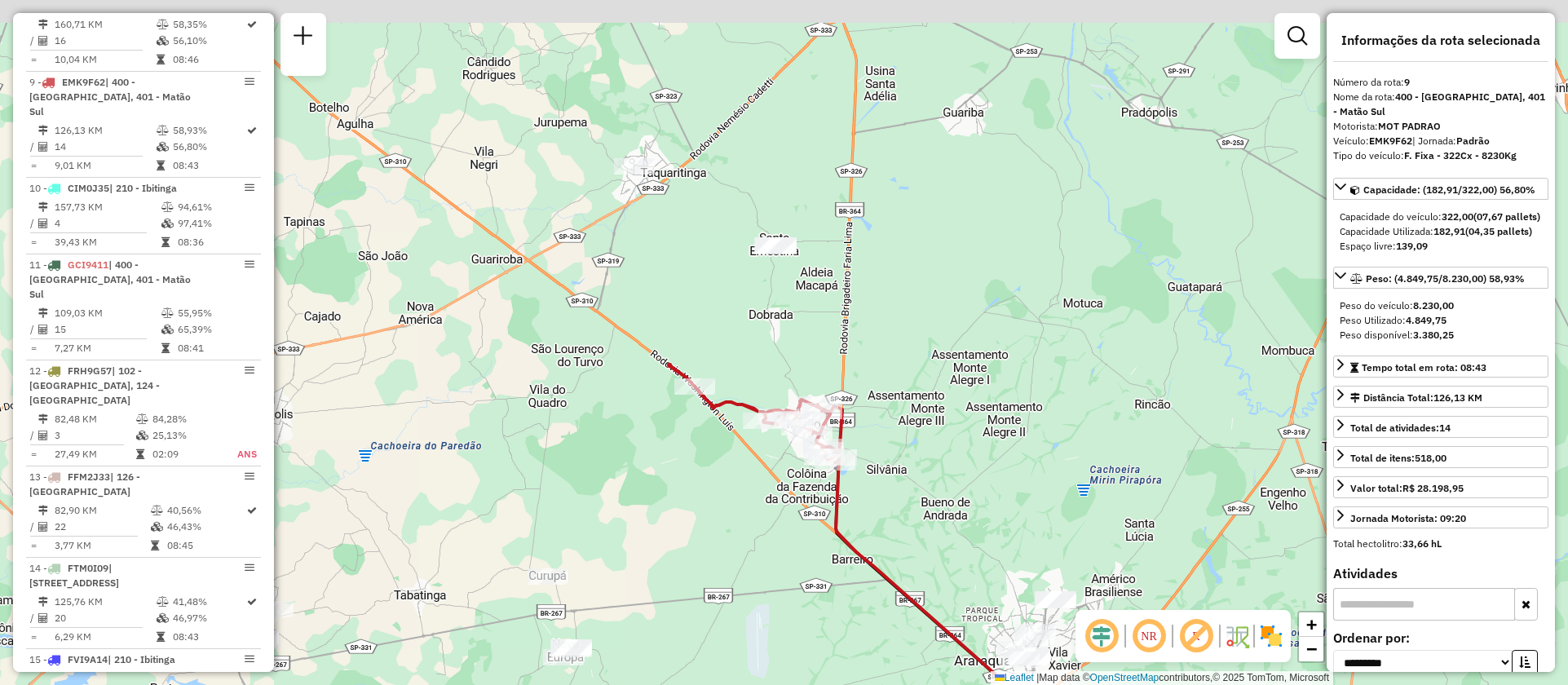
drag, startPoint x: 835, startPoint y: 305, endPoint x: 898, endPoint y: 500, distance: 204.9
click at [917, 508] on div "Janela de atendimento Grade de atendimento Capacidade Transportadoras Veículos …" at bounding box center [784, 342] width 1568 height 685
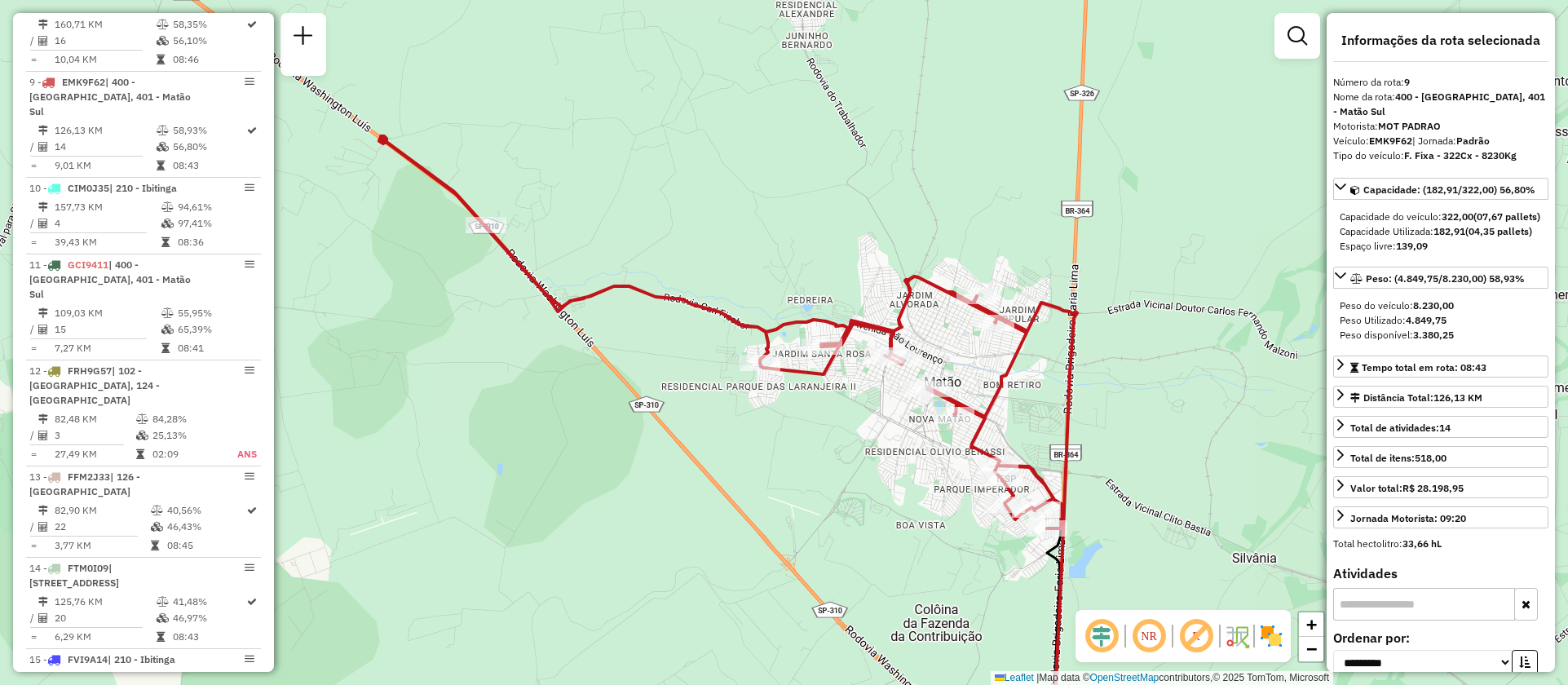
drag, startPoint x: 749, startPoint y: 427, endPoint x: 787, endPoint y: 484, distance: 68.5
click at [787, 484] on div "Janela de atendimento Grade de atendimento Capacidade Transportadoras Veículos …" at bounding box center [784, 342] width 1568 height 685
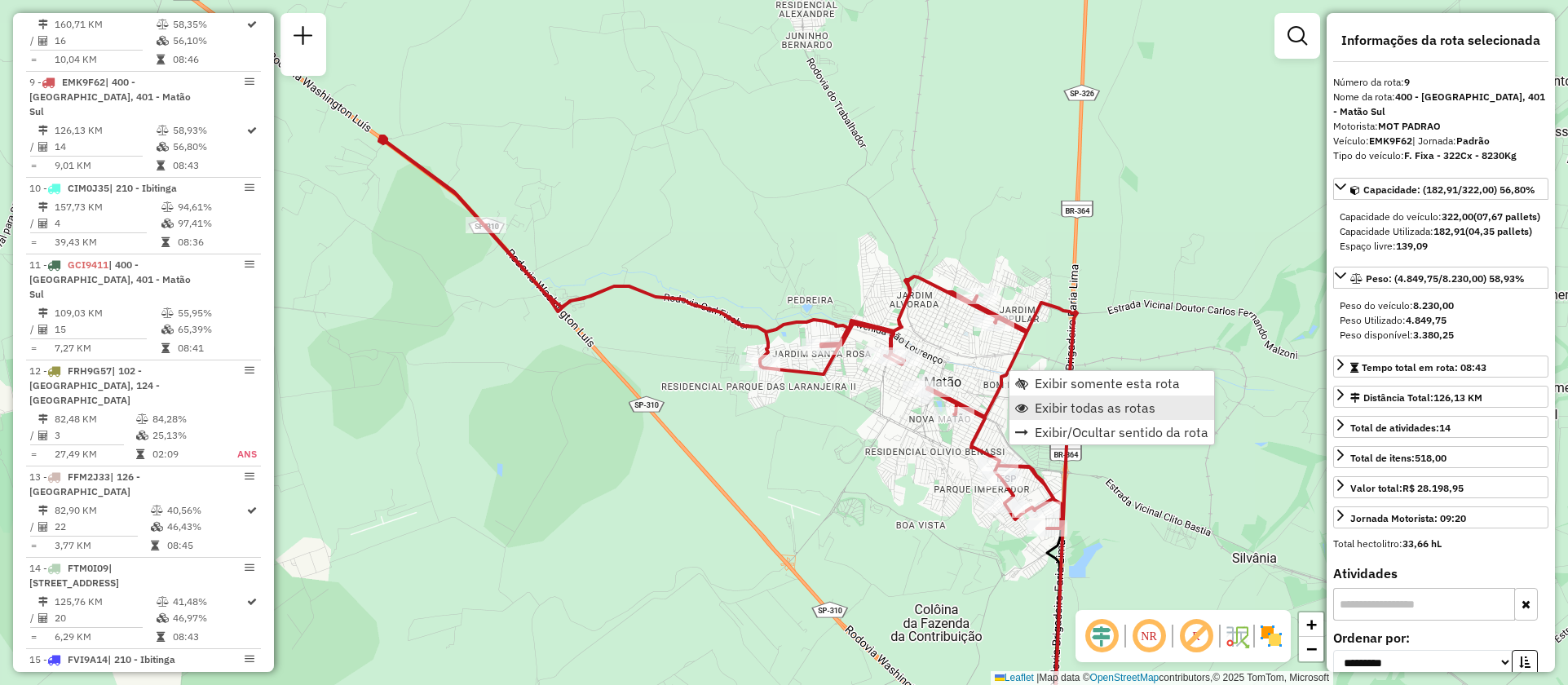
click at [1052, 402] on span "Exibir todas as rotas" at bounding box center [1095, 407] width 120 height 13
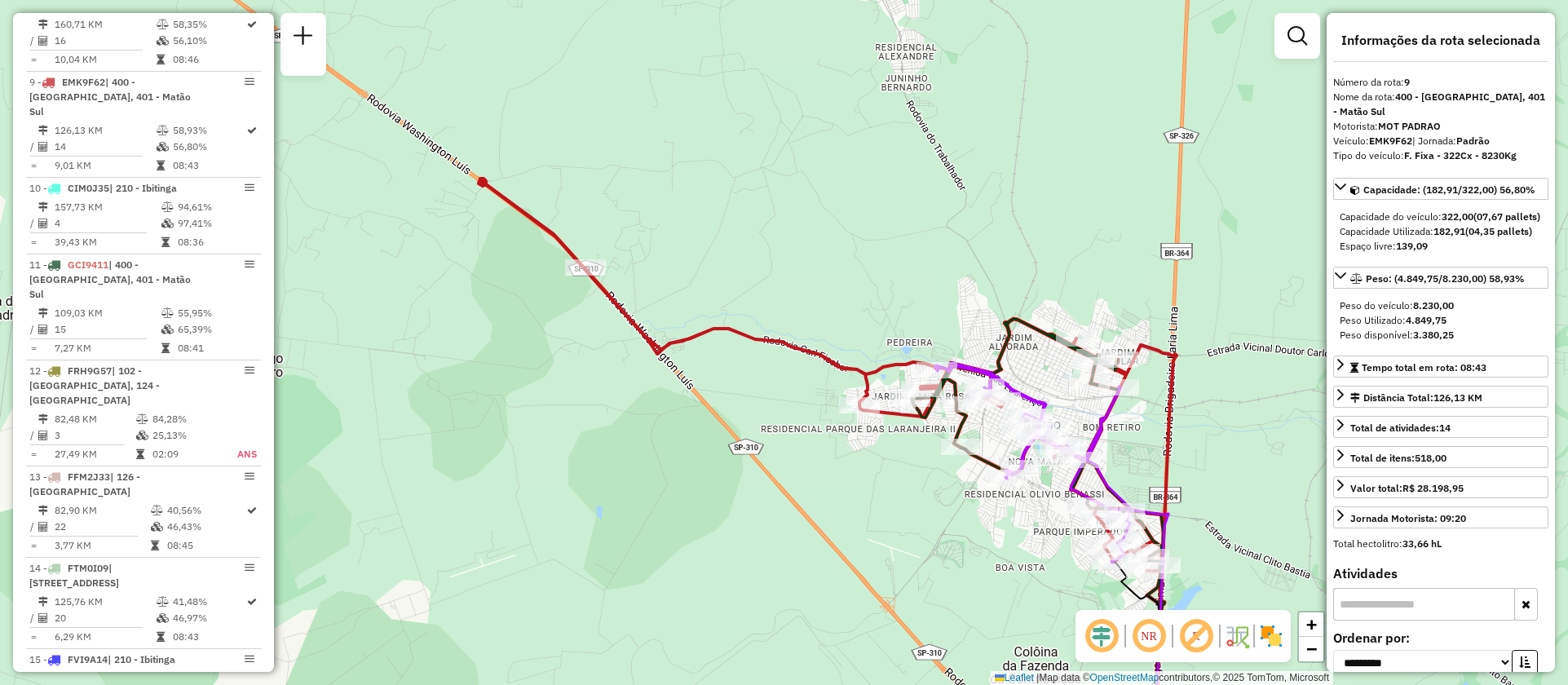
drag, startPoint x: 769, startPoint y: 441, endPoint x: 890, endPoint y: 501, distance: 135.1
click at [890, 501] on div "Janela de atendimento Grade de atendimento Capacidade Transportadoras Veículos …" at bounding box center [784, 342] width 1568 height 685
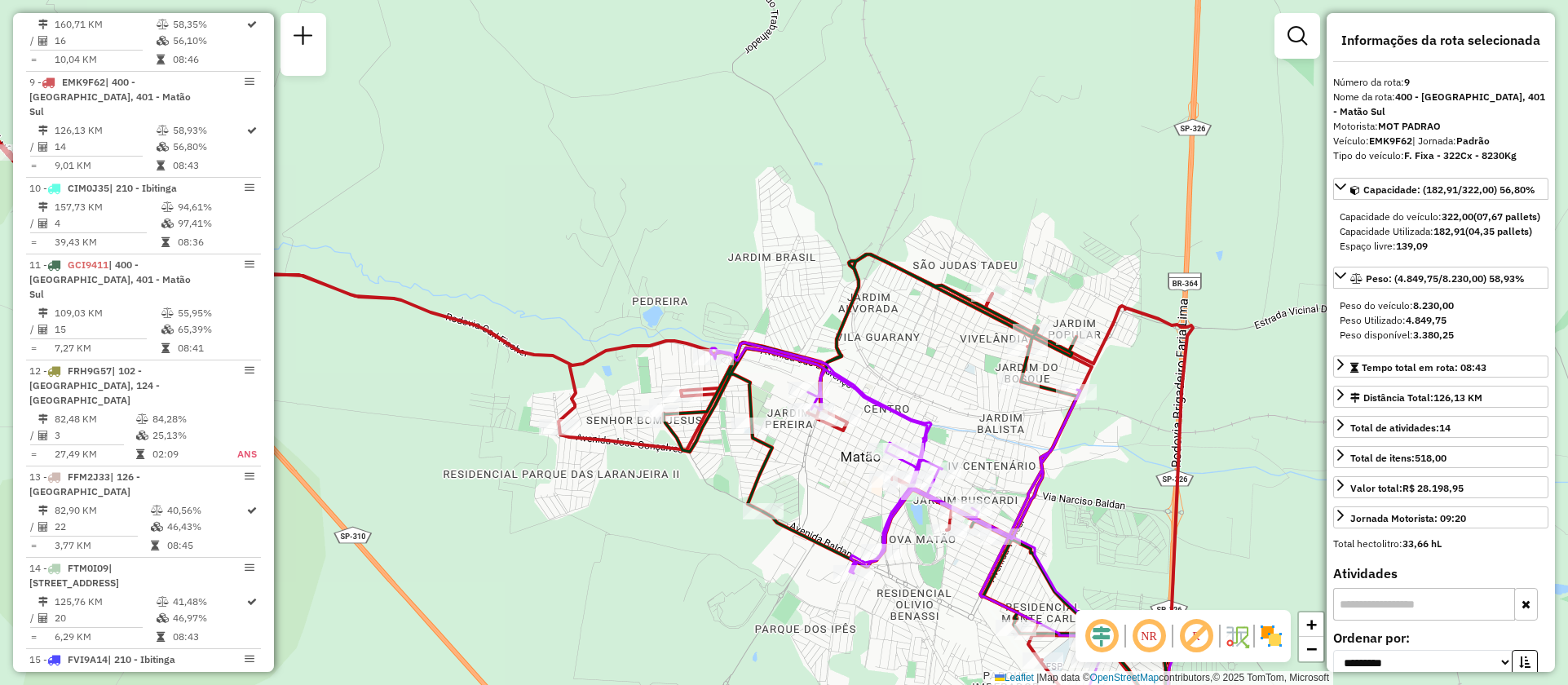
click at [882, 408] on icon at bounding box center [906, 542] width 391 height 400
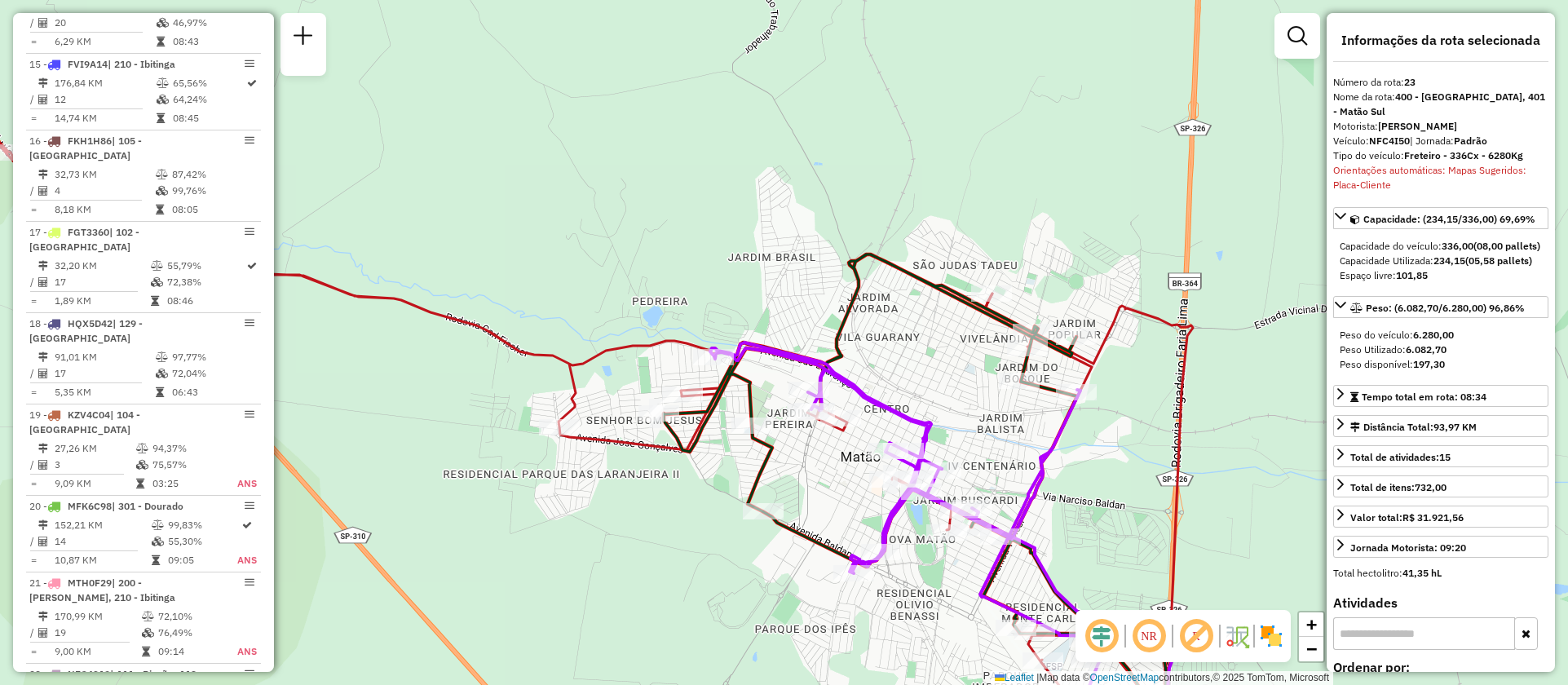
scroll to position [2566, 0]
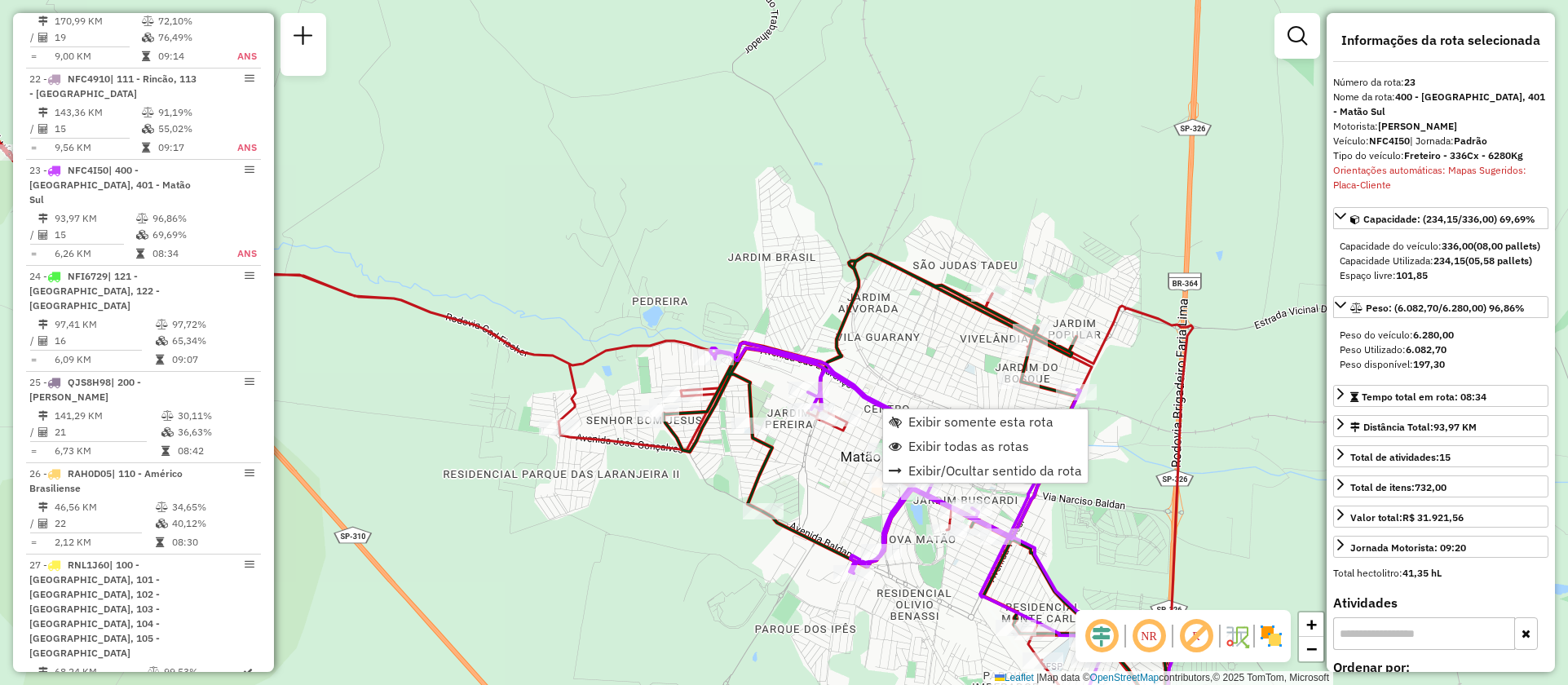
click at [934, 362] on div "Janela de atendimento Grade de atendimento Capacidade Transportadoras Veículos …" at bounding box center [784, 342] width 1568 height 685
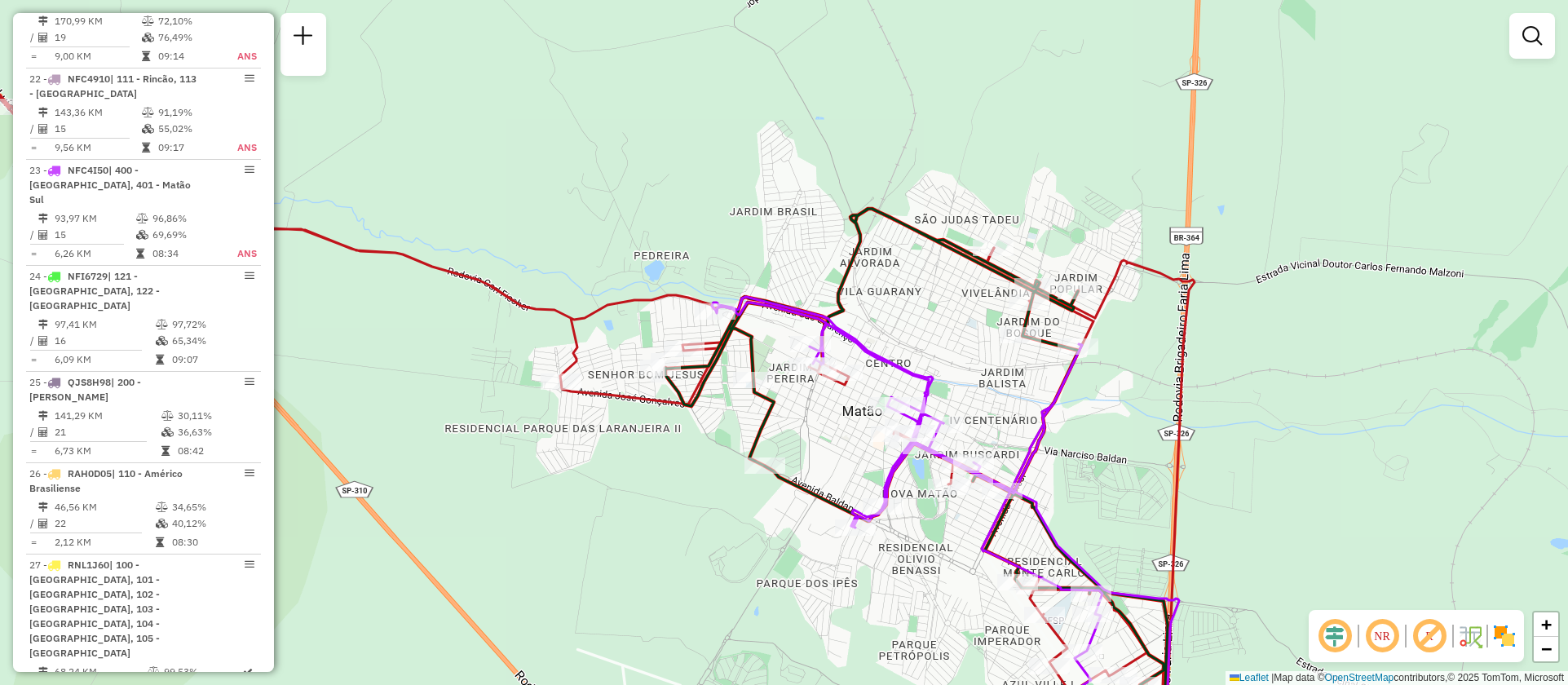
drag, startPoint x: 1152, startPoint y: 547, endPoint x: 1096, endPoint y: 410, distance: 148.0
click at [1130, 423] on div "Janela de atendimento Grade de atendimento Capacidade Transportadoras Veículos …" at bounding box center [784, 342] width 1568 height 685
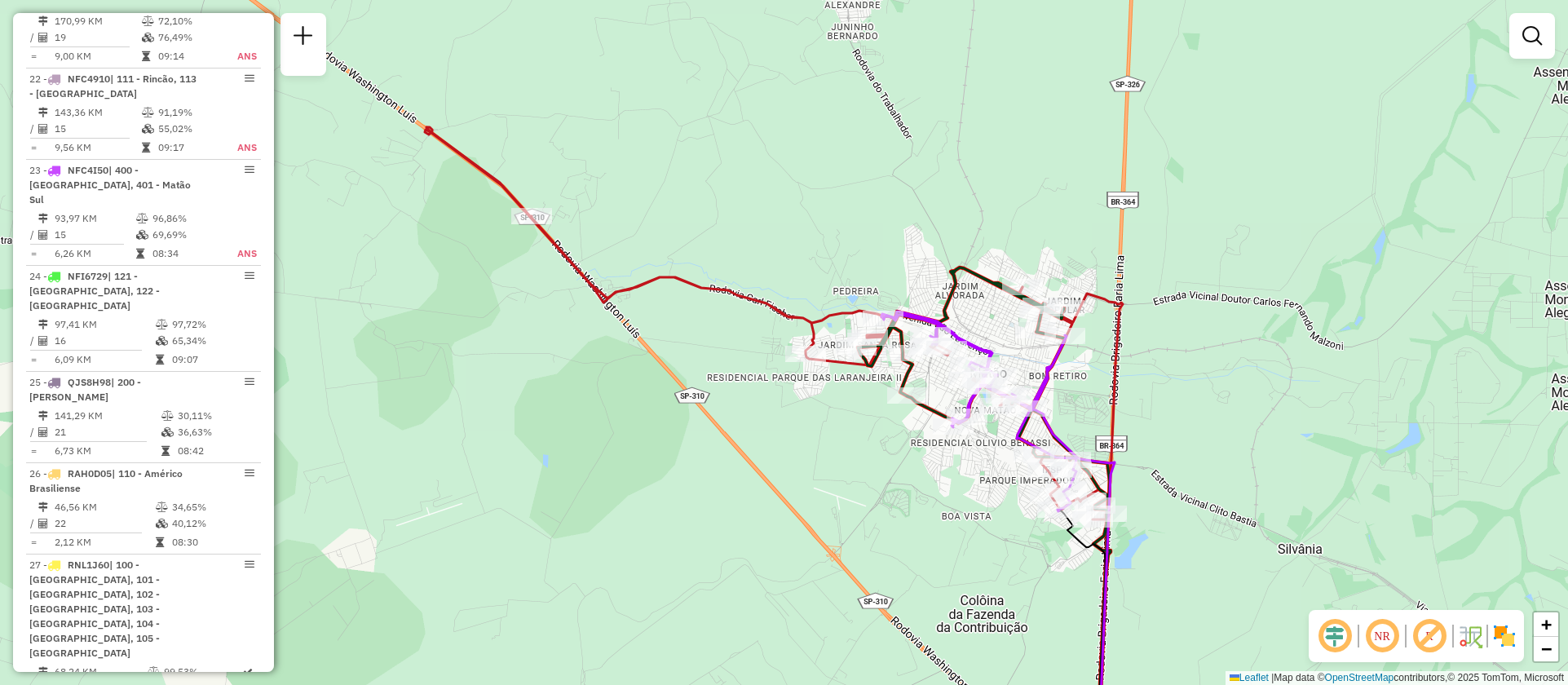
click at [832, 359] on icon at bounding box center [765, 323] width 682 height 393
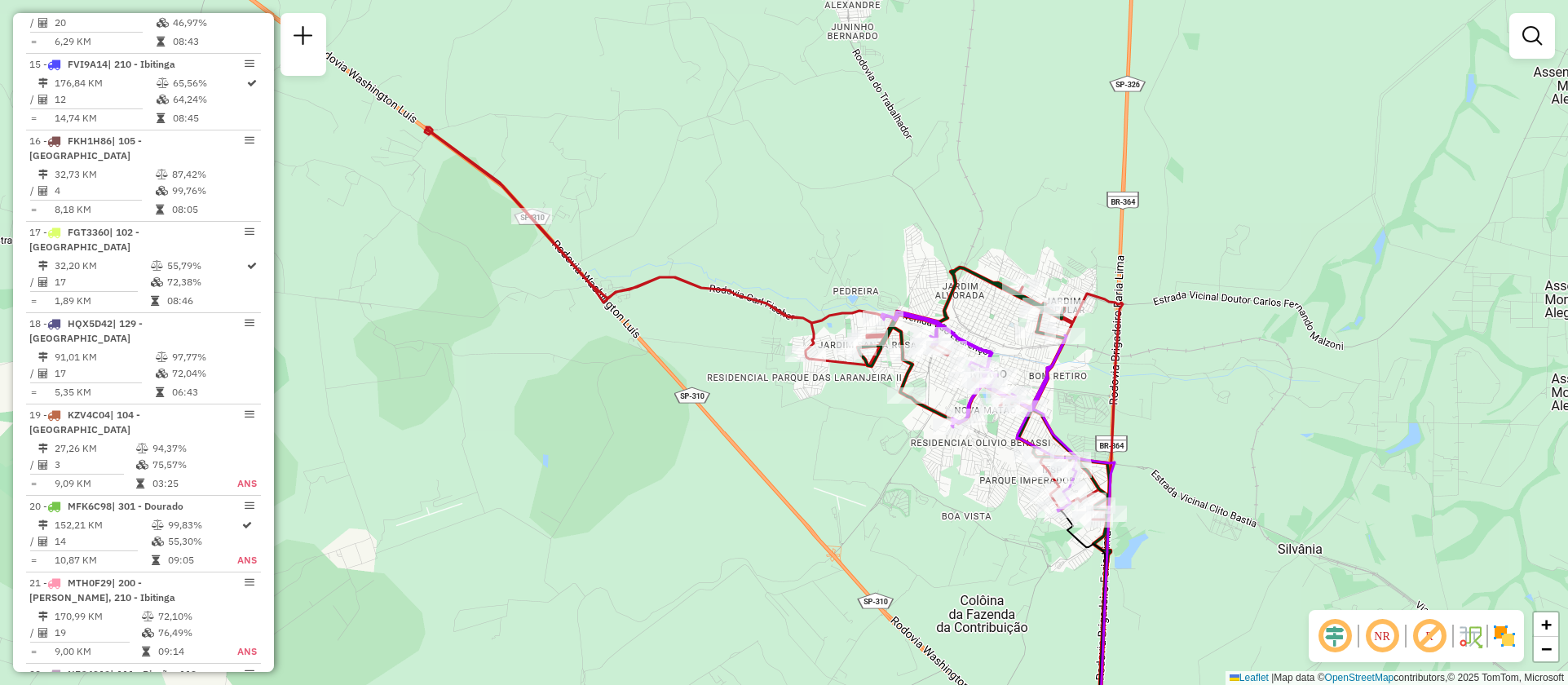
select select "**********"
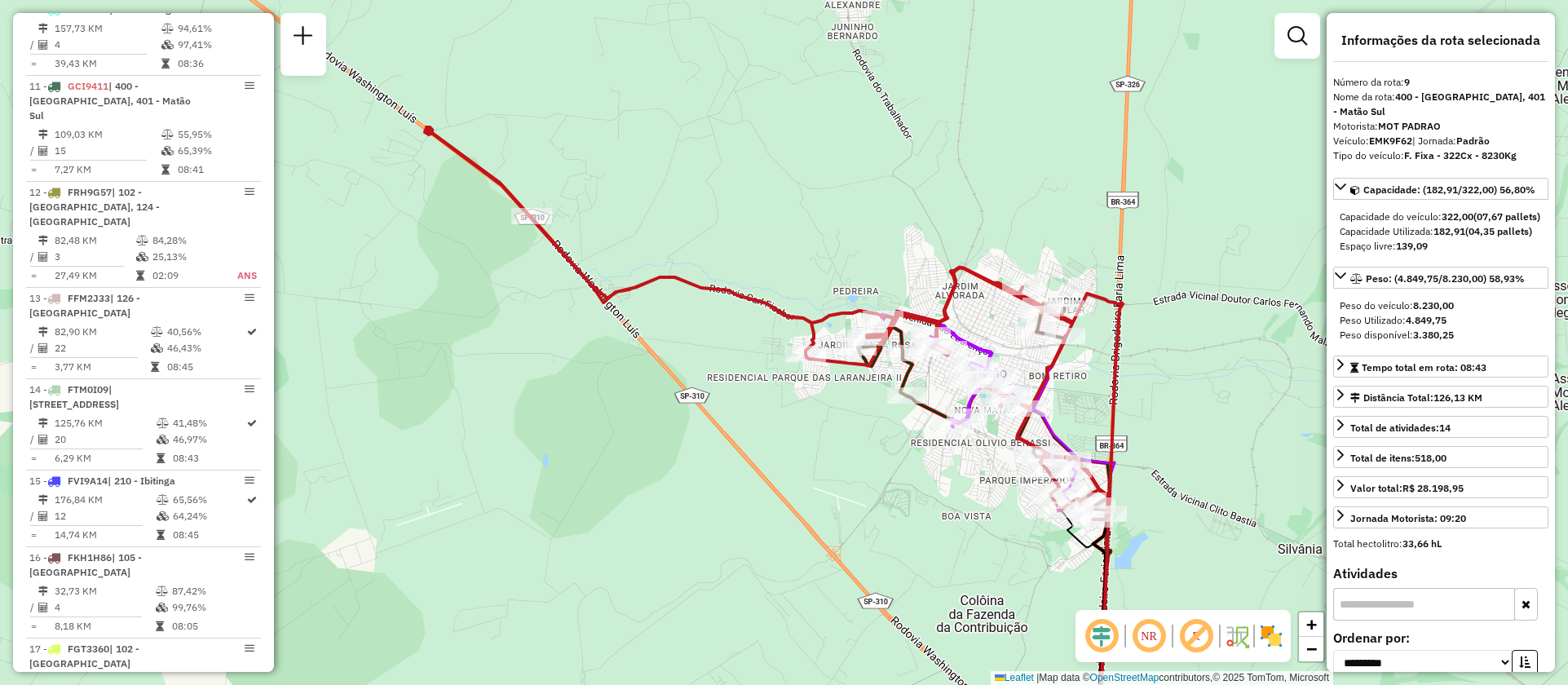
scroll to position [1375, 0]
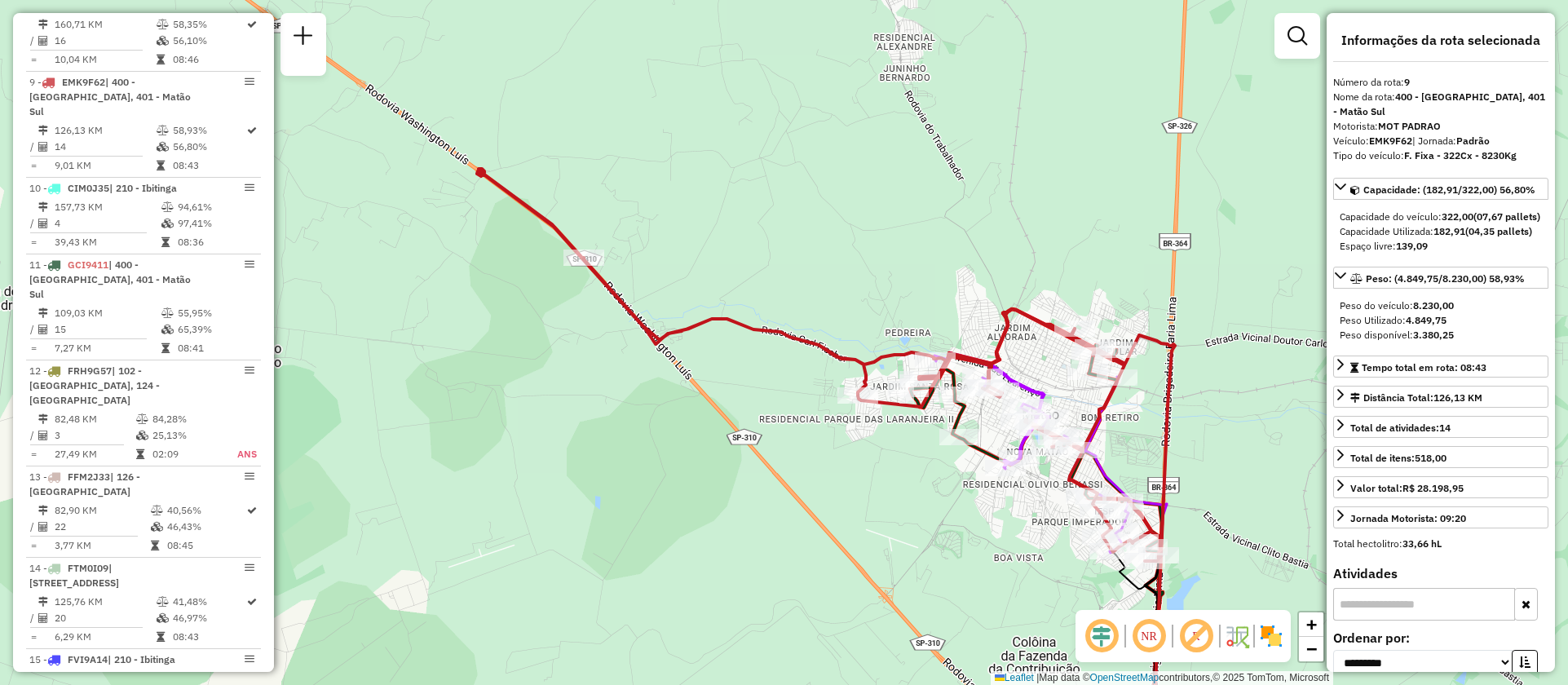
drag, startPoint x: 781, startPoint y: 422, endPoint x: 765, endPoint y: 405, distance: 23.3
click at [765, 405] on div "Janela de atendimento Grade de atendimento Capacidade Transportadoras Veículos …" at bounding box center [784, 342] width 1568 height 685
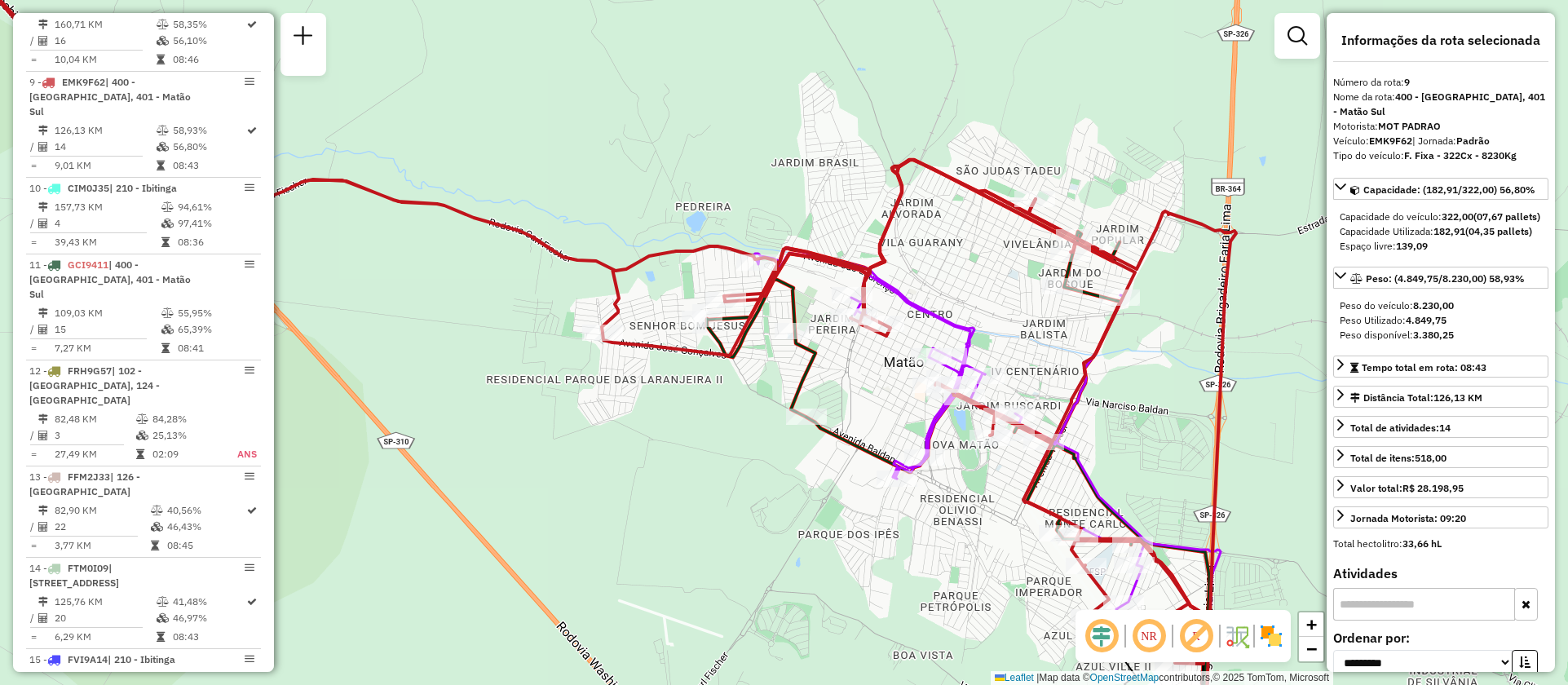
click at [925, 309] on icon at bounding box center [948, 447] width 391 height 400
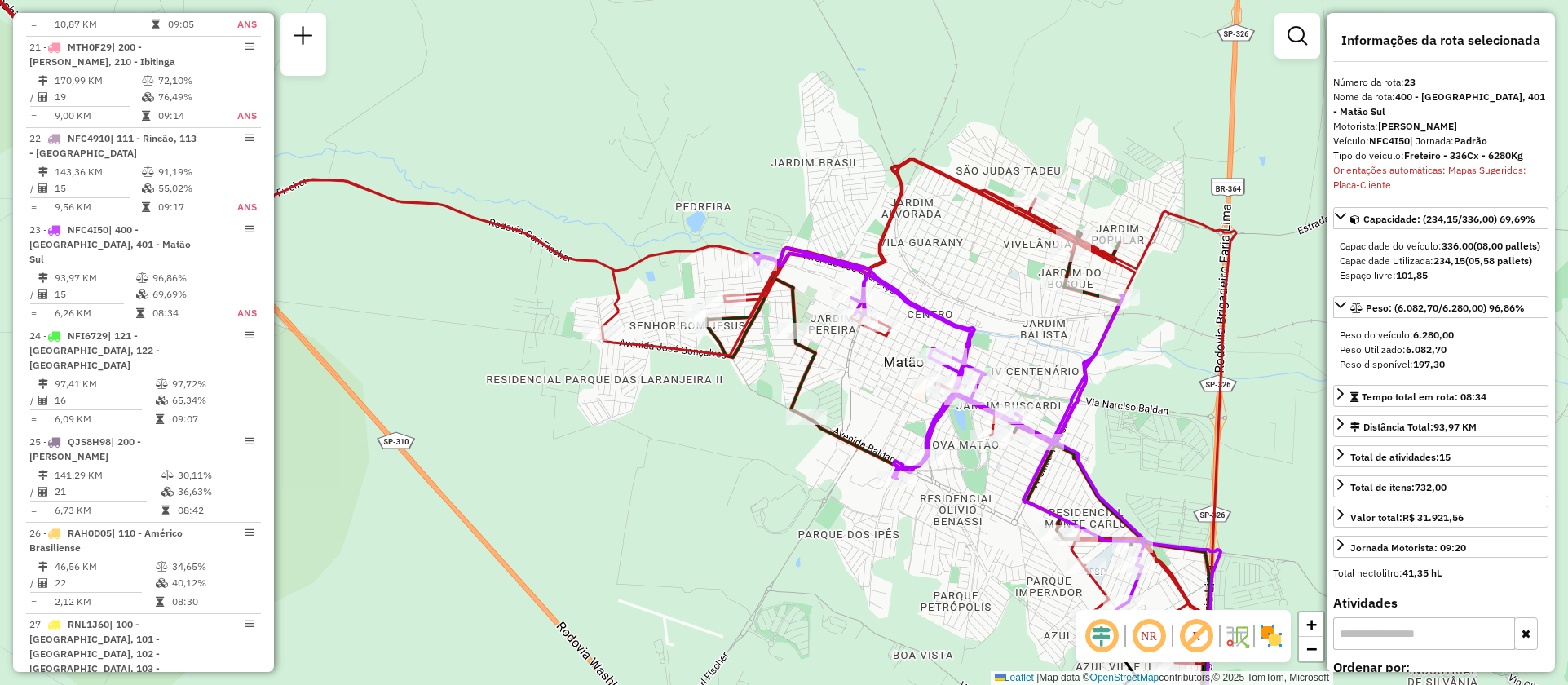
scroll to position [2566, 0]
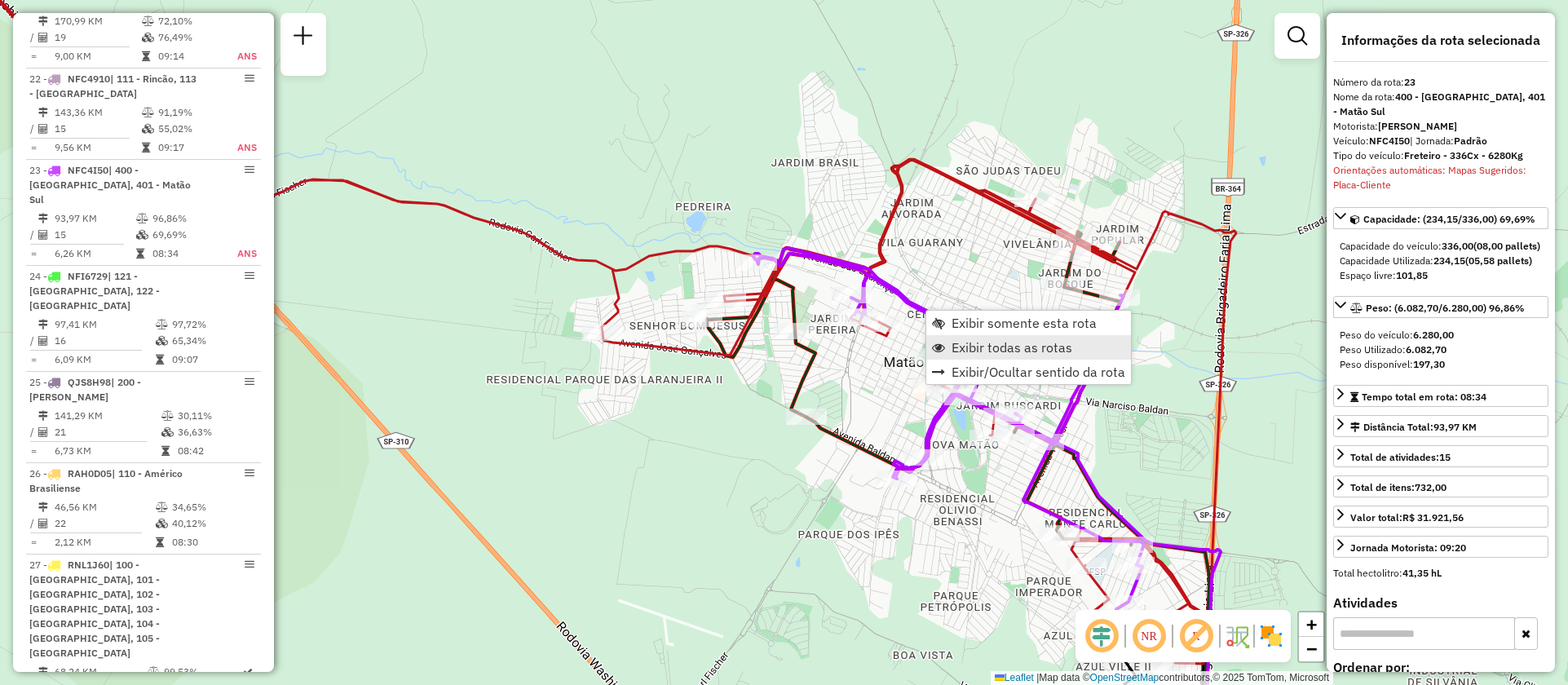
click at [968, 349] on span "Exibir todas as rotas" at bounding box center [1012, 347] width 120 height 13
click at [980, 322] on span "Exibir somente esta rota" at bounding box center [1026, 329] width 145 height 13
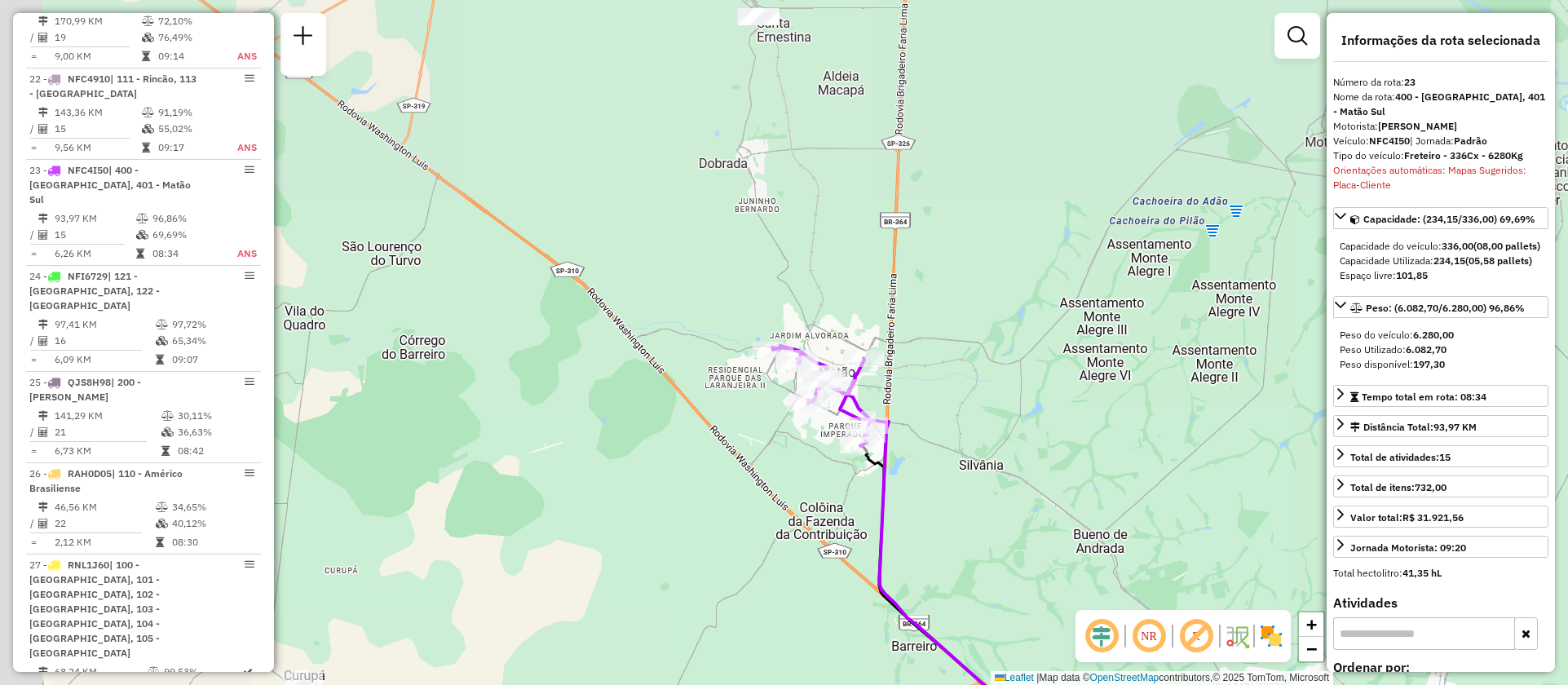
drag, startPoint x: 776, startPoint y: 210, endPoint x: 1040, endPoint y: 532, distance: 416.4
click at [1040, 532] on div "Janela de atendimento Grade de atendimento Capacidade Transportadoras Veículos …" at bounding box center [784, 342] width 1568 height 685
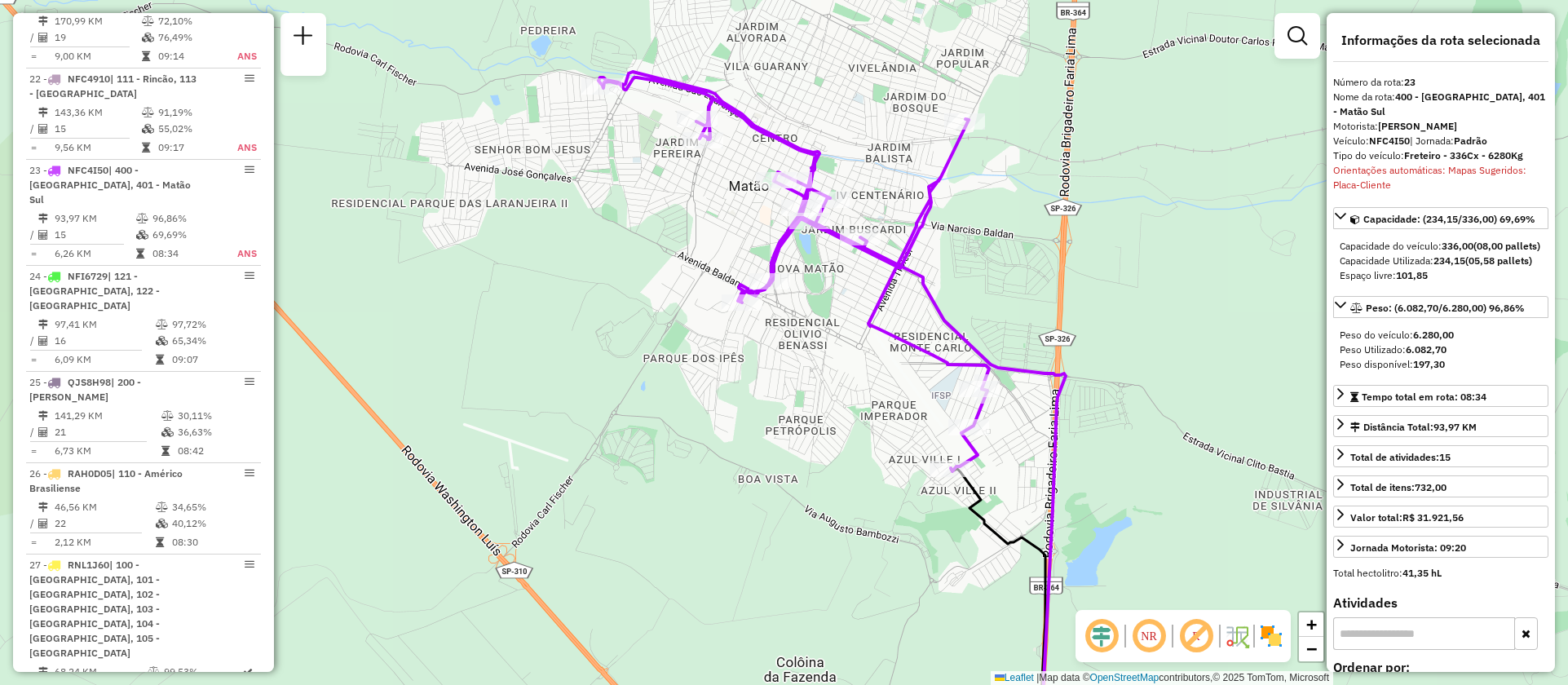
drag, startPoint x: 819, startPoint y: 472, endPoint x: 825, endPoint y: 415, distance: 57.3
click at [825, 415] on div "Janela de atendimento Grade de atendimento Capacidade Transportadoras Veículos …" at bounding box center [784, 342] width 1568 height 685
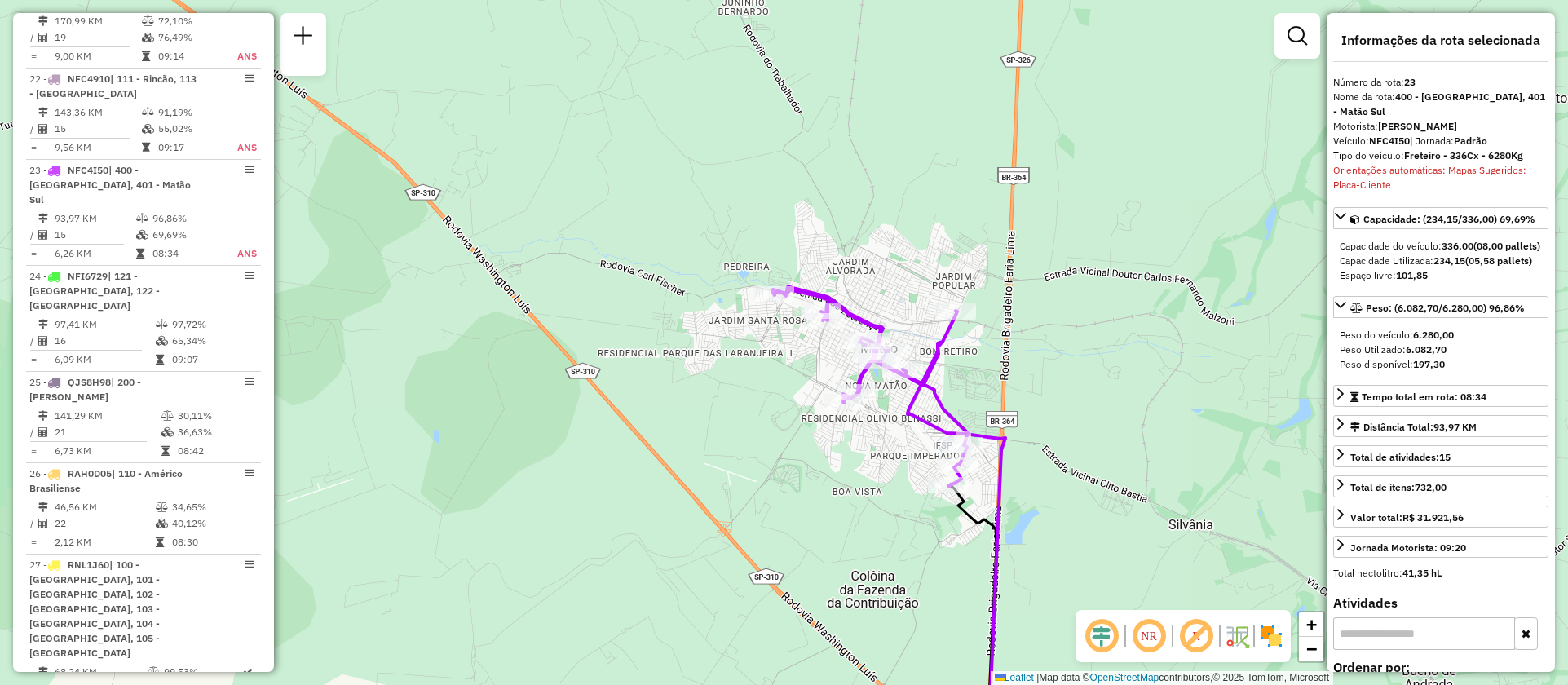
drag, startPoint x: 902, startPoint y: 354, endPoint x: 938, endPoint y: 398, distance: 56.9
click at [938, 398] on icon at bounding box center [948, 574] width 134 height 448
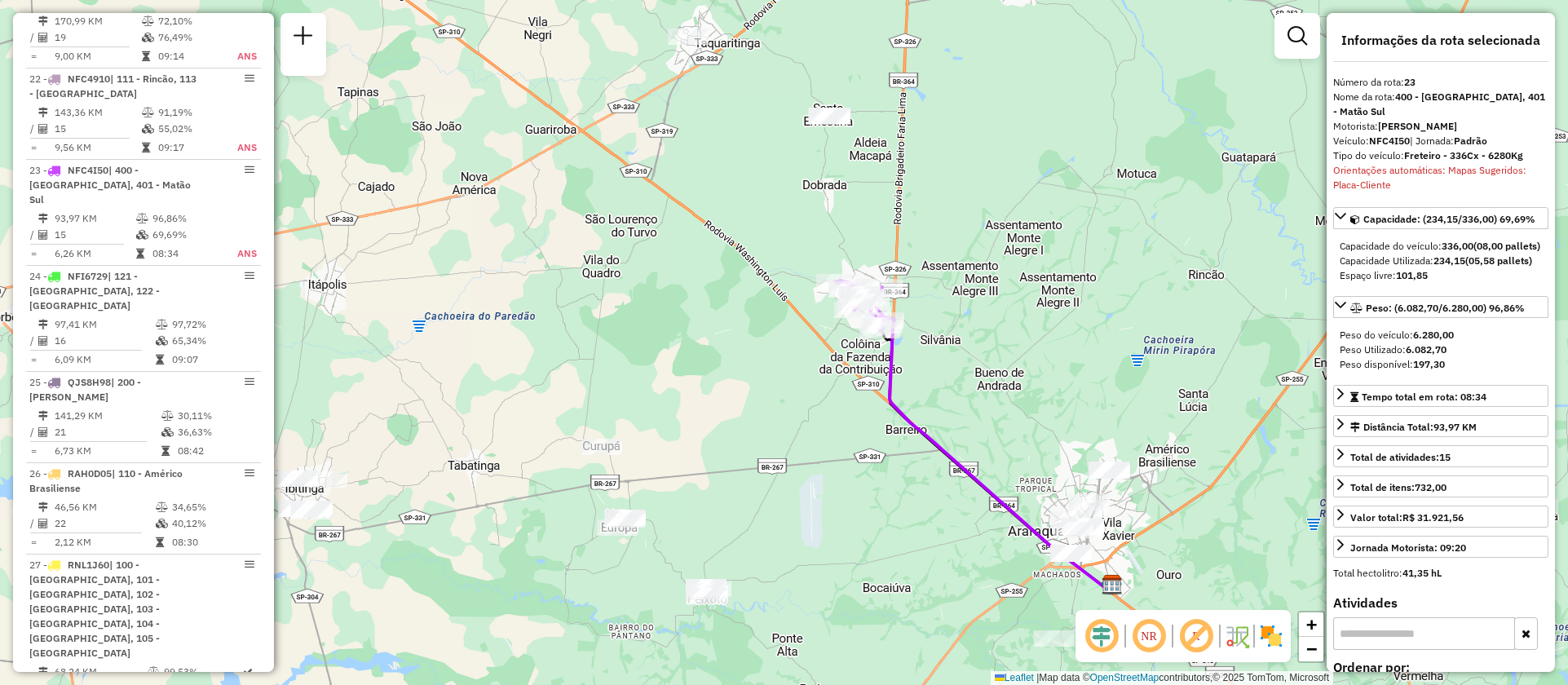
drag, startPoint x: 1045, startPoint y: 532, endPoint x: 926, endPoint y: 358, distance: 210.8
click at [926, 358] on div "Janela de atendimento Grade de atendimento Capacidade Transportadoras Veículos …" at bounding box center [784, 342] width 1568 height 685
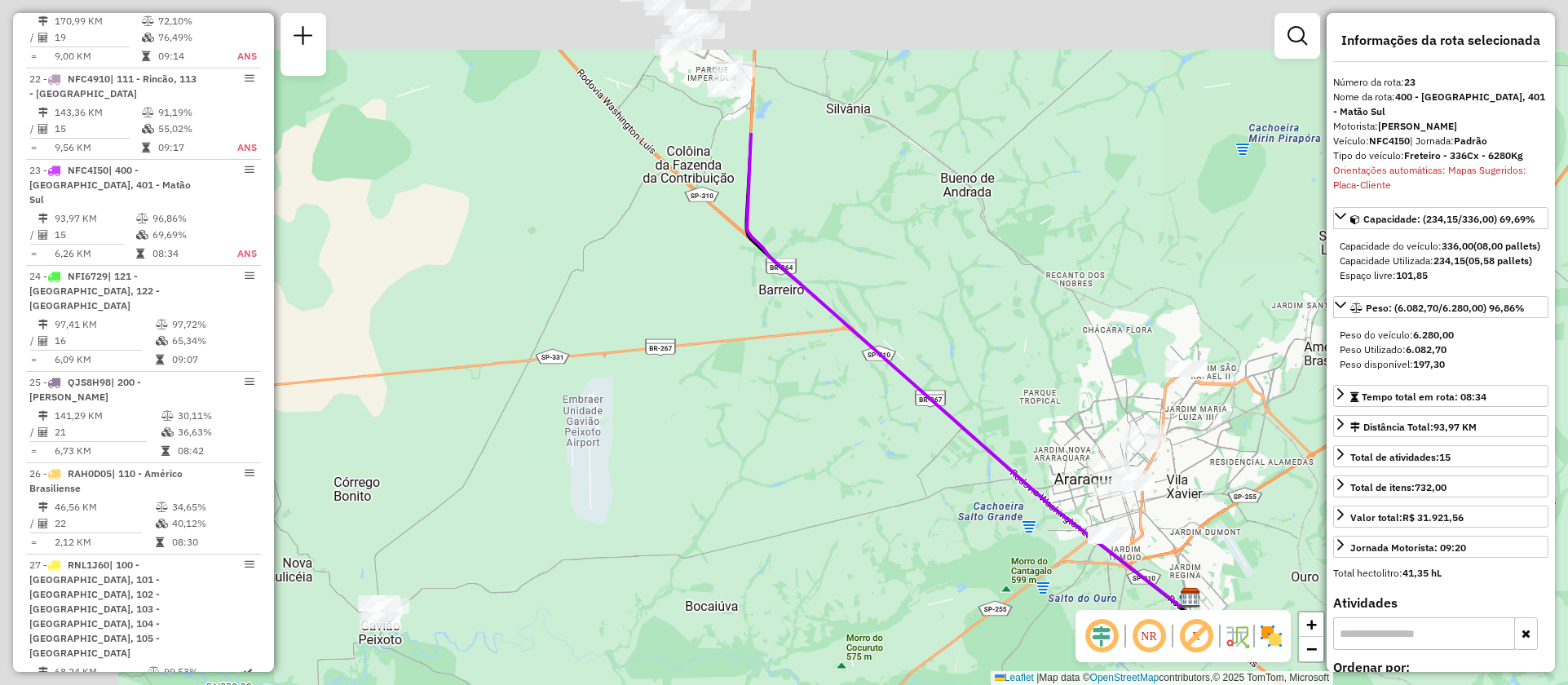
drag, startPoint x: 877, startPoint y: 394, endPoint x: 1138, endPoint y: 664, distance: 375.5
click at [1149, 670] on div "Janela de atendimento Grade de atendimento Capacidade Transportadoras Veículos …" at bounding box center [784, 342] width 1568 height 685
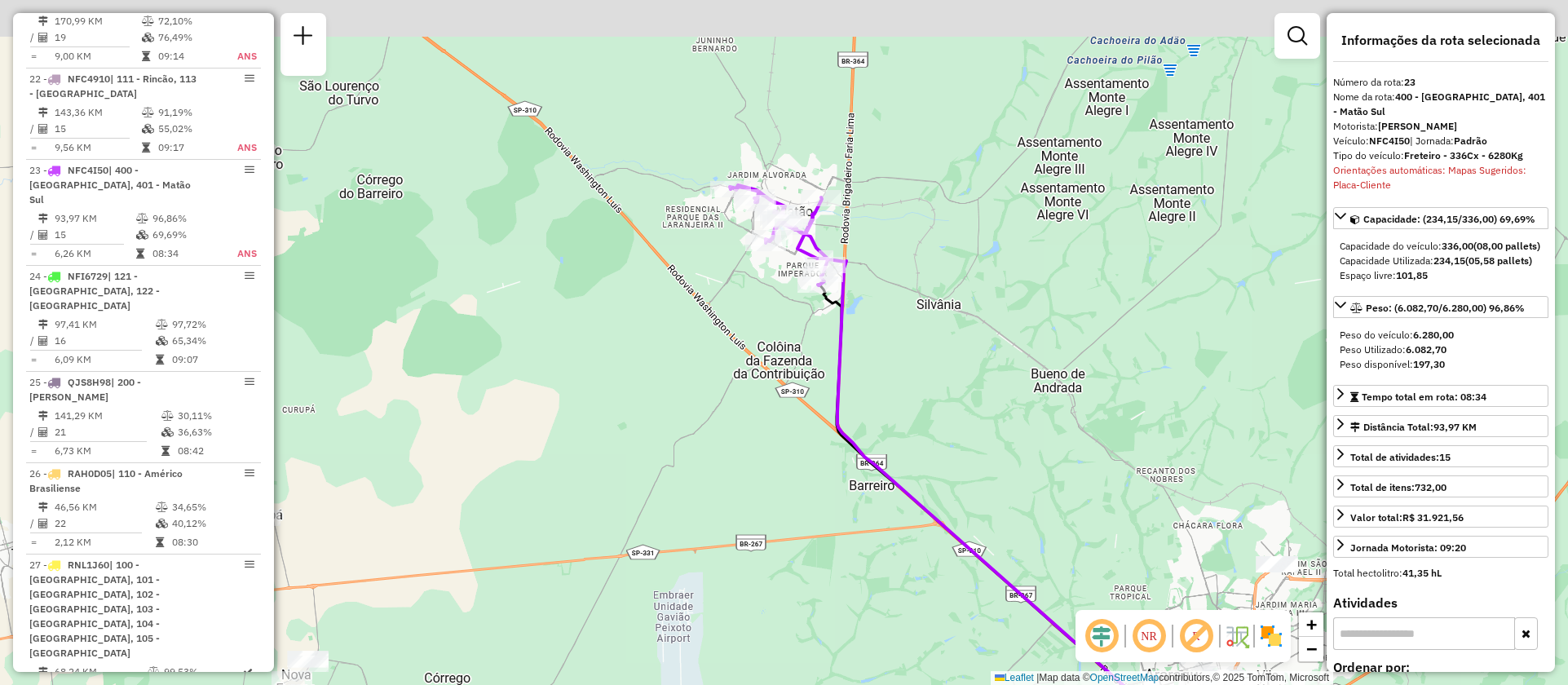
drag, startPoint x: 916, startPoint y: 315, endPoint x: 979, endPoint y: 616, distance: 307.5
click at [979, 616] on div "Janela de atendimento Grade de atendimento Capacidade Transportadoras Veículos …" at bounding box center [784, 342] width 1568 height 685
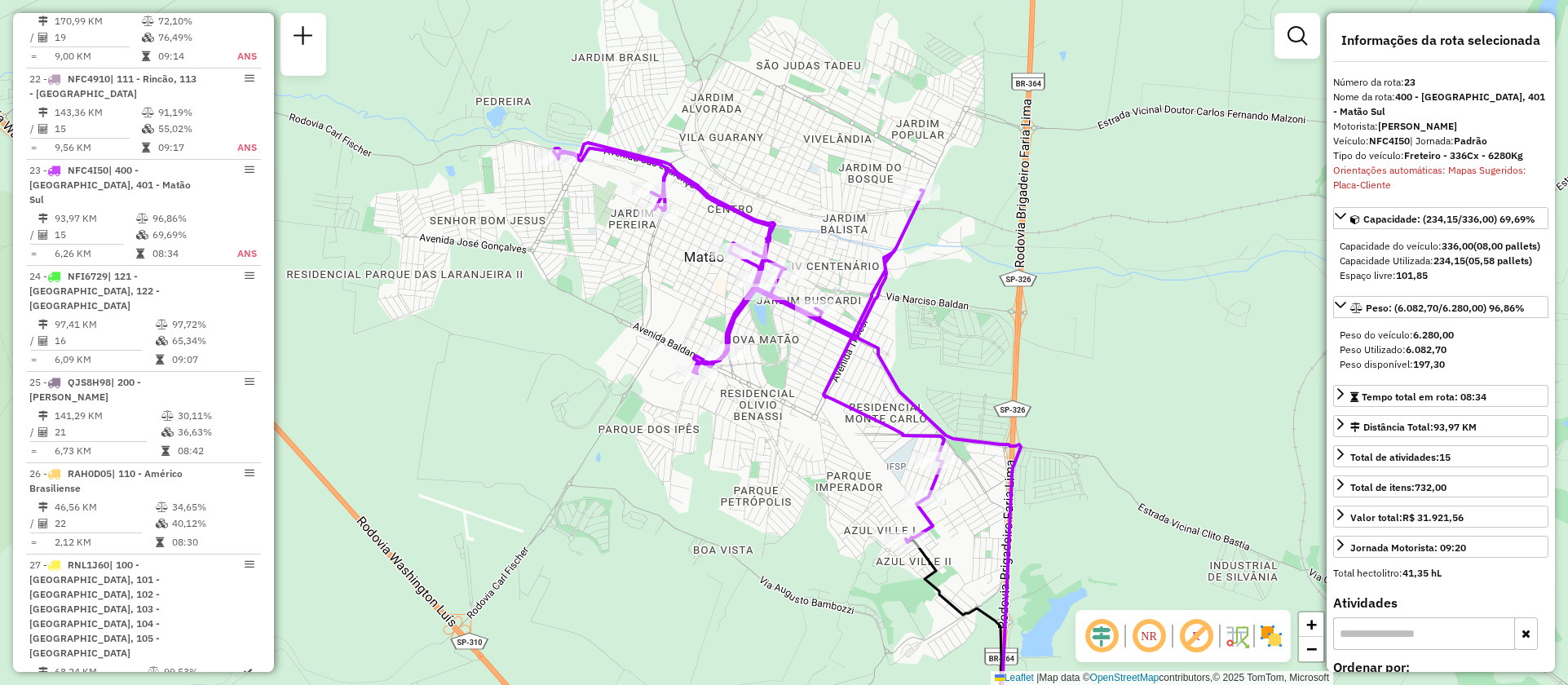
drag, startPoint x: 968, startPoint y: 503, endPoint x: 1064, endPoint y: 522, distance: 97.9
click at [1064, 522] on div "Janela de atendimento Grade de atendimento Capacidade Transportadoras Veículos …" at bounding box center [784, 342] width 1568 height 685
click at [912, 483] on span "Exibir/Ocultar sentido da rota" at bounding box center [984, 479] width 174 height 13
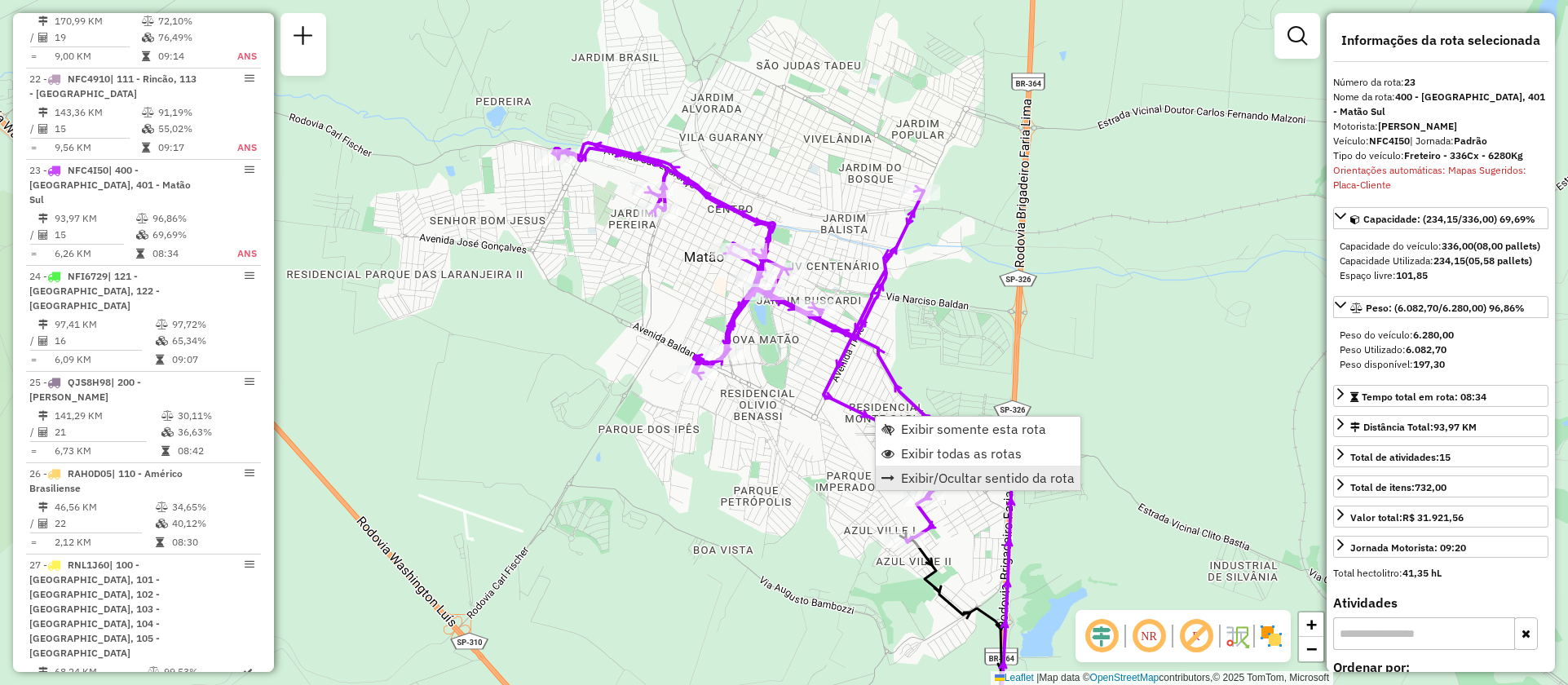
click at [931, 479] on span "Exibir/Ocultar sentido da rota" at bounding box center [988, 477] width 174 height 13
click at [737, 458] on div "Janela de atendimento Grade de atendimento Capacidade Transportadoras Veículos …" at bounding box center [784, 342] width 1568 height 685
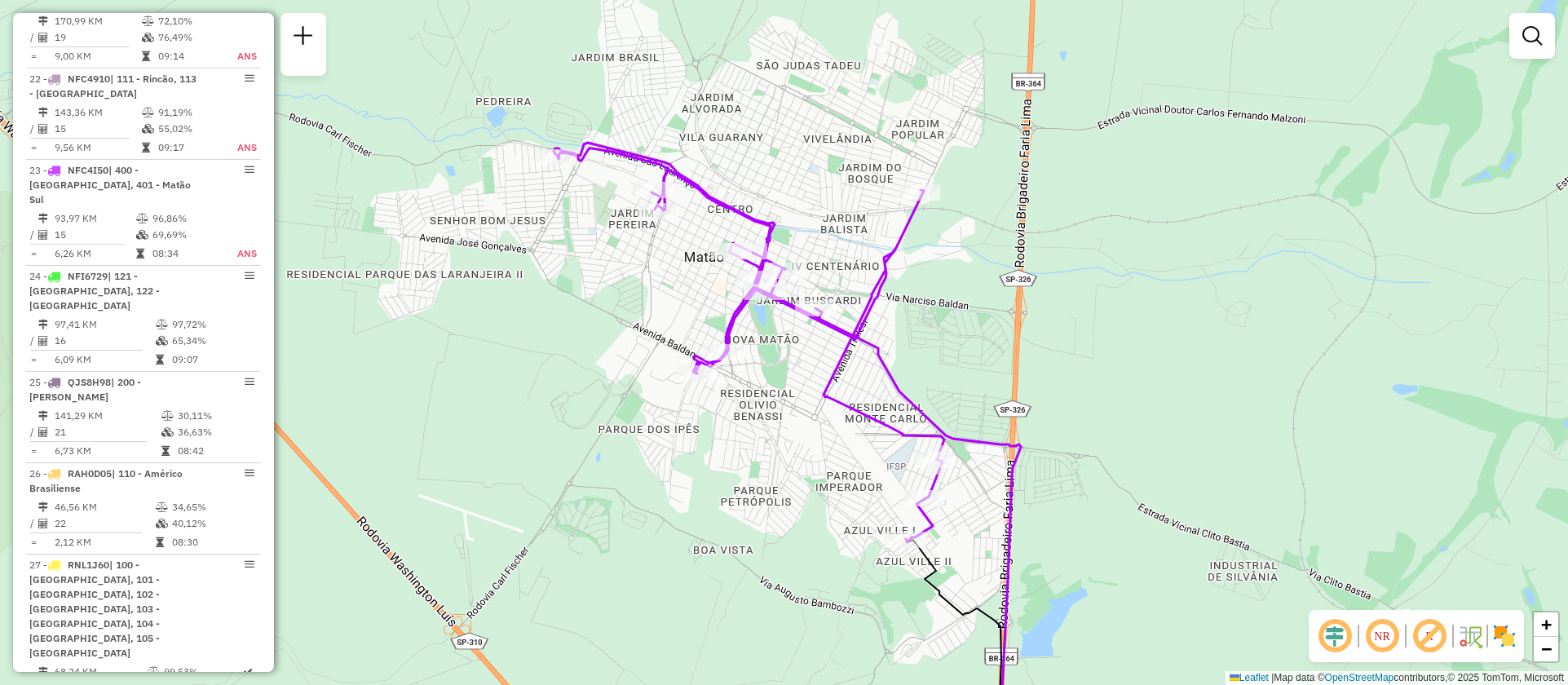
click at [868, 415] on icon at bounding box center [749, 342] width 391 height 400
select select "**********"
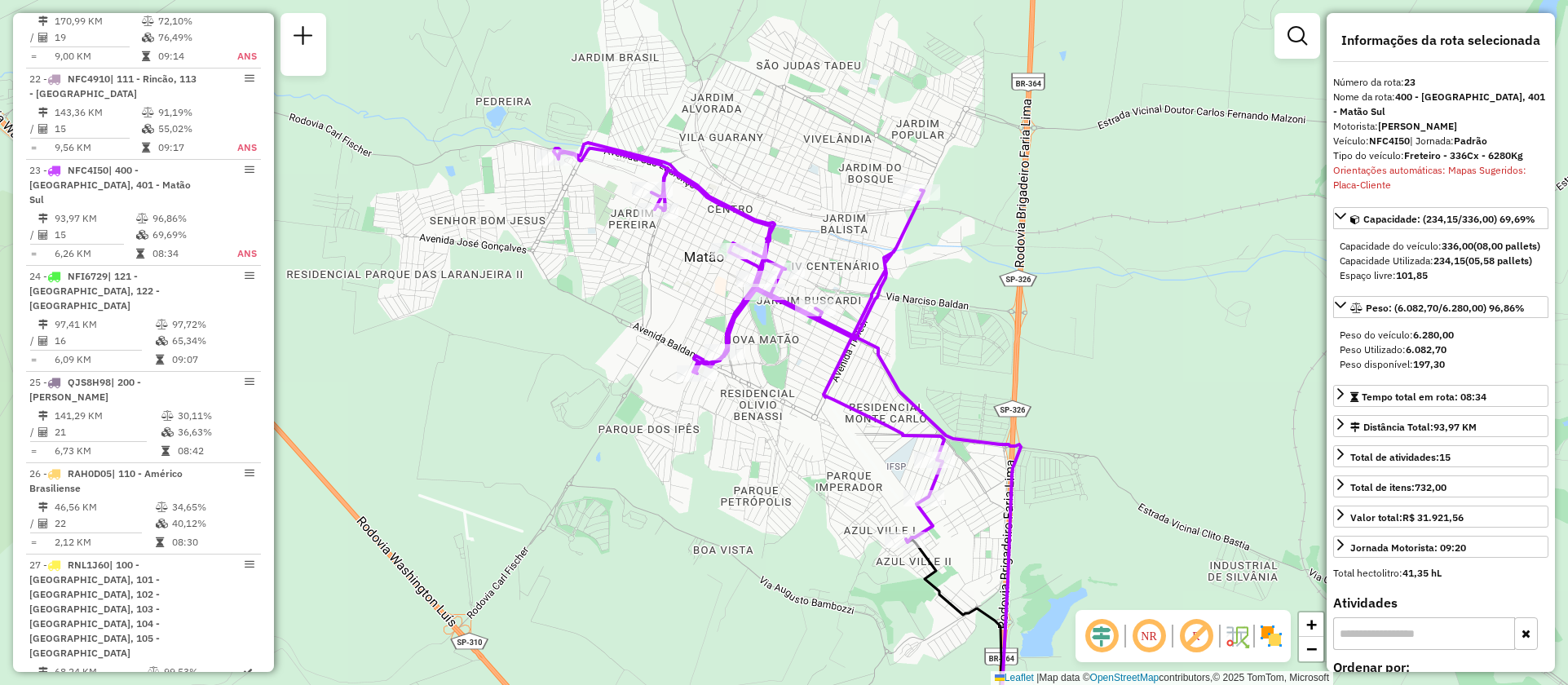
click at [1240, 632] on img at bounding box center [1236, 636] width 26 height 26
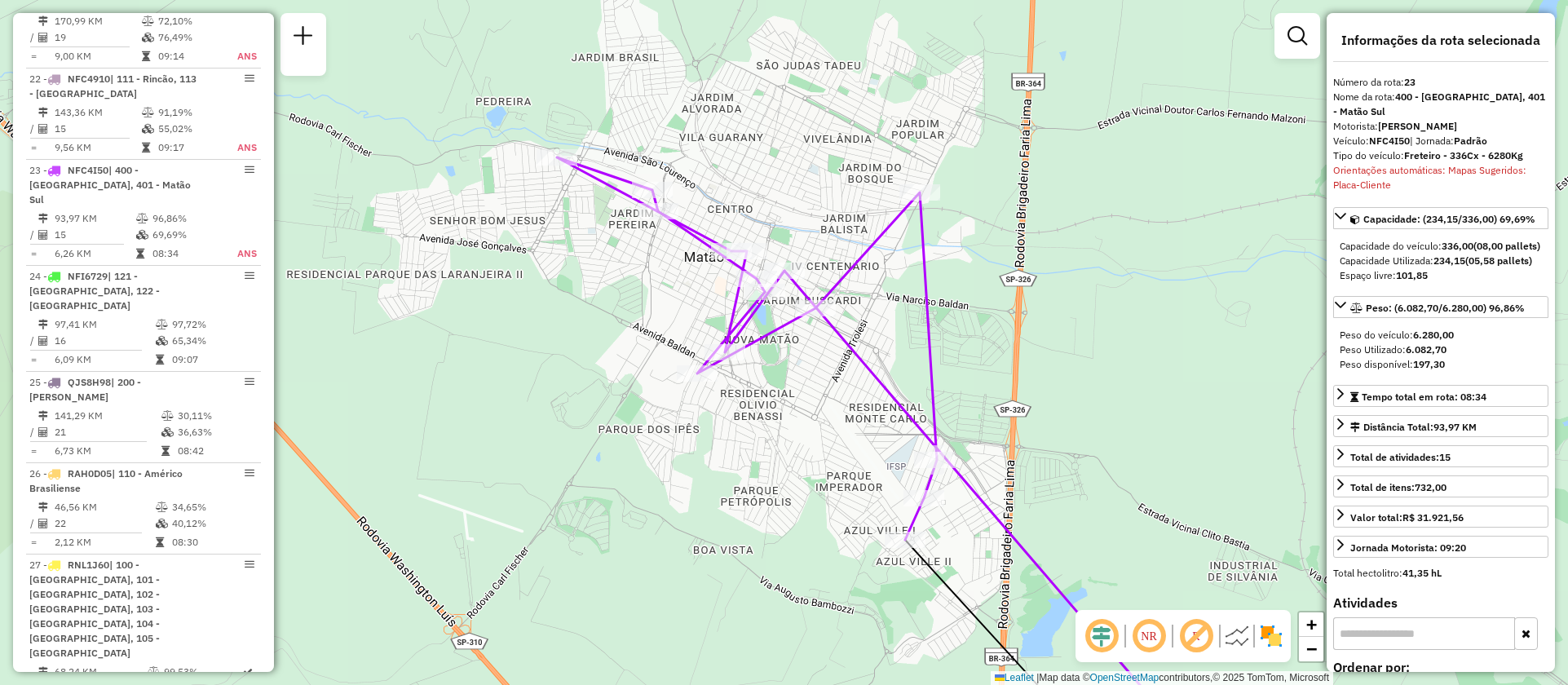
click at [1234, 632] on img at bounding box center [1236, 636] width 26 height 26
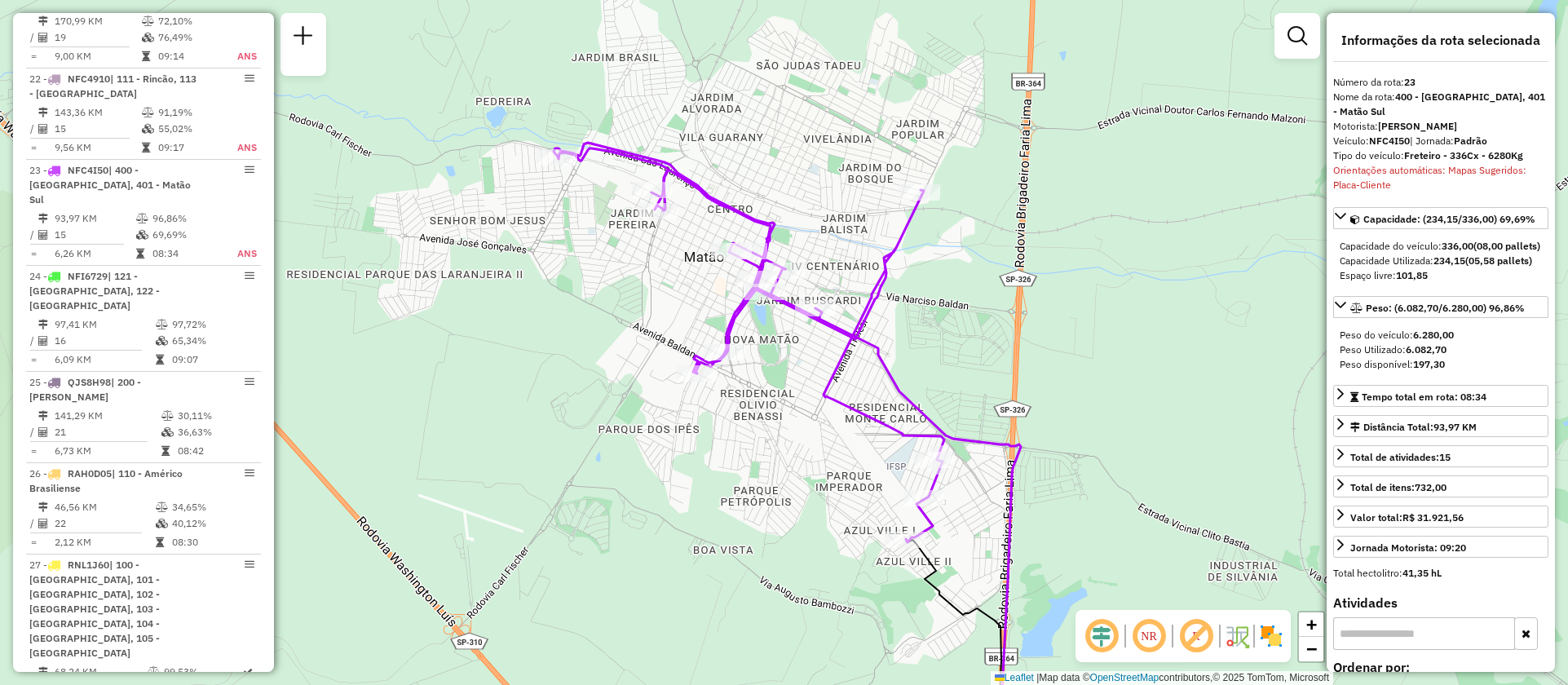
click at [1102, 633] on em at bounding box center [1102, 636] width 39 height 39
drag, startPoint x: 705, startPoint y: 524, endPoint x: 857, endPoint y: 501, distance: 153.7
click at [857, 501] on div "Janela de atendimento Grade de atendimento Capacidade Transportadoras Veículos …" at bounding box center [784, 342] width 1568 height 685
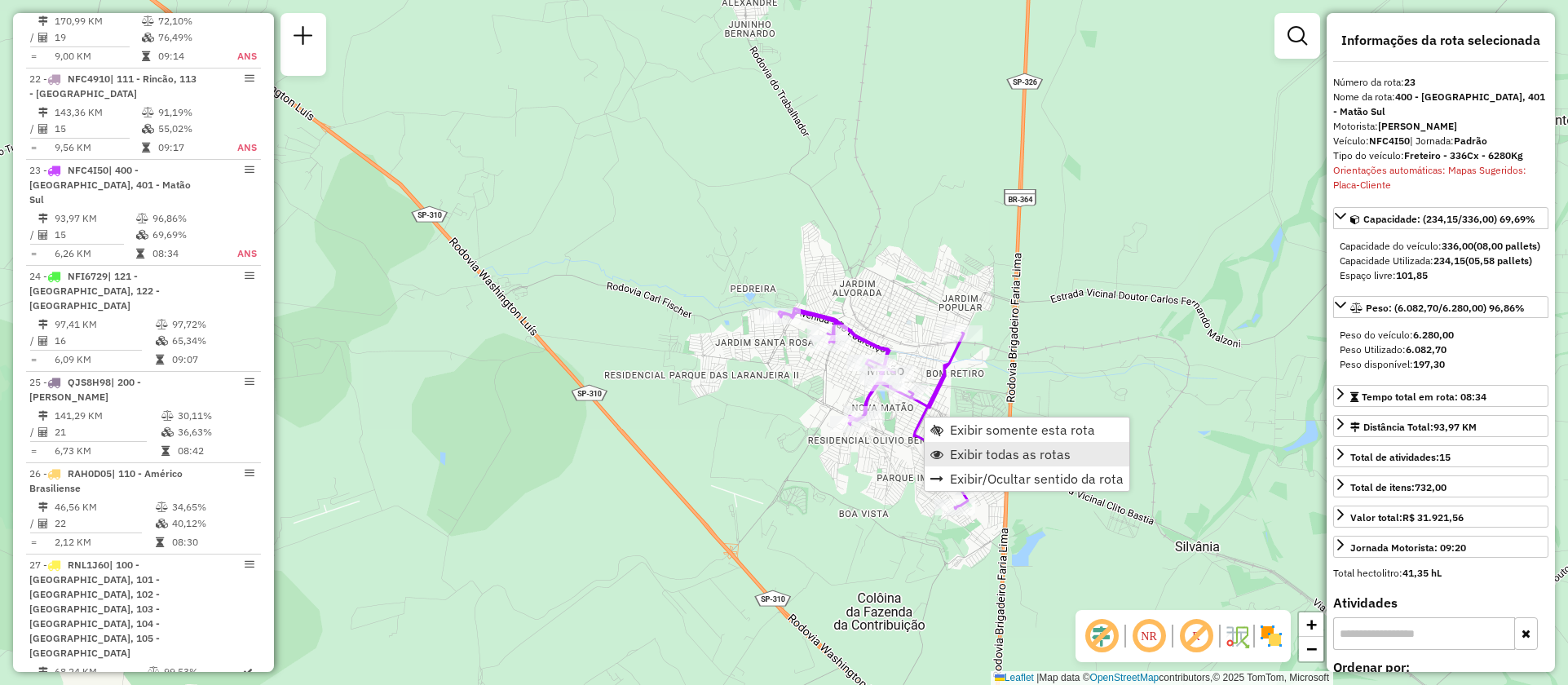
click at [984, 454] on span "Exibir todas as rotas" at bounding box center [1010, 454] width 120 height 13
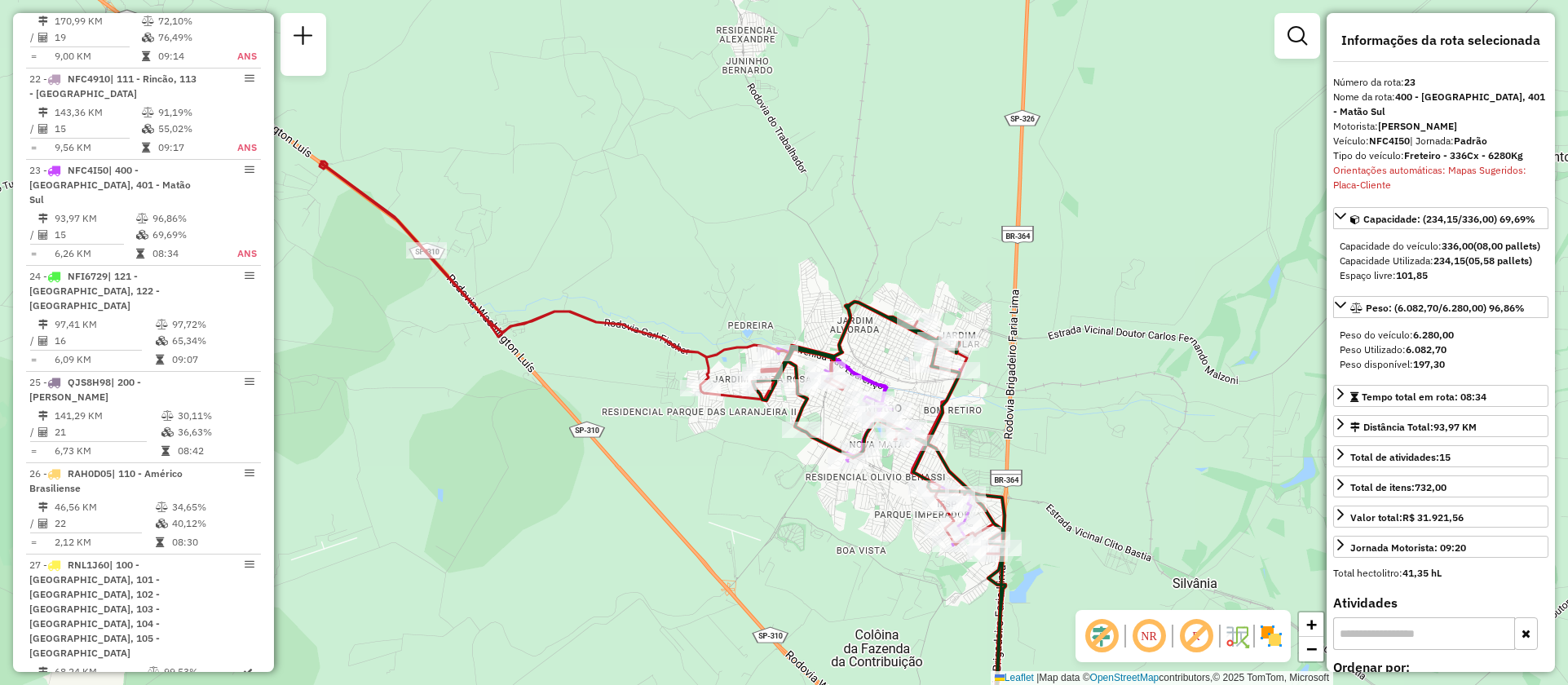
drag, startPoint x: 770, startPoint y: 443, endPoint x: 771, endPoint y: 547, distance: 104.0
click at [771, 547] on div "Janela de atendimento Grade de atendimento Capacidade Transportadoras Veículos …" at bounding box center [784, 342] width 1568 height 685
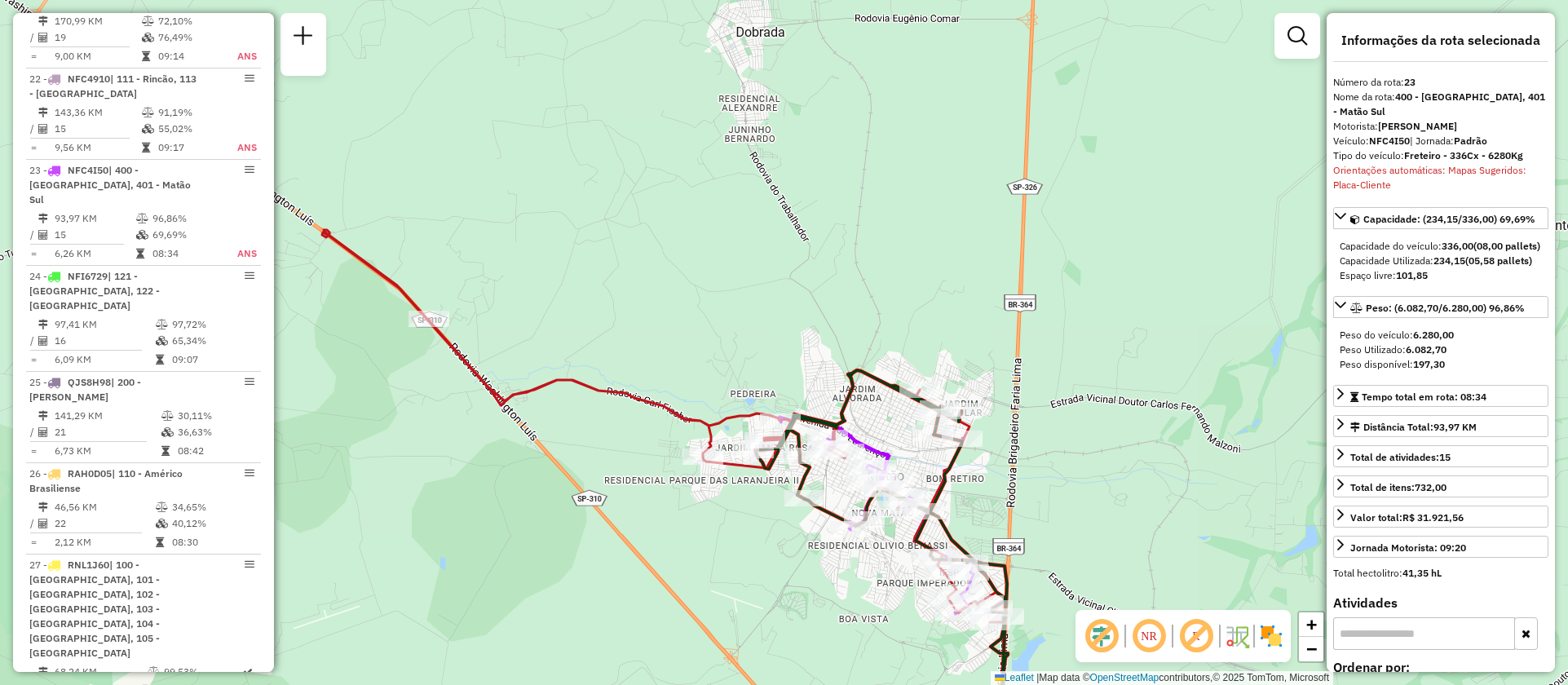
click at [1109, 636] on em at bounding box center [1102, 636] width 39 height 39
click at [668, 403] on icon at bounding box center [663, 425] width 682 height 393
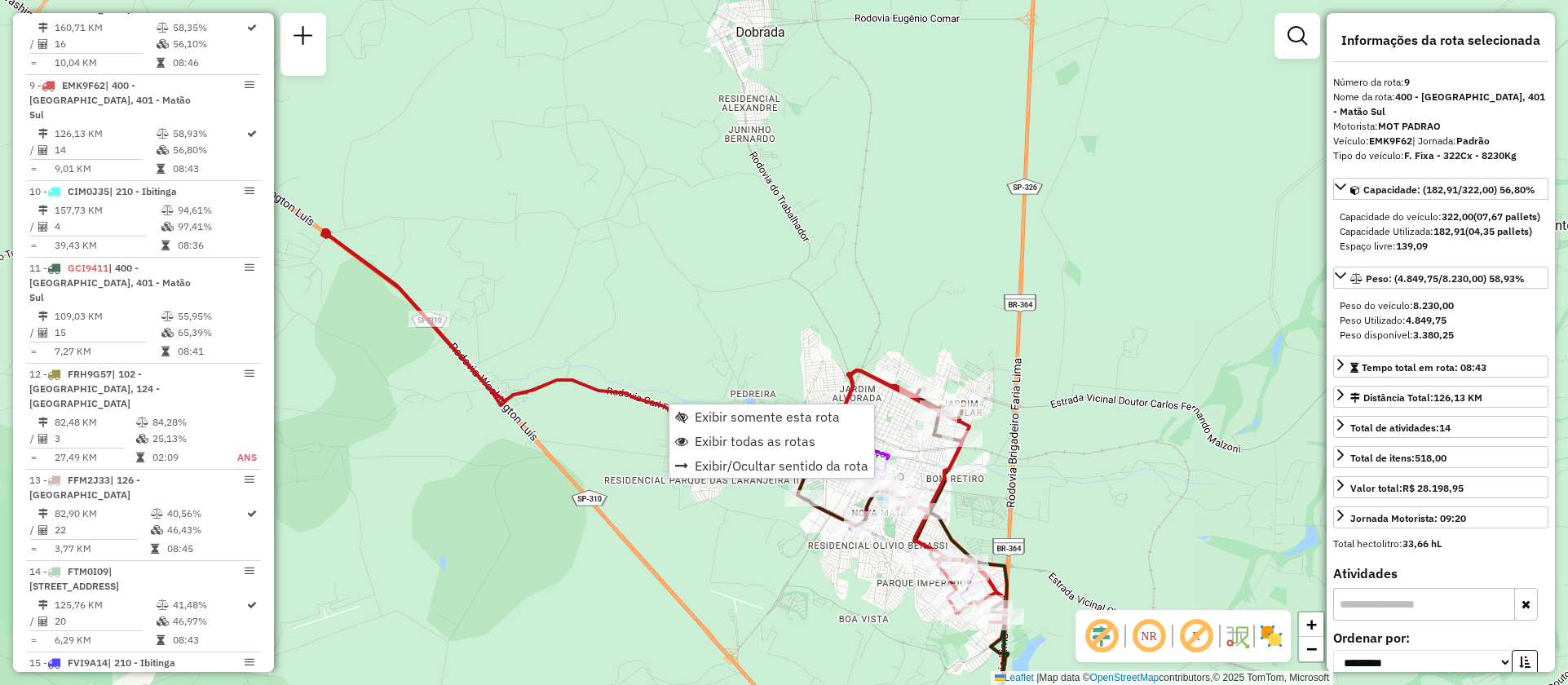
scroll to position [1375, 0]
click at [698, 300] on div "Janela de atendimento Grade de atendimento Capacidade Transportadoras Veículos …" at bounding box center [784, 342] width 1568 height 685
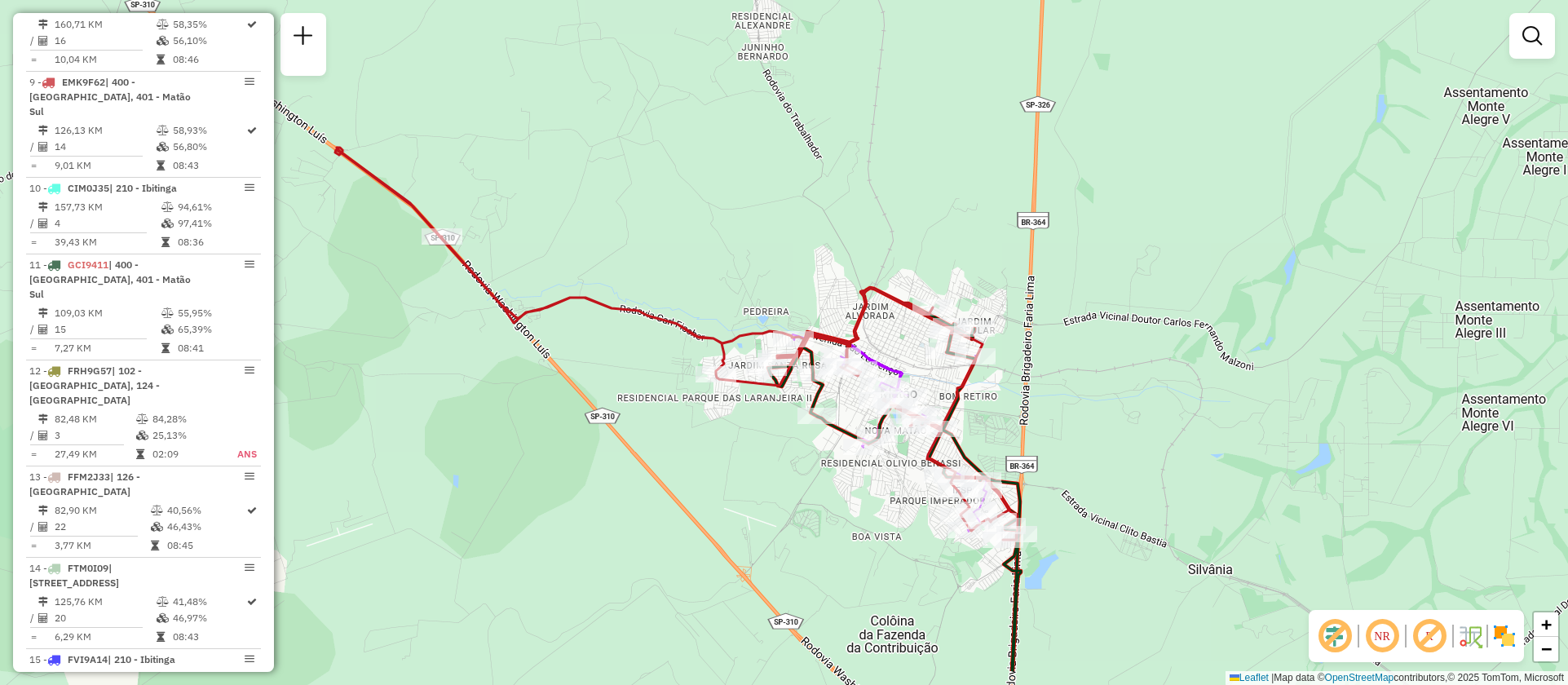
drag, startPoint x: 703, startPoint y: 350, endPoint x: 709, endPoint y: 279, distance: 71.3
click at [709, 279] on div "Janela de atendimento Grade de atendimento Capacidade Transportadoras Veículos …" at bounding box center [784, 342] width 1568 height 685
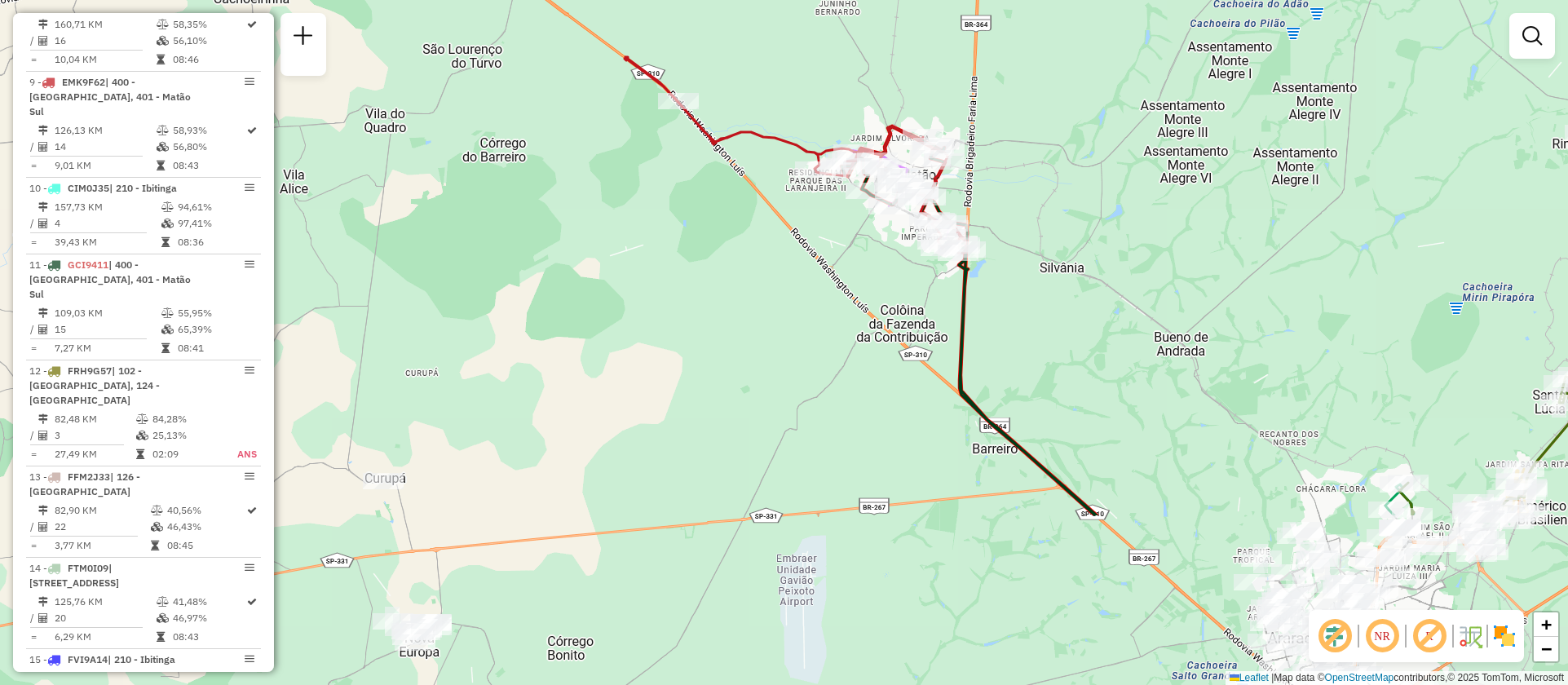
drag, startPoint x: 1112, startPoint y: 468, endPoint x: 1023, endPoint y: 230, distance: 254.1
click at [1023, 230] on div "Janela de atendimento Grade de atendimento Capacidade Transportadoras Veículos …" at bounding box center [784, 342] width 1568 height 685
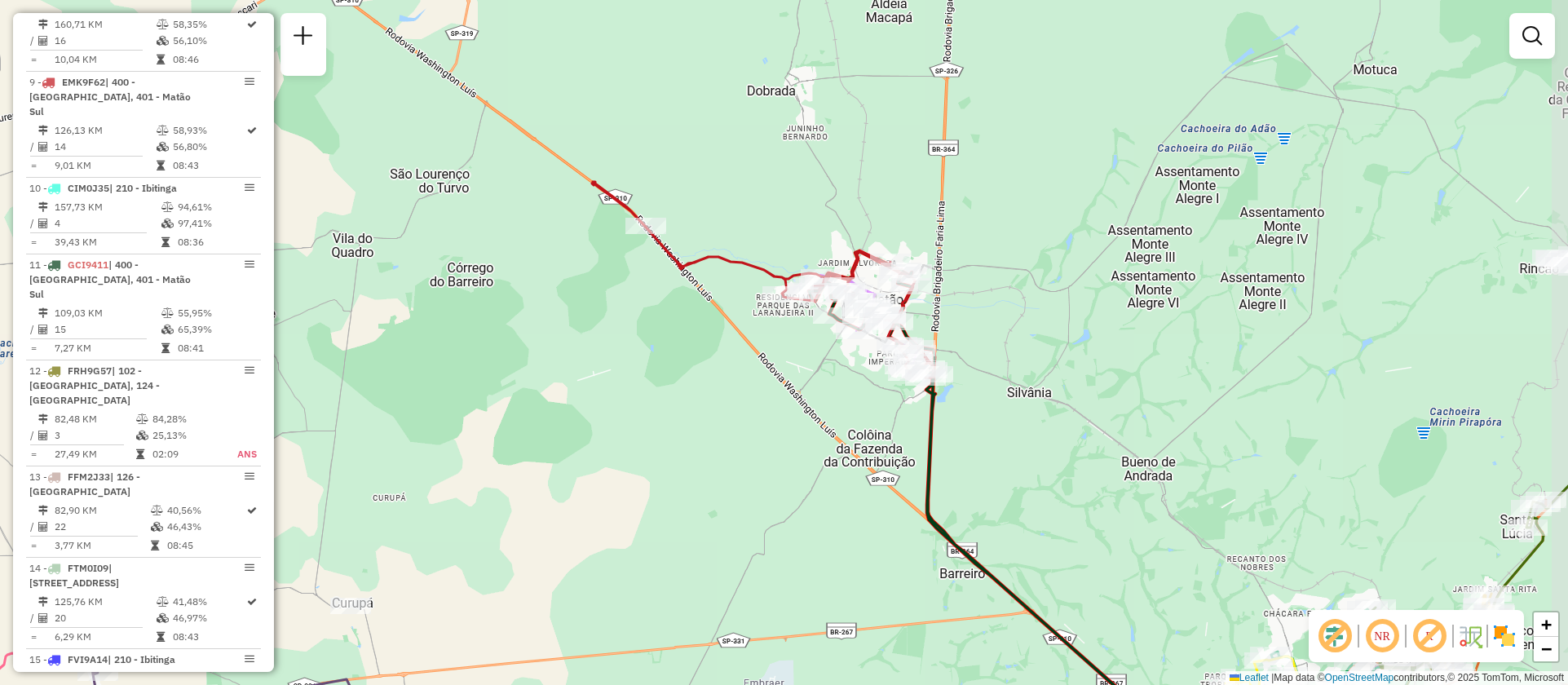
drag, startPoint x: 1100, startPoint y: 330, endPoint x: 1120, endPoint y: 555, distance: 225.9
click at [1120, 555] on div "Janela de atendimento Grade de atendimento Capacidade Transportadoras Veículos …" at bounding box center [784, 342] width 1568 height 685
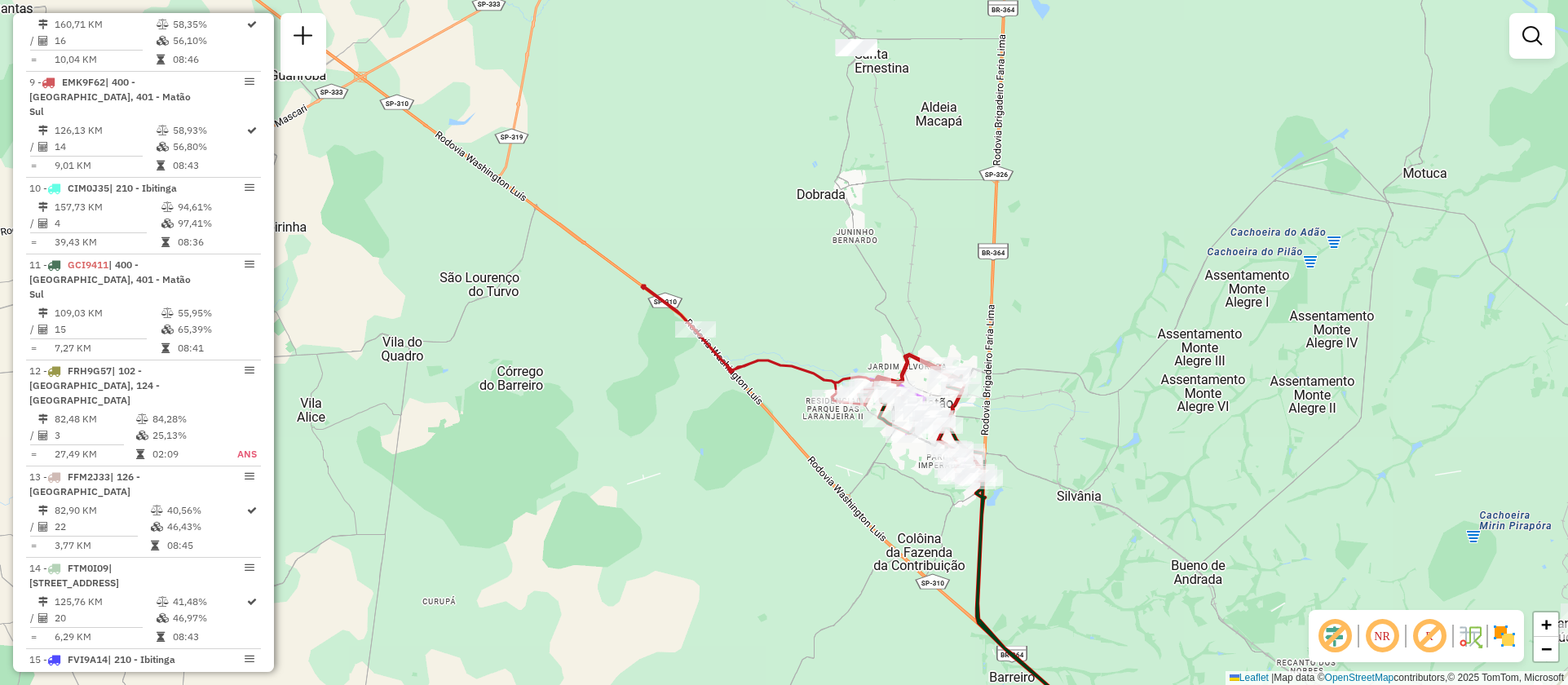
select select "**********"
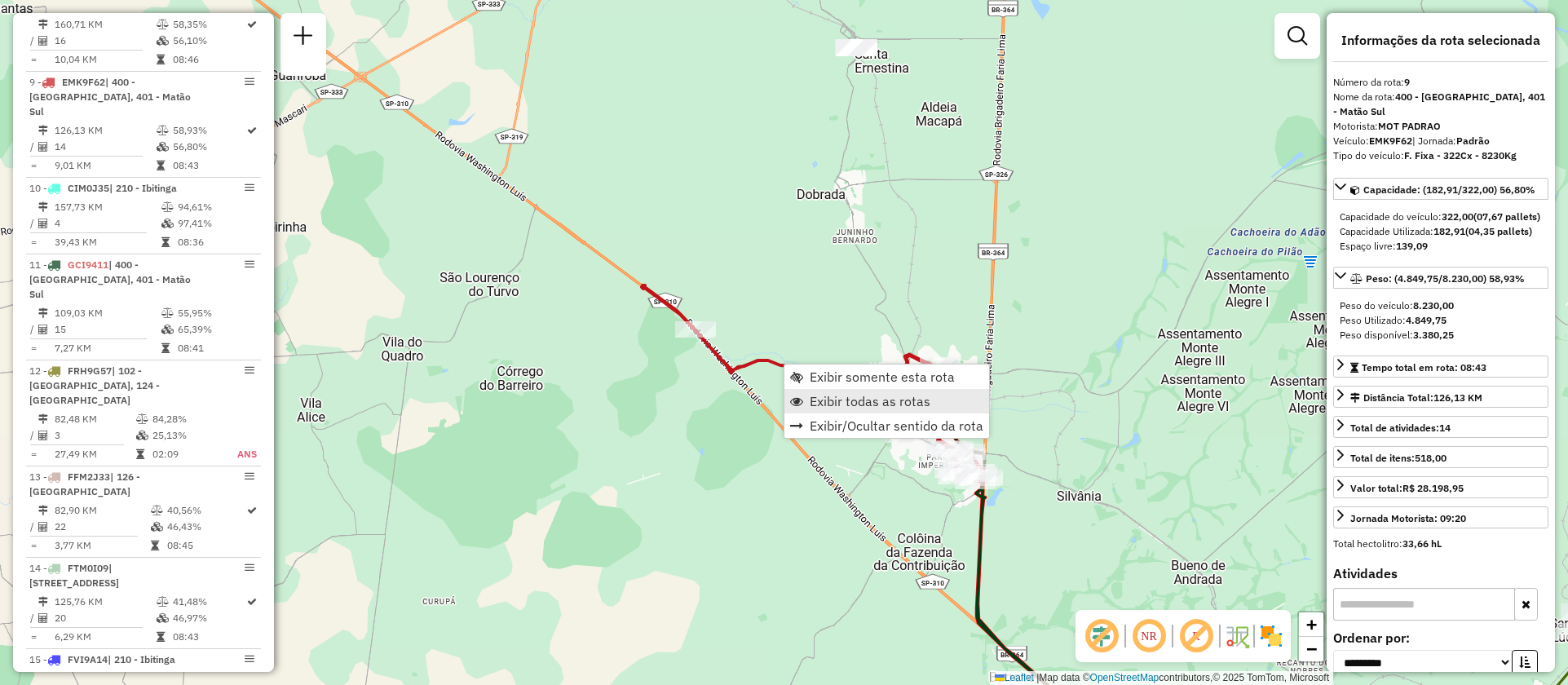
click at [844, 402] on span "Exibir todas as rotas" at bounding box center [870, 401] width 120 height 13
drag, startPoint x: 1087, startPoint y: 423, endPoint x: 1084, endPoint y: 413, distance: 10.4
click at [1084, 413] on div "Janela de atendimento Grade de atendimento Capacidade Transportadoras Veículos …" at bounding box center [784, 342] width 1568 height 685
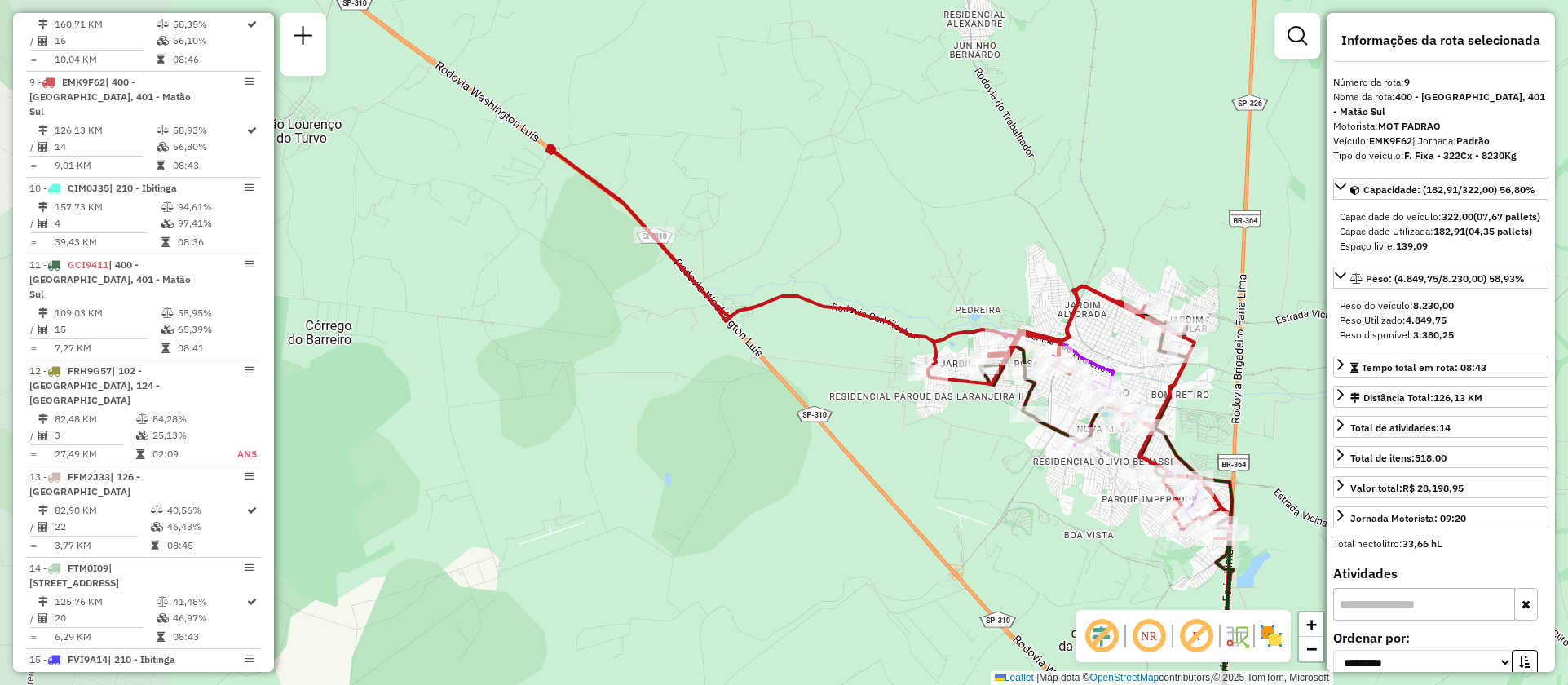
drag, startPoint x: 1107, startPoint y: 424, endPoint x: 1274, endPoint y: 429, distance: 167.1
click at [1292, 429] on div "Janela de atendimento Grade de atendimento Capacidade Transportadoras Veículos …" at bounding box center [784, 342] width 1568 height 685
click at [886, 320] on span "Exibir somente esta rota" at bounding box center [946, 318] width 145 height 13
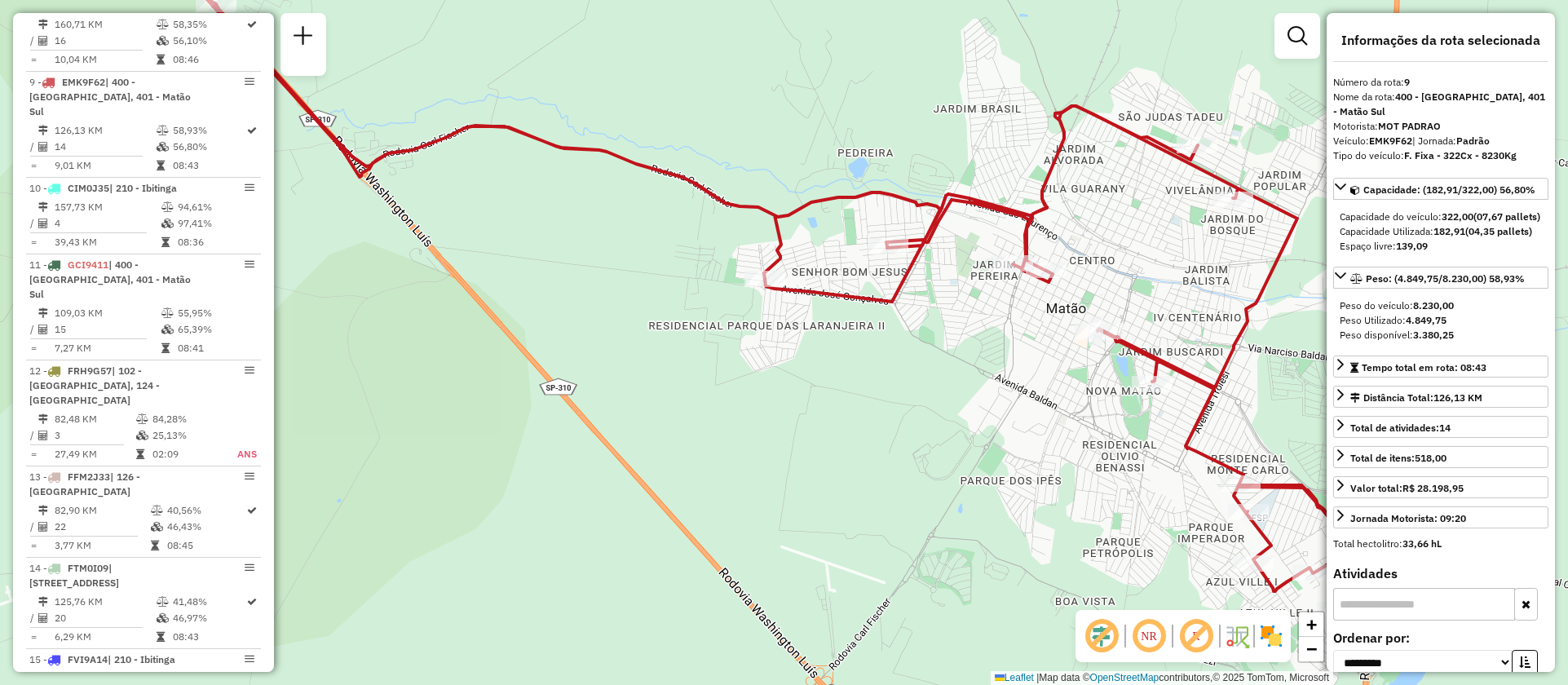
drag, startPoint x: 1019, startPoint y: 457, endPoint x: 946, endPoint y: 367, distance: 115.9
click at [951, 371] on div "Janela de atendimento Grade de atendimento Capacidade Transportadoras Veículos …" at bounding box center [784, 342] width 1568 height 685
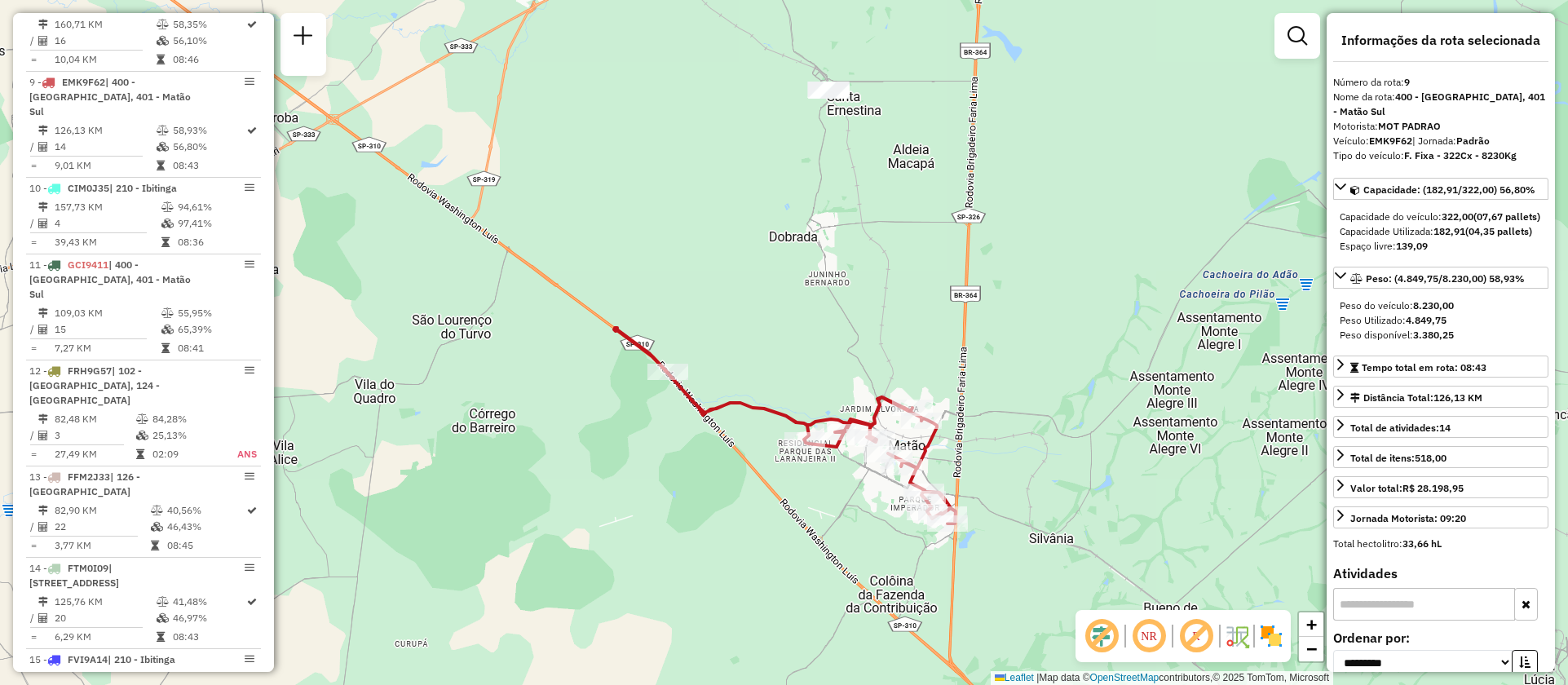
drag, startPoint x: 927, startPoint y: 404, endPoint x: 833, endPoint y: 518, distance: 147.8
click at [833, 518] on div "Janela de atendimento Grade de atendimento Capacidade Transportadoras Veículos …" at bounding box center [784, 342] width 1568 height 685
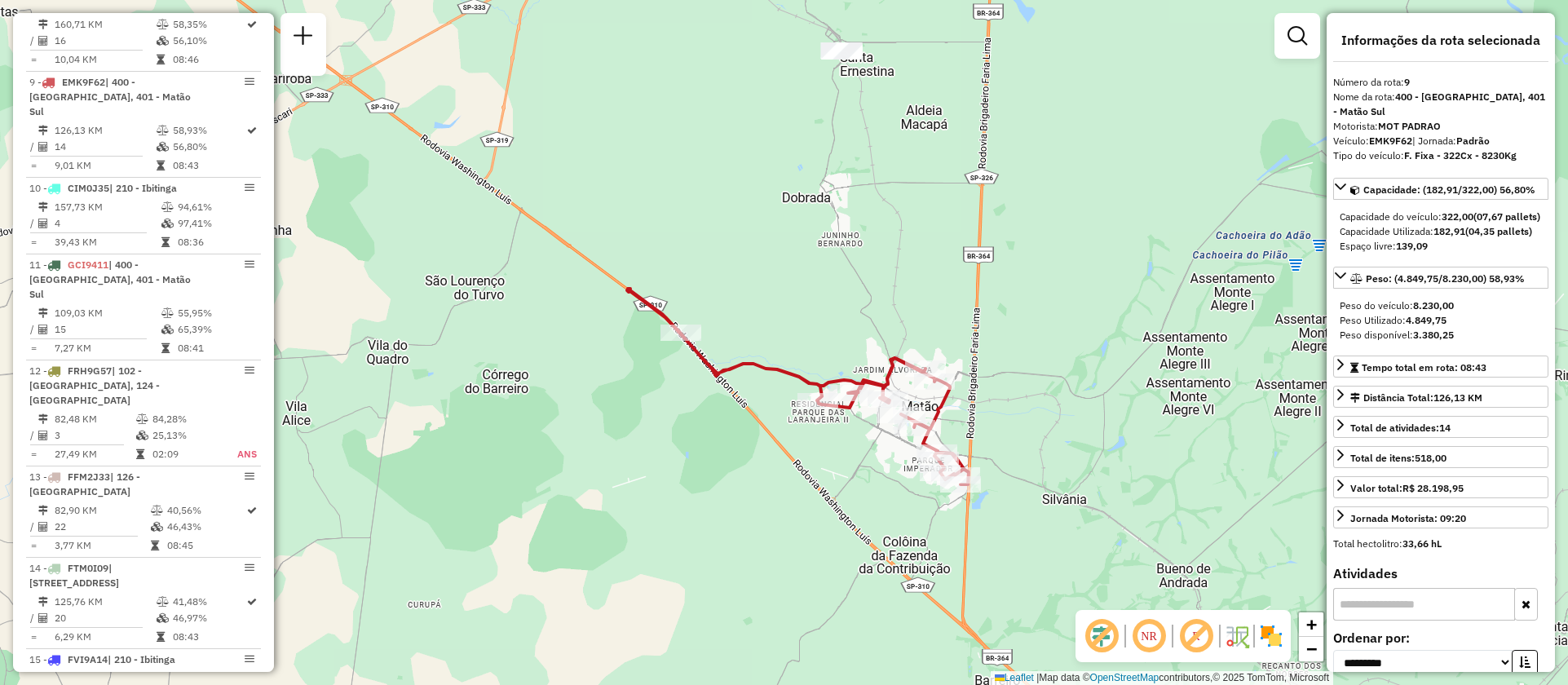
drag, startPoint x: 1053, startPoint y: 472, endPoint x: 1064, endPoint y: 439, distance: 34.8
click at [1064, 439] on div "Janela de atendimento Grade de atendimento Capacidade Transportadoras Veículos …" at bounding box center [784, 342] width 1568 height 685
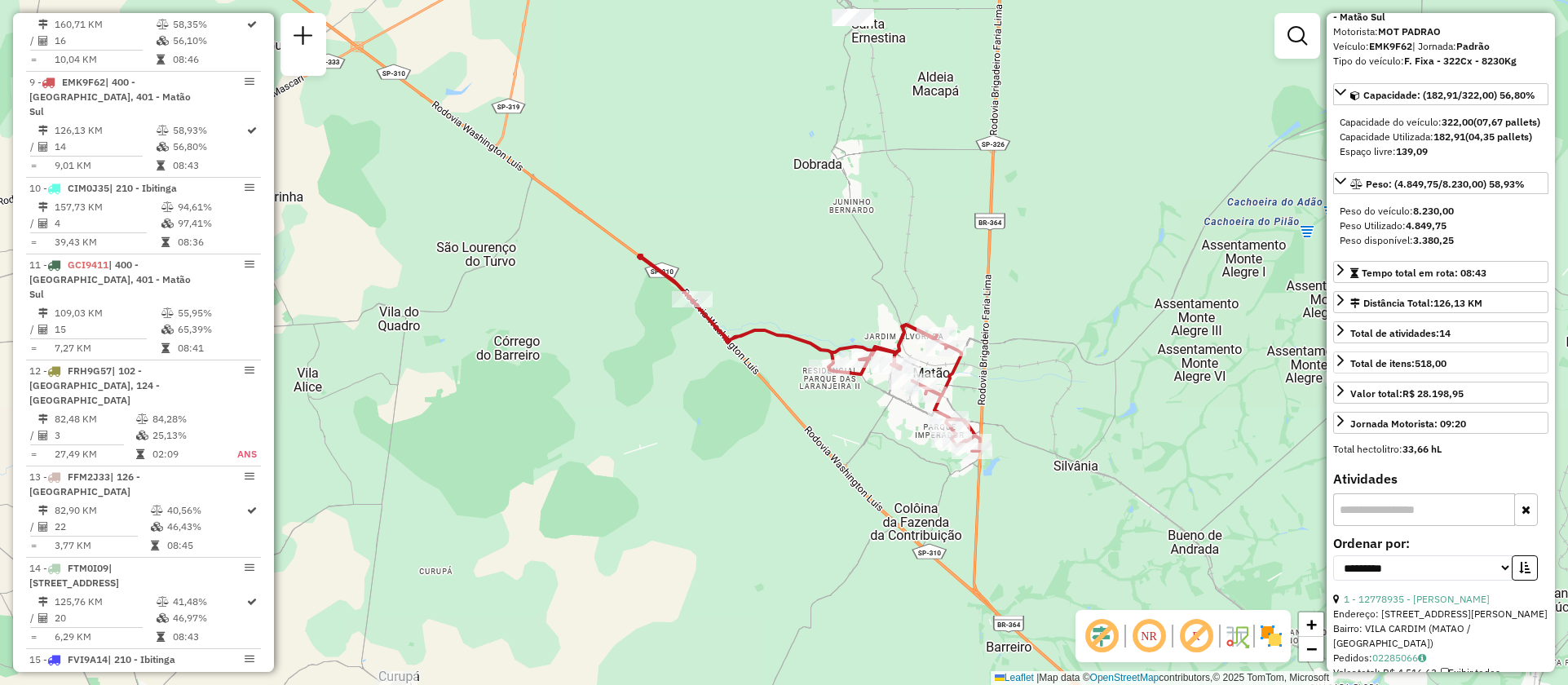
scroll to position [122, 0]
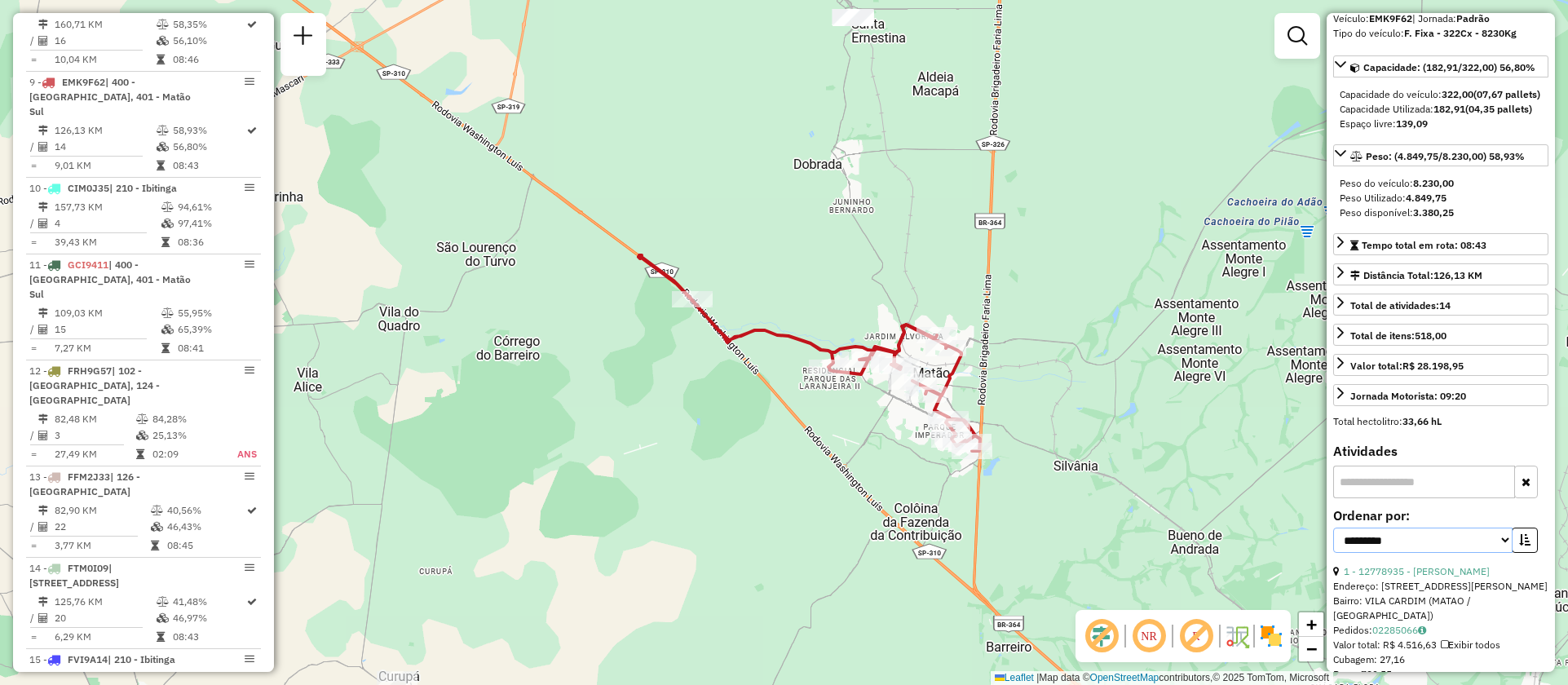
click at [1503, 553] on select "**********" at bounding box center [1422, 540] width 179 height 26
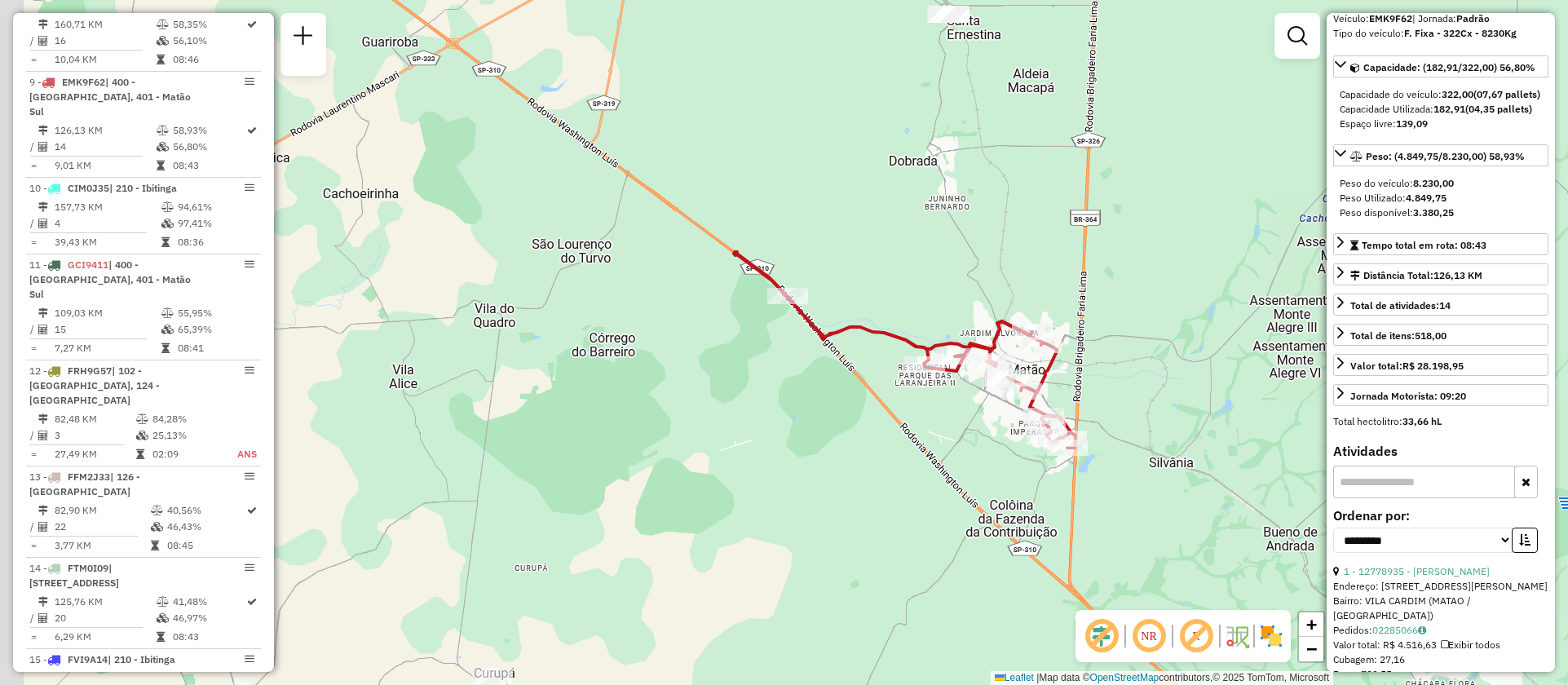
drag, startPoint x: 1041, startPoint y: 377, endPoint x: 1096, endPoint y: 375, distance: 55.0
click at [1096, 375] on div "Janela de atendimento Grade de atendimento Capacidade Transportadoras Veículos …" at bounding box center [784, 342] width 1568 height 685
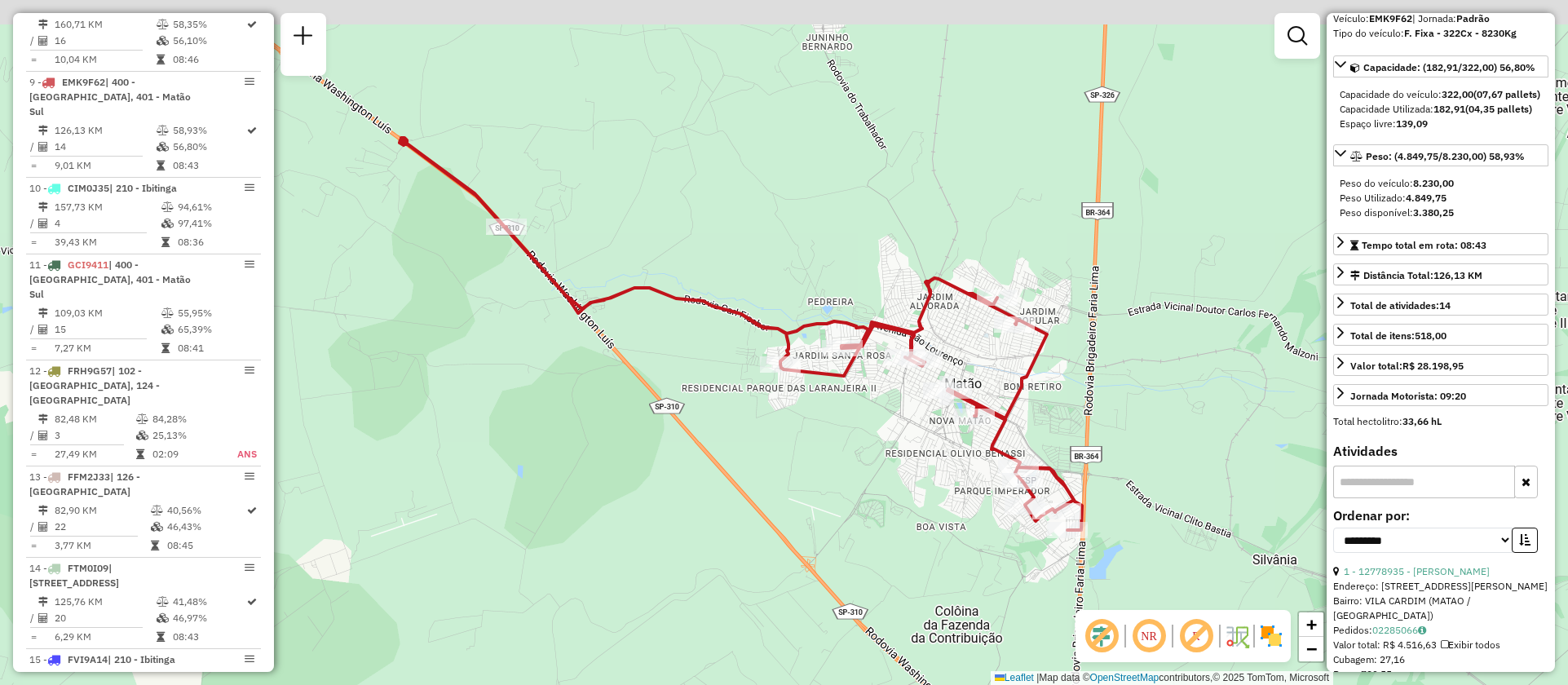
drag, startPoint x: 984, startPoint y: 415, endPoint x: 914, endPoint y: 524, distance: 129.5
click at [914, 524] on div "Janela de atendimento Grade de atendimento Capacidade Transportadoras Veículos …" at bounding box center [784, 342] width 1568 height 685
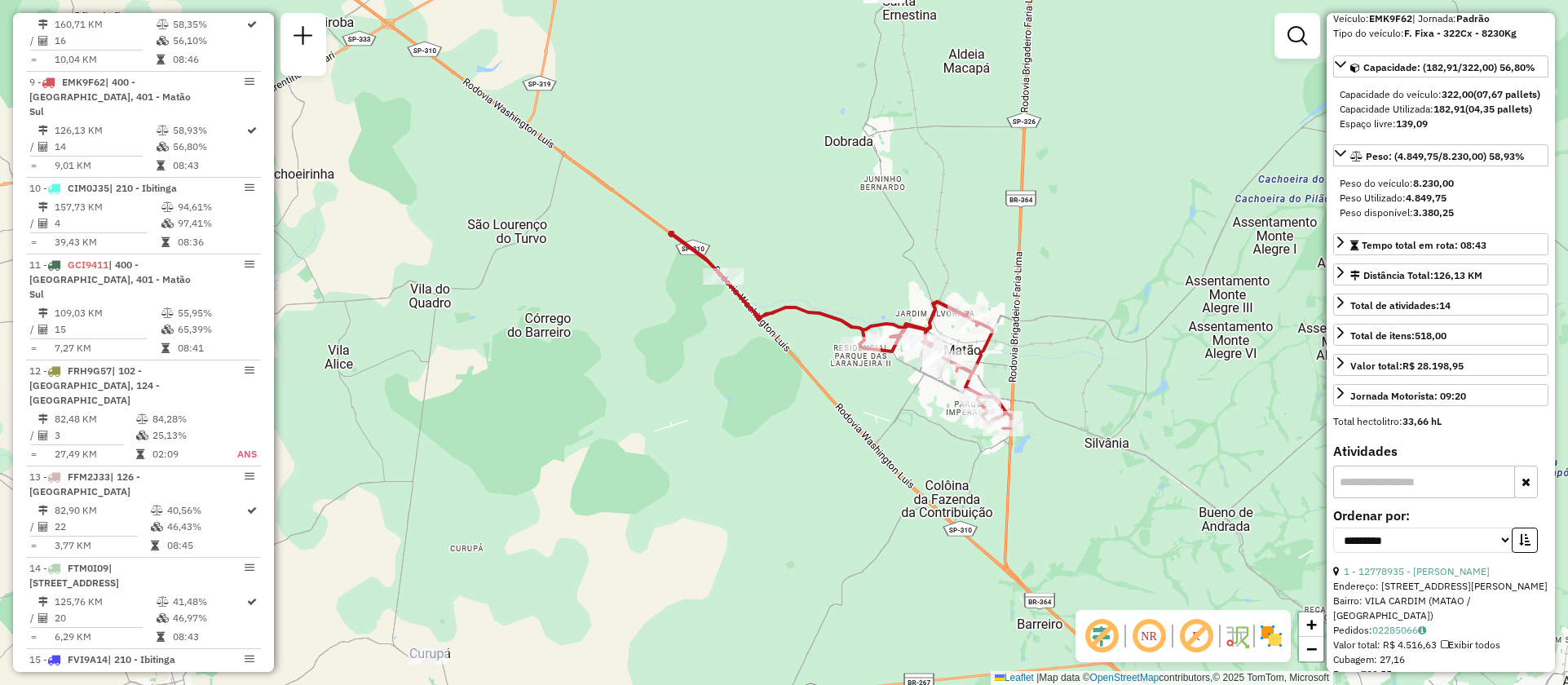
drag, startPoint x: 875, startPoint y: 509, endPoint x: 909, endPoint y: 436, distance: 80.5
click at [909, 436] on div "Janela de atendimento Grade de atendimento Capacidade Transportadoras Veículos …" at bounding box center [784, 342] width 1568 height 685
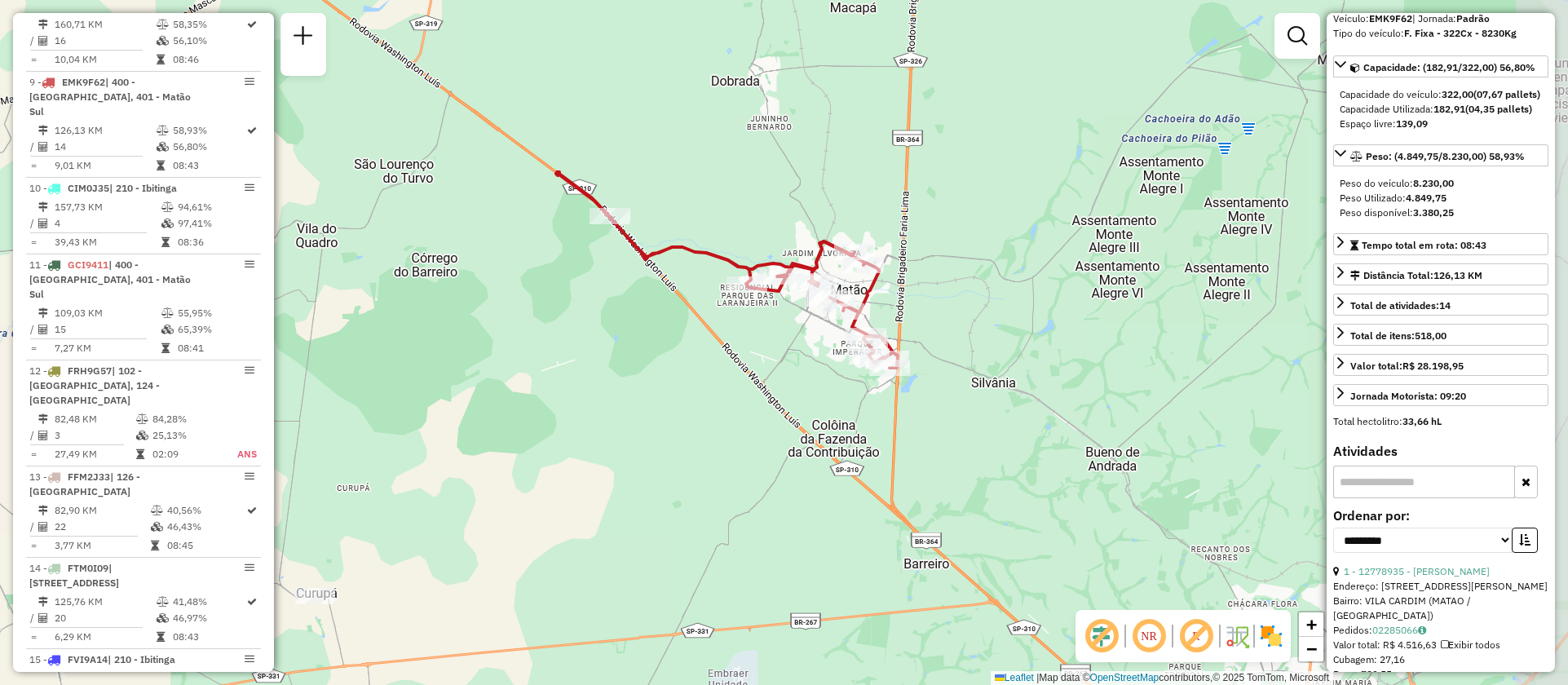
drag, startPoint x: 987, startPoint y: 489, endPoint x: 778, endPoint y: 404, distance: 225.6
click at [778, 404] on div "Janela de atendimento Grade de atendimento Capacidade Transportadoras Veículos …" at bounding box center [784, 342] width 1568 height 685
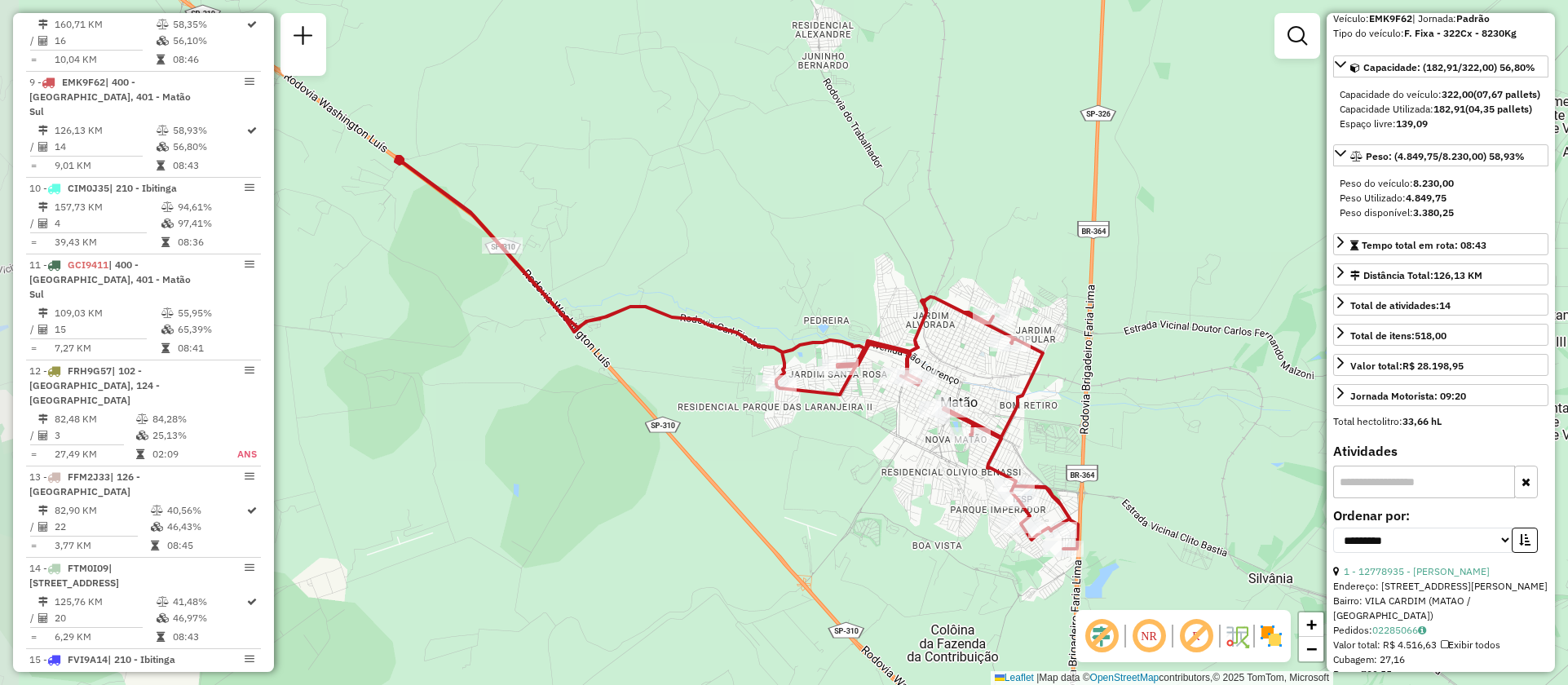
drag, startPoint x: 692, startPoint y: 371, endPoint x: 767, endPoint y: 578, distance: 220.2
click at [767, 578] on div "Janela de atendimento Grade de atendimento Capacidade Transportadoras Veículos …" at bounding box center [784, 342] width 1568 height 685
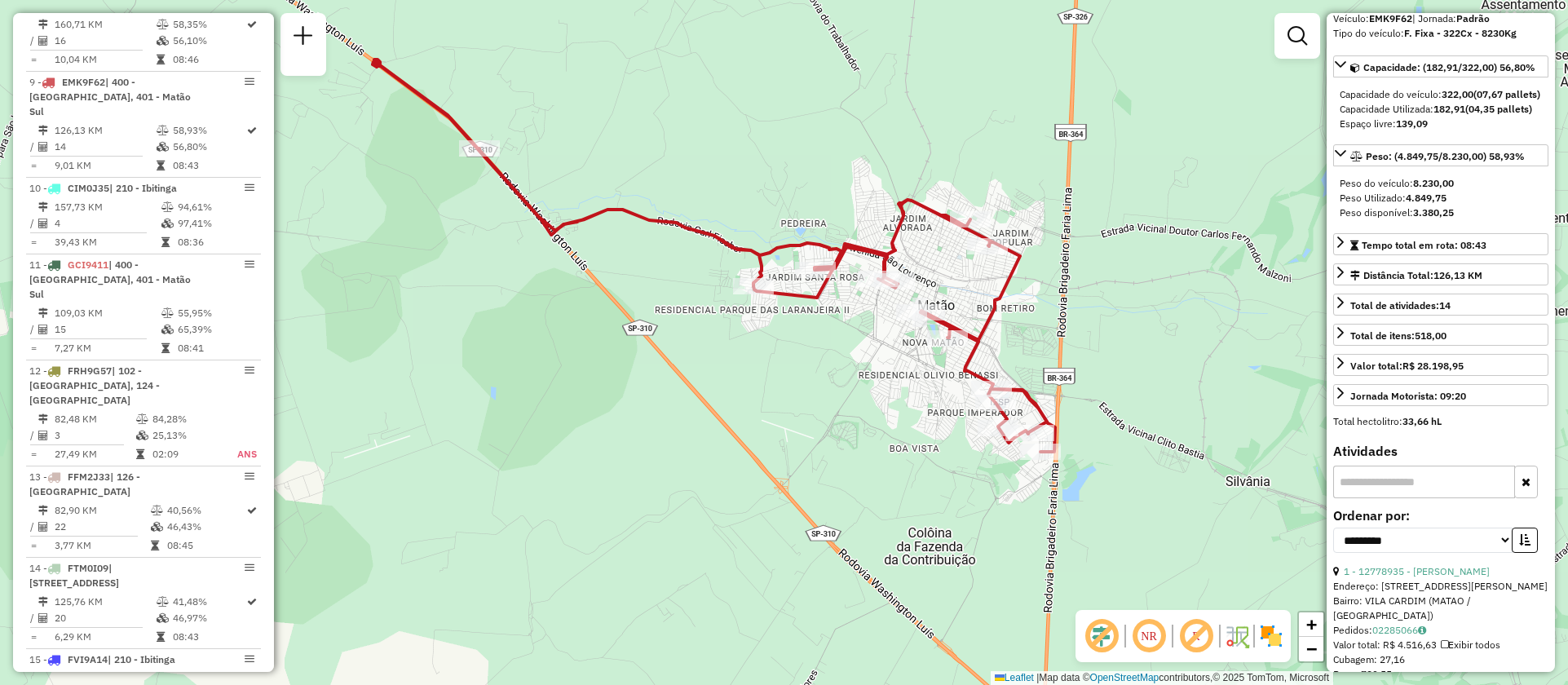
drag, startPoint x: 1167, startPoint y: 442, endPoint x: 1138, endPoint y: 343, distance: 103.2
click at [1144, 344] on div "Janela de atendimento Grade de atendimento Capacidade Transportadoras Veículos …" at bounding box center [784, 342] width 1568 height 685
